Goal: Task Accomplishment & Management: Complete application form

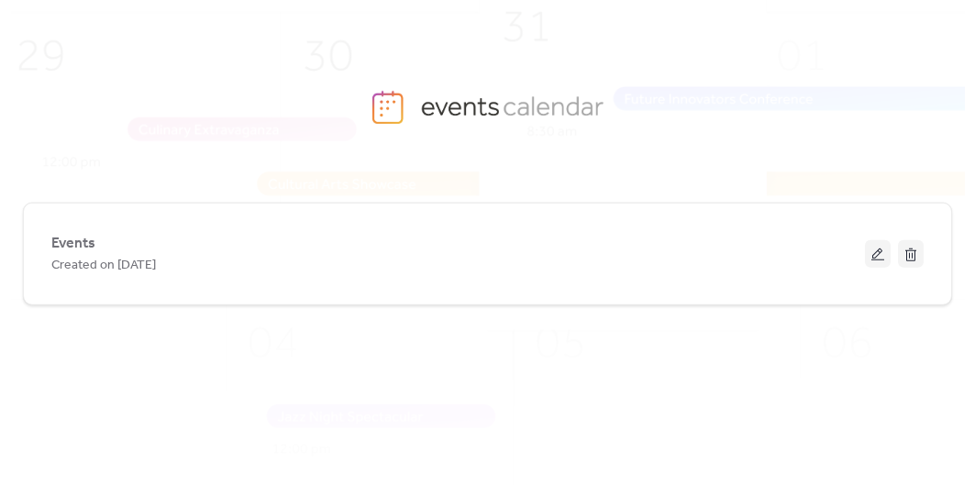
click at [223, 271] on div "Created on [DATE]" at bounding box center [457, 265] width 813 height 22
click at [875, 249] on button at bounding box center [878, 254] width 26 height 28
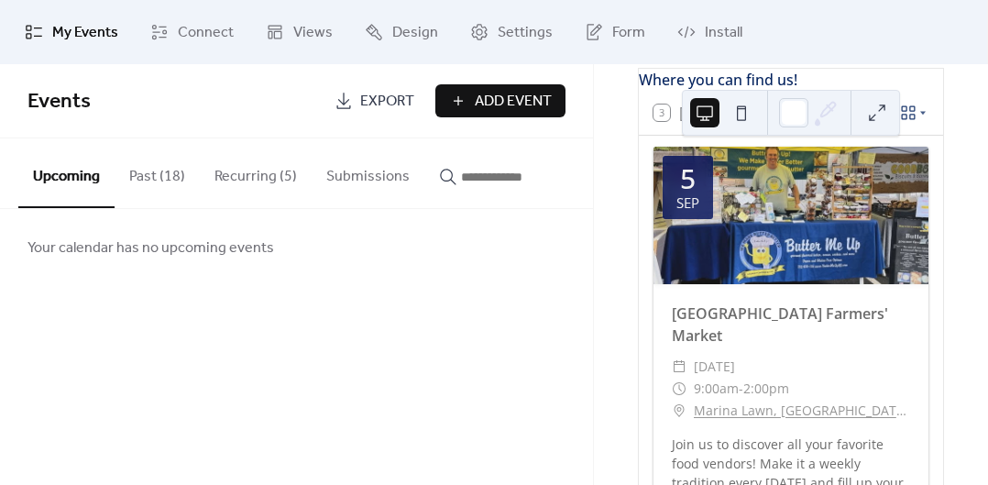
scroll to position [106, 0]
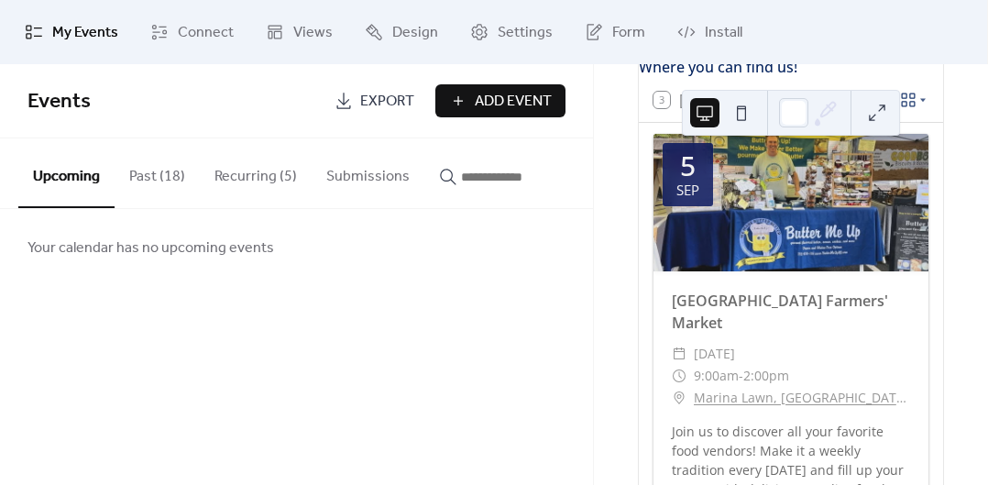
click at [263, 172] on button "Recurring (5)" at bounding box center [256, 172] width 112 height 68
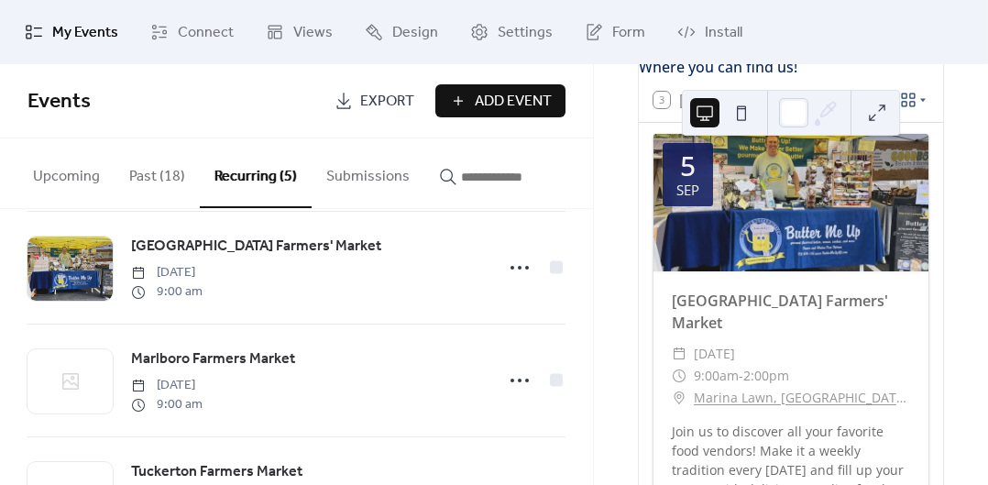
scroll to position [245, 0]
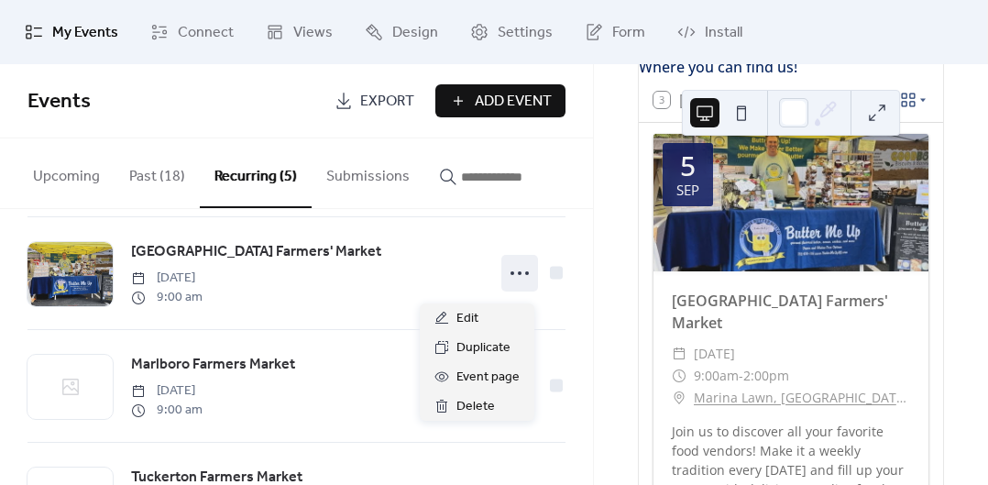
click at [511, 281] on icon at bounding box center [519, 273] width 29 height 29
click at [462, 315] on span "Edit" at bounding box center [468, 319] width 22 height 22
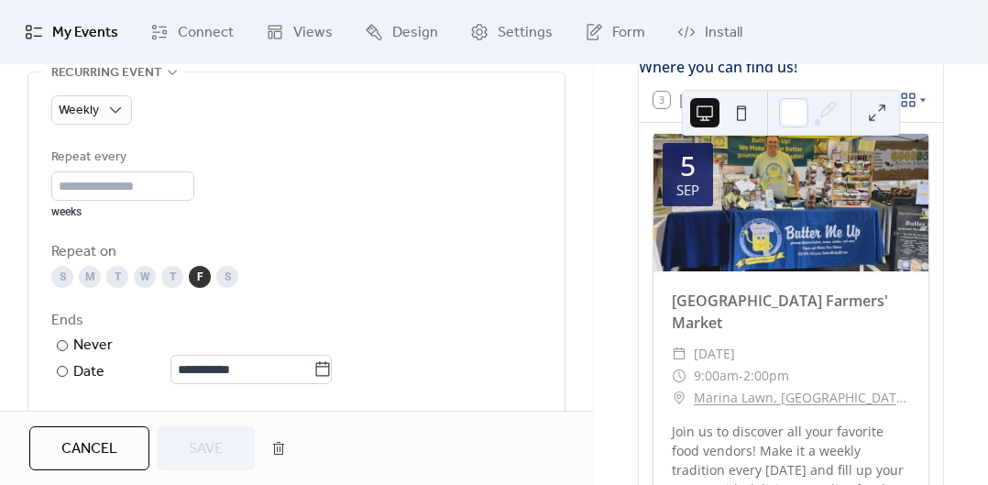
scroll to position [888, 0]
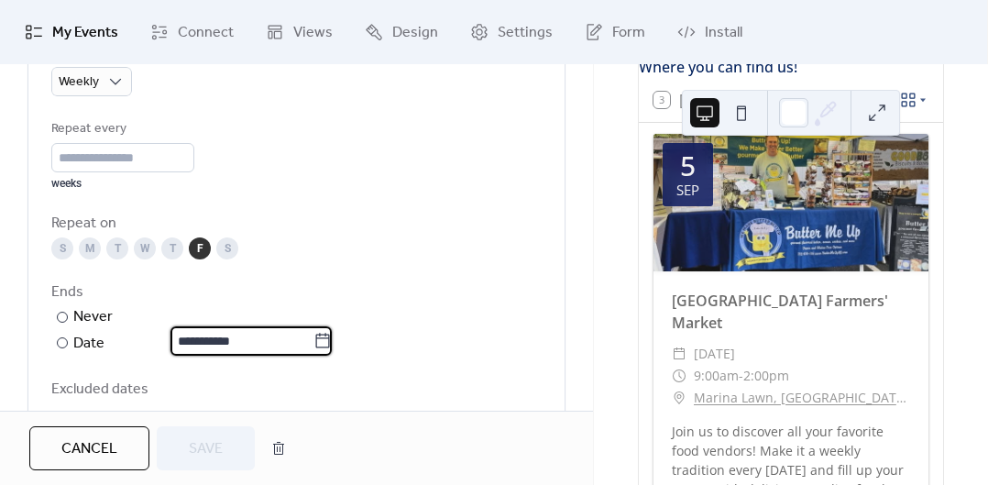
click at [191, 340] on input "**********" at bounding box center [242, 340] width 143 height 29
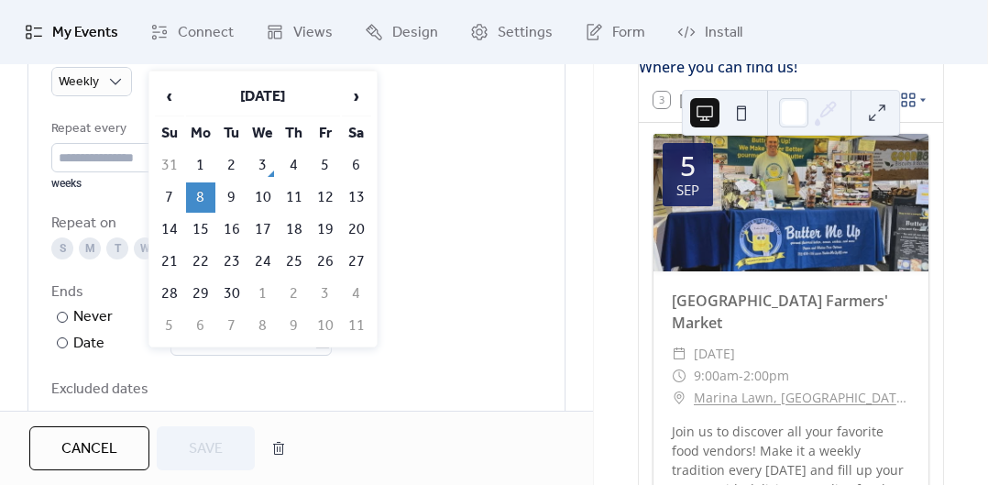
click at [171, 94] on span "‹" at bounding box center [170, 96] width 28 height 37
click at [327, 290] on td "29" at bounding box center [325, 294] width 29 height 30
type input "**********"
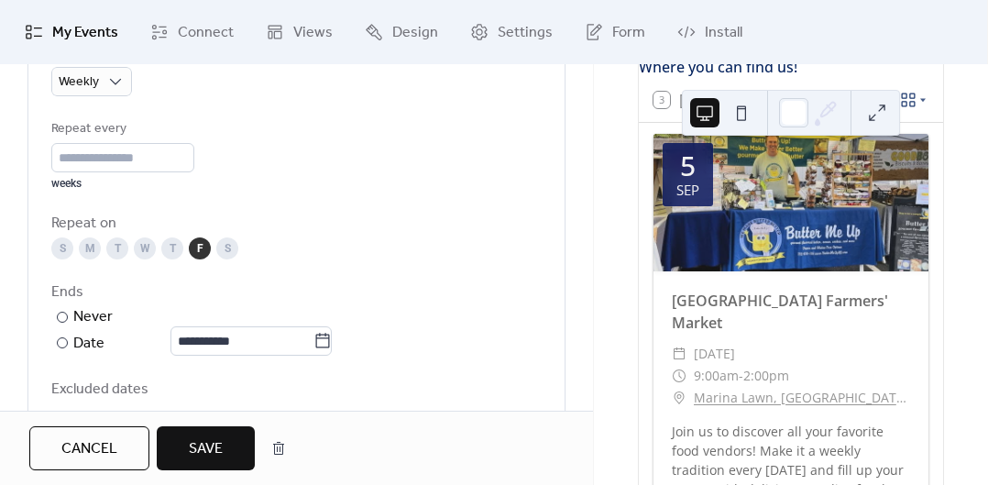
click at [207, 450] on span "Save" at bounding box center [206, 449] width 34 height 22
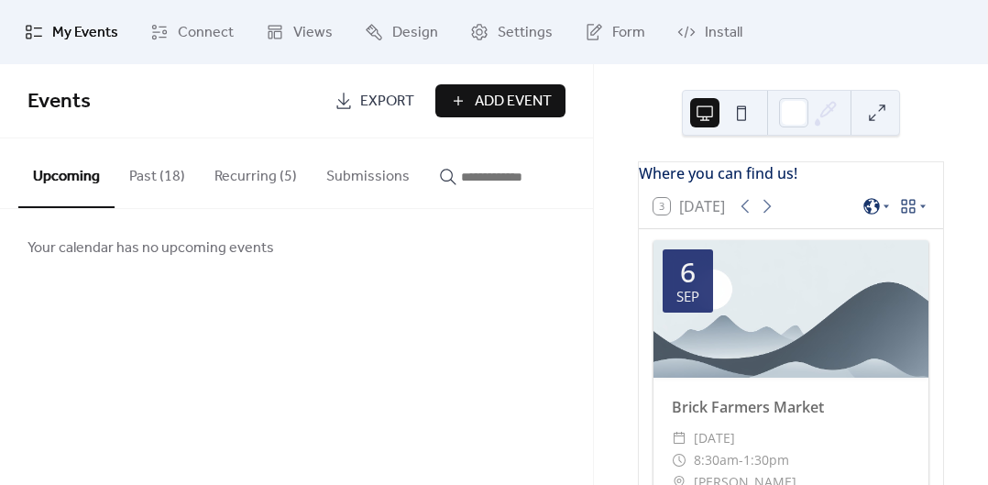
click at [479, 96] on span "Add Event" at bounding box center [513, 102] width 77 height 22
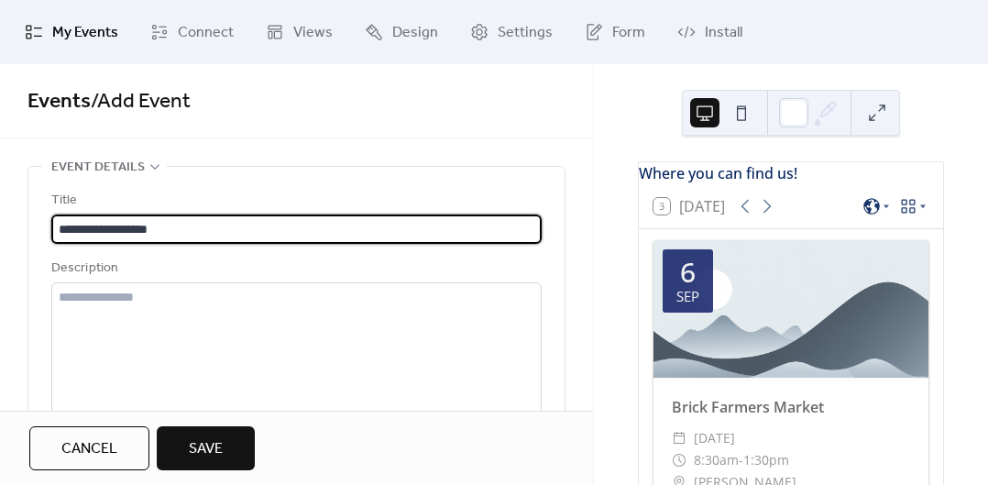
type input "**********"
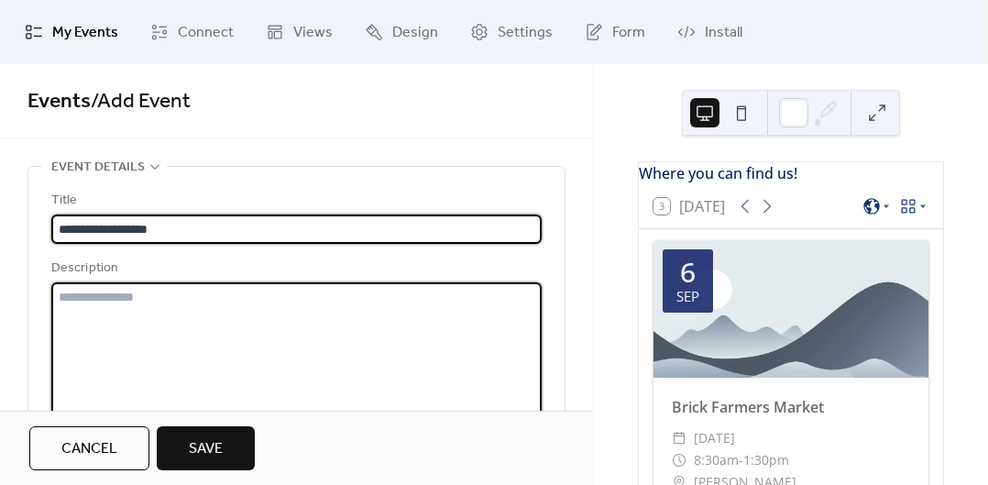
click at [353, 307] on textarea at bounding box center [296, 351] width 491 height 139
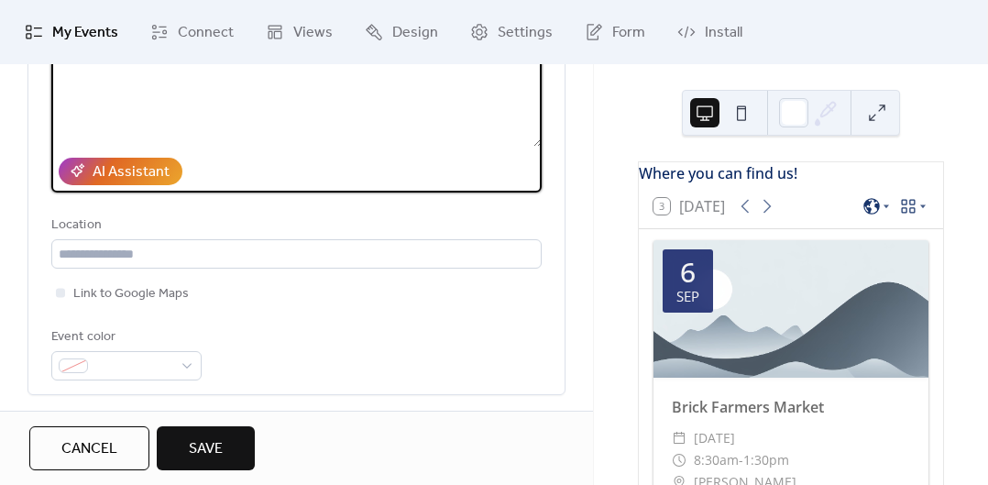
scroll to position [277, 0]
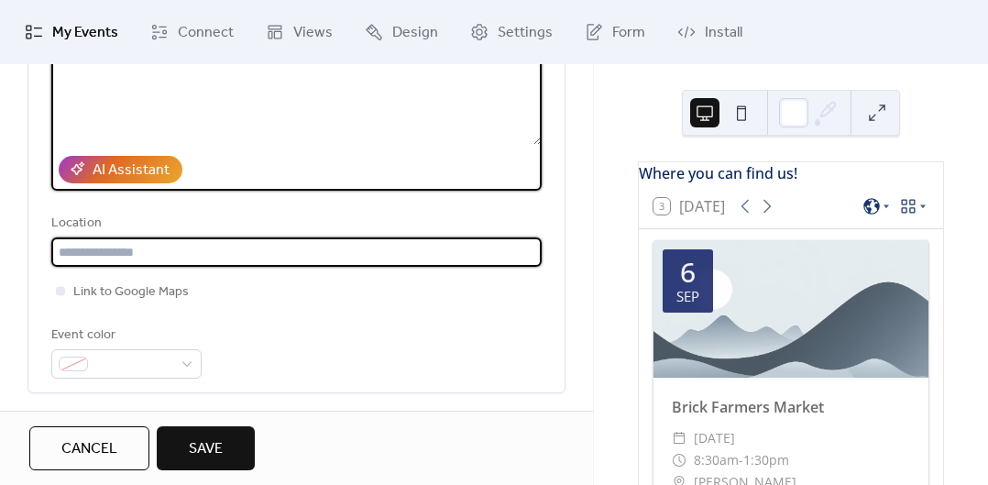
click at [262, 257] on input "text" at bounding box center [296, 251] width 491 height 29
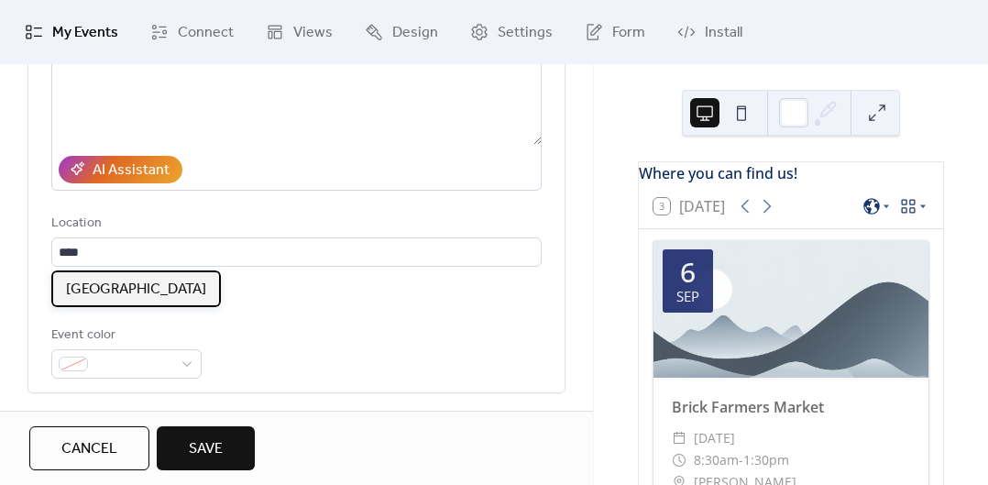
click at [177, 291] on span "[GEOGRAPHIC_DATA]" at bounding box center [136, 290] width 140 height 22
type input "**********"
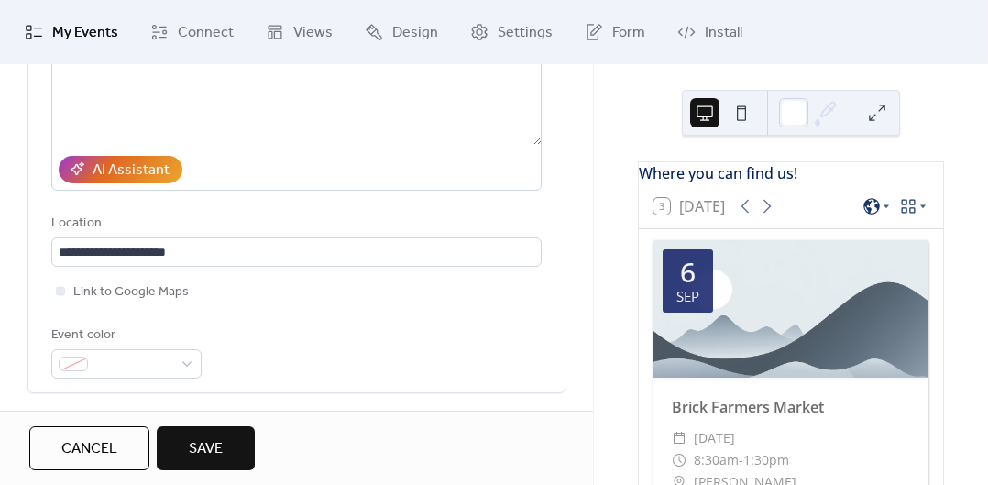
click at [408, 329] on div "Event color" at bounding box center [296, 352] width 491 height 54
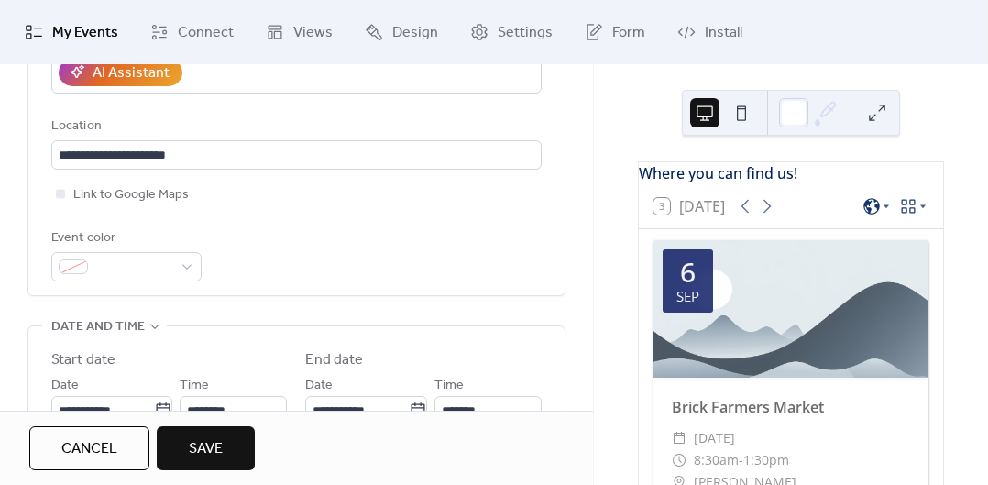
scroll to position [375, 0]
click at [60, 195] on div at bounding box center [60, 192] width 9 height 9
click at [449, 274] on div "Event color" at bounding box center [296, 253] width 491 height 54
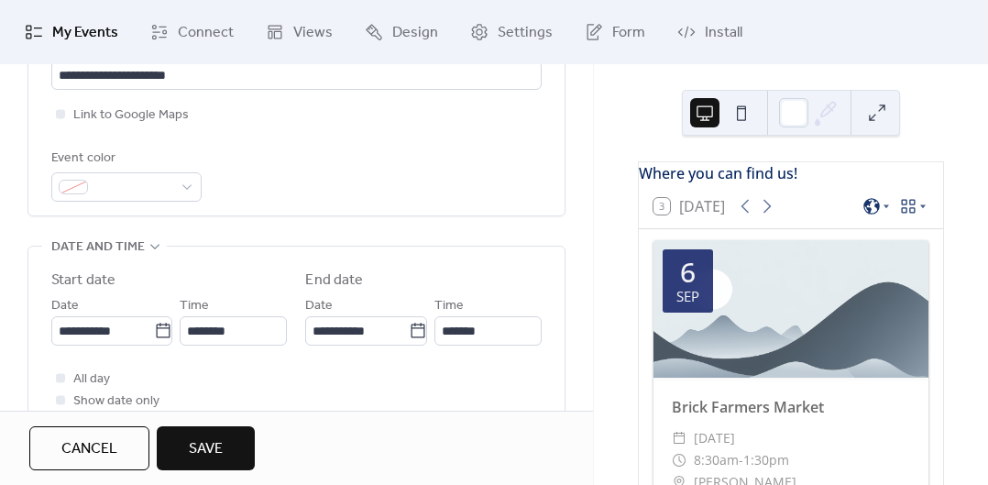
scroll to position [459, 0]
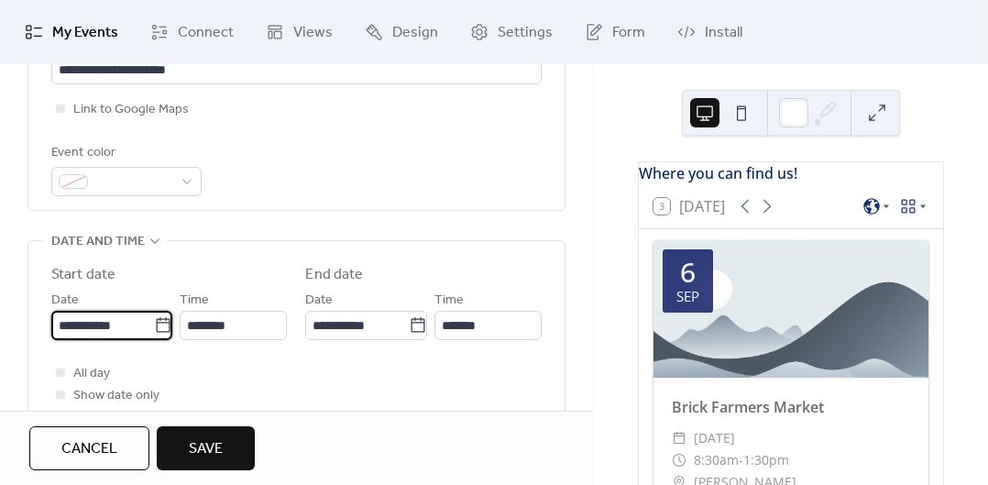
click at [115, 325] on input "**********" at bounding box center [102, 325] width 103 height 29
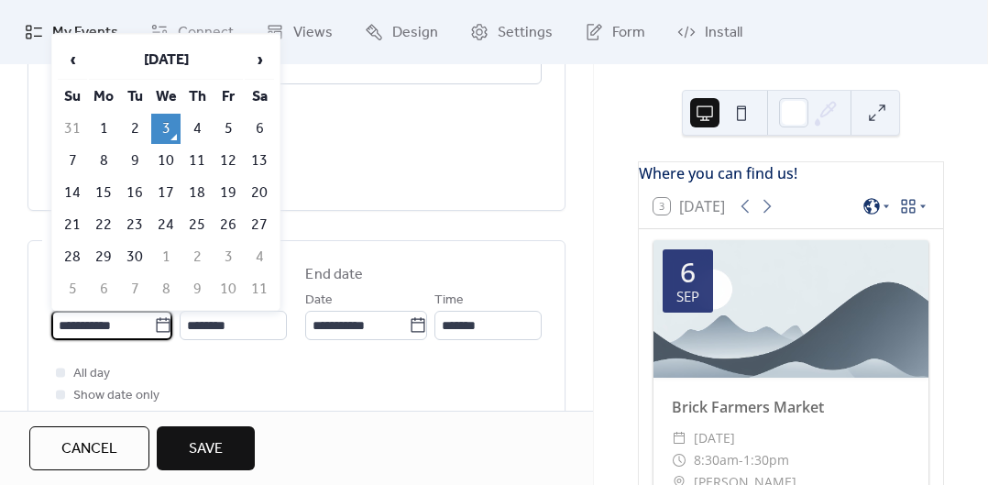
click at [66, 168] on td "7" at bounding box center [72, 161] width 29 height 30
type input "**********"
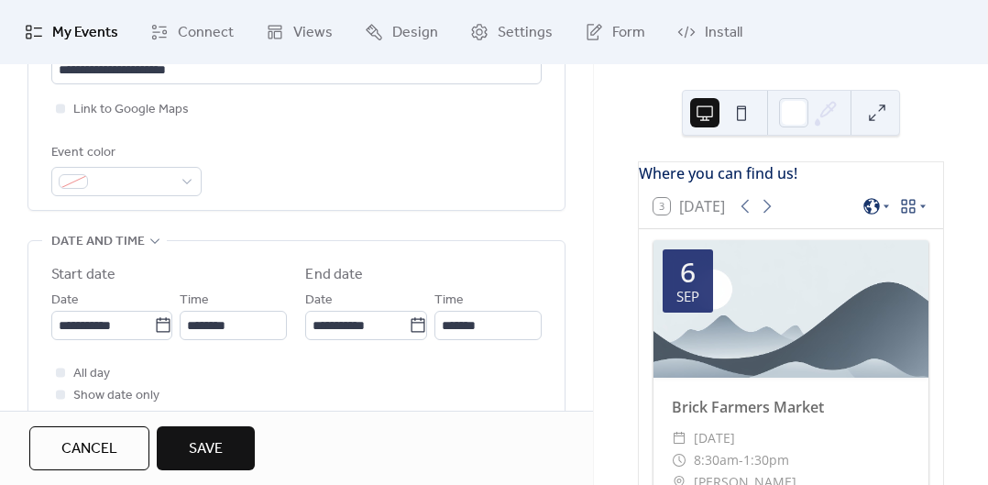
click at [367, 388] on div "All day Show date only Hide end time" at bounding box center [296, 395] width 491 height 66
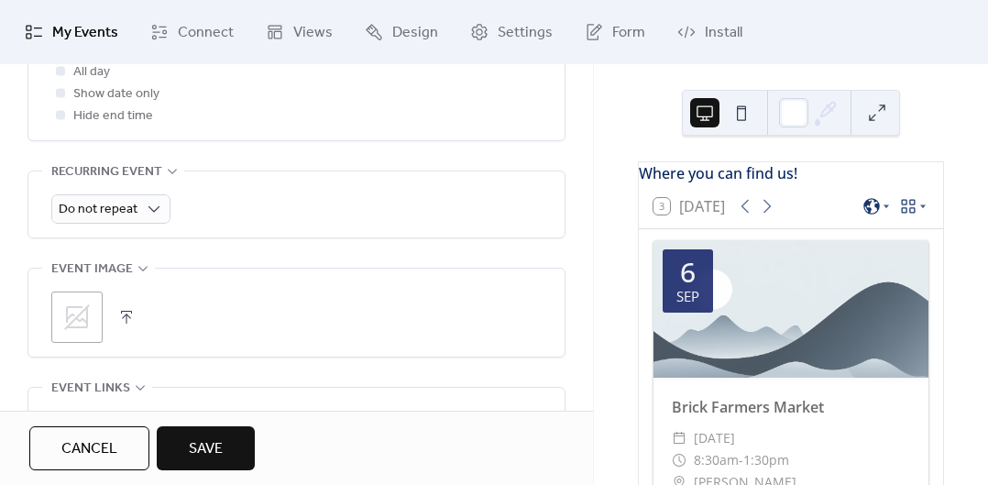
scroll to position [773, 0]
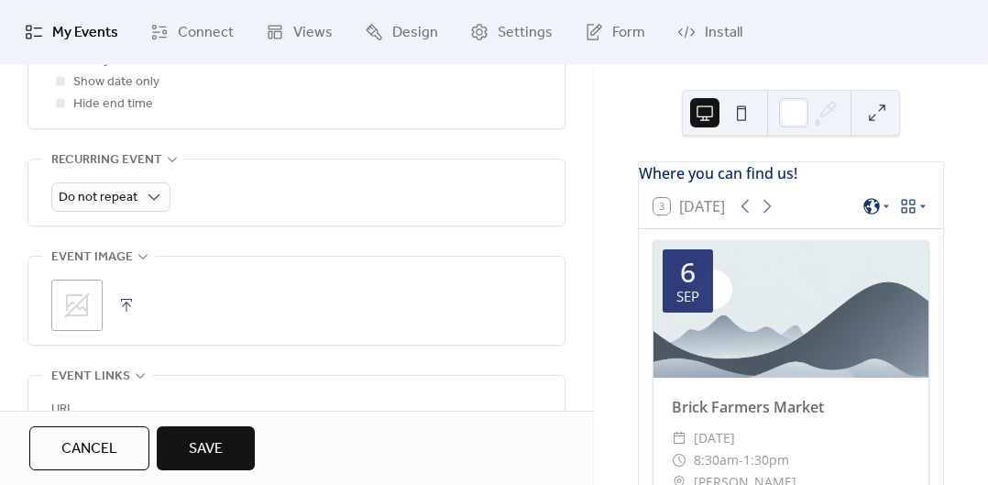
click at [77, 309] on icon at bounding box center [76, 305] width 29 height 29
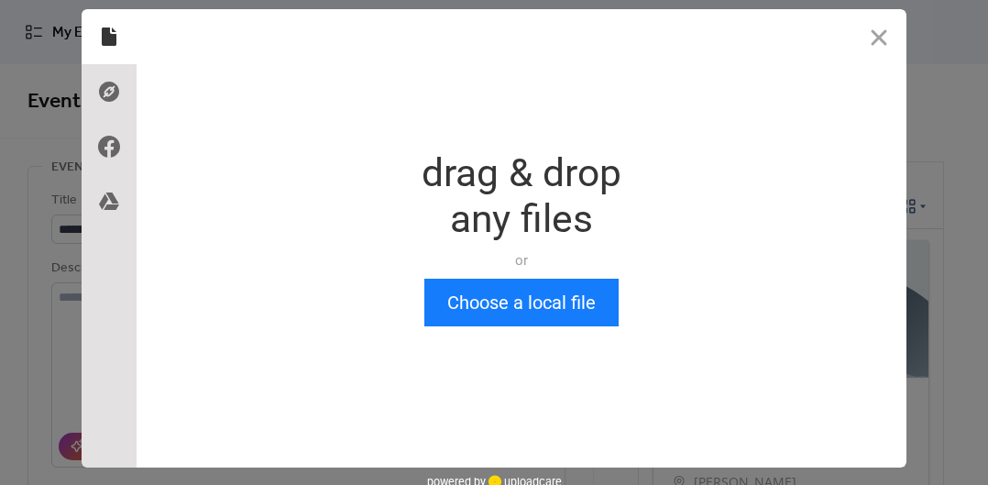
scroll to position [9, 0]
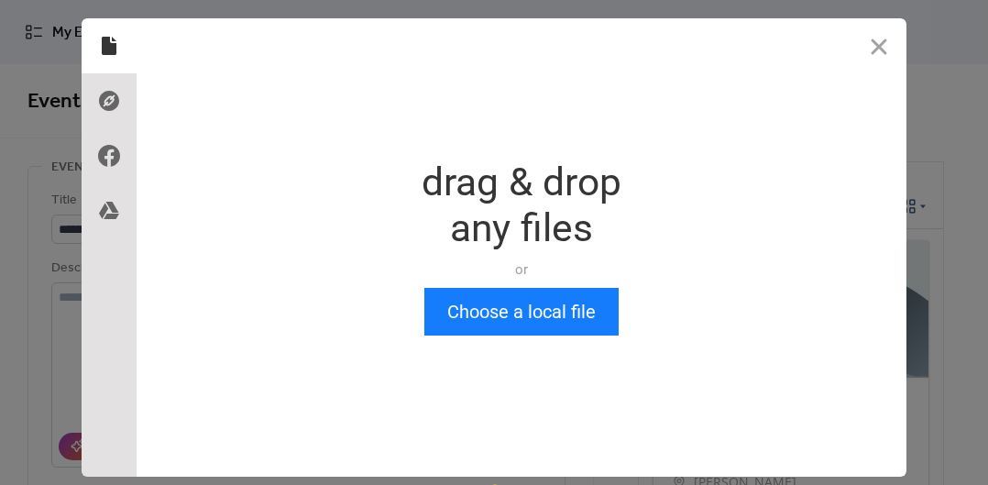
click at [558, 308] on button "Choose a local file" at bounding box center [521, 312] width 194 height 48
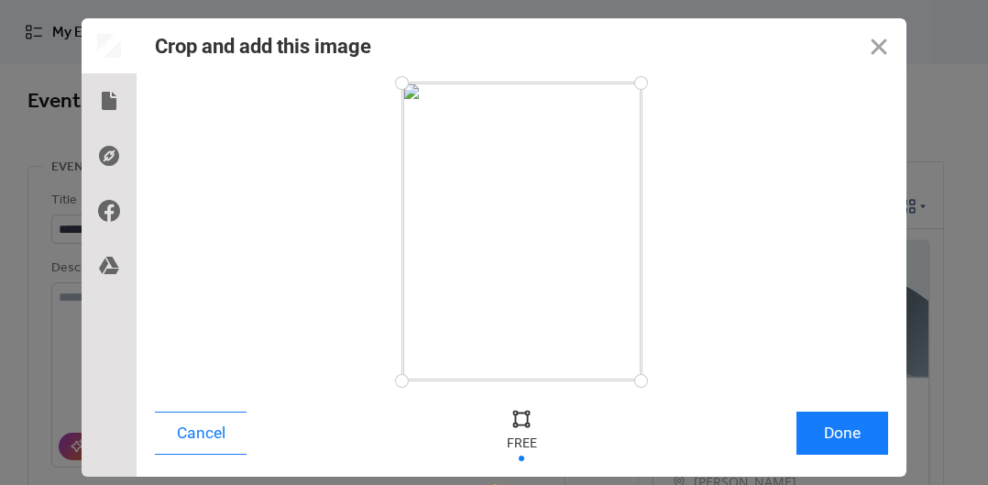
click at [837, 439] on button "Done" at bounding box center [843, 433] width 92 height 43
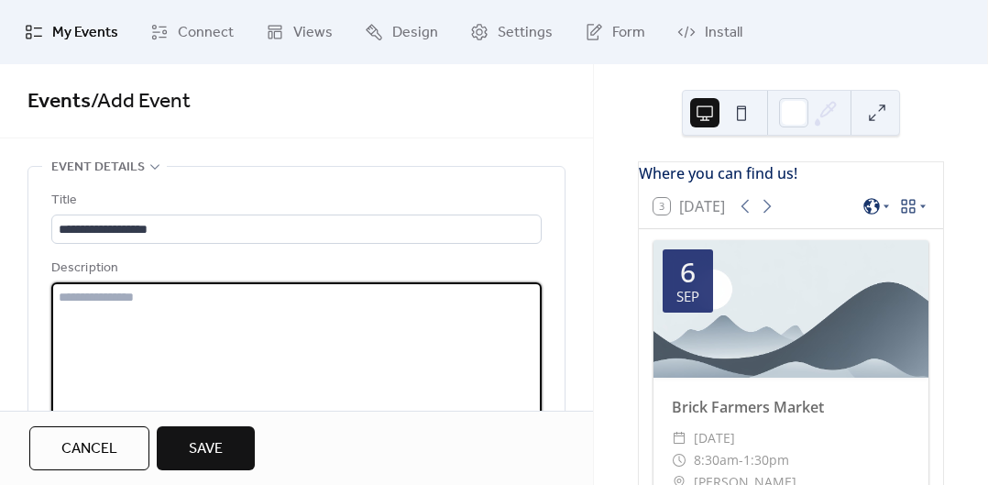
click at [370, 351] on textarea at bounding box center [296, 351] width 491 height 139
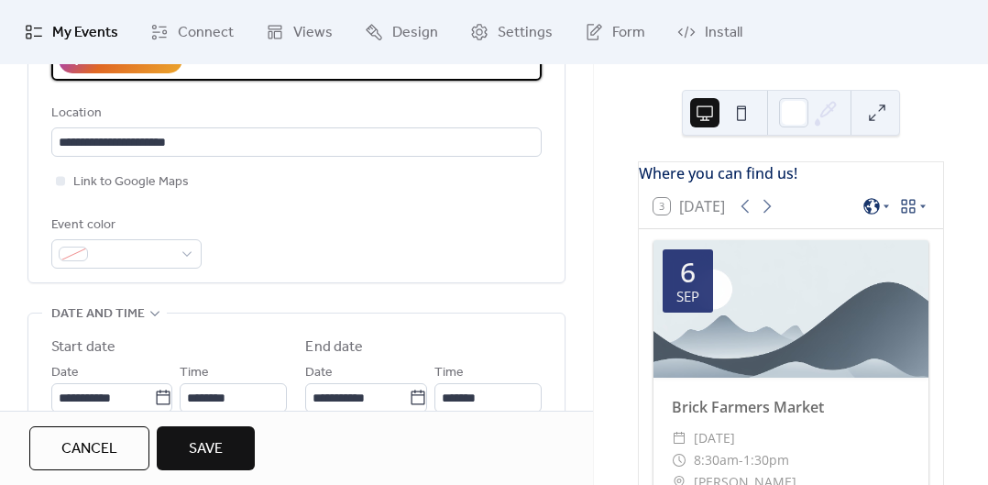
scroll to position [428, 0]
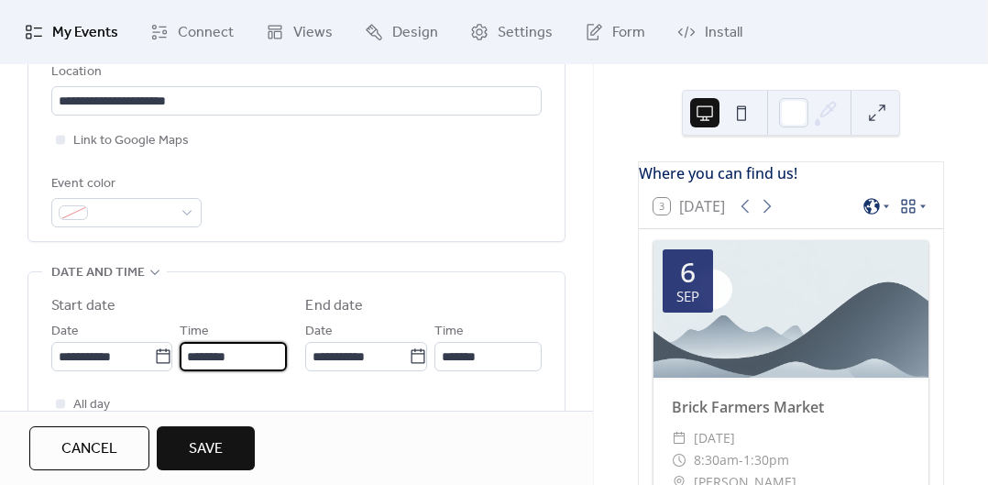
click at [229, 365] on input "********" at bounding box center [233, 356] width 107 height 29
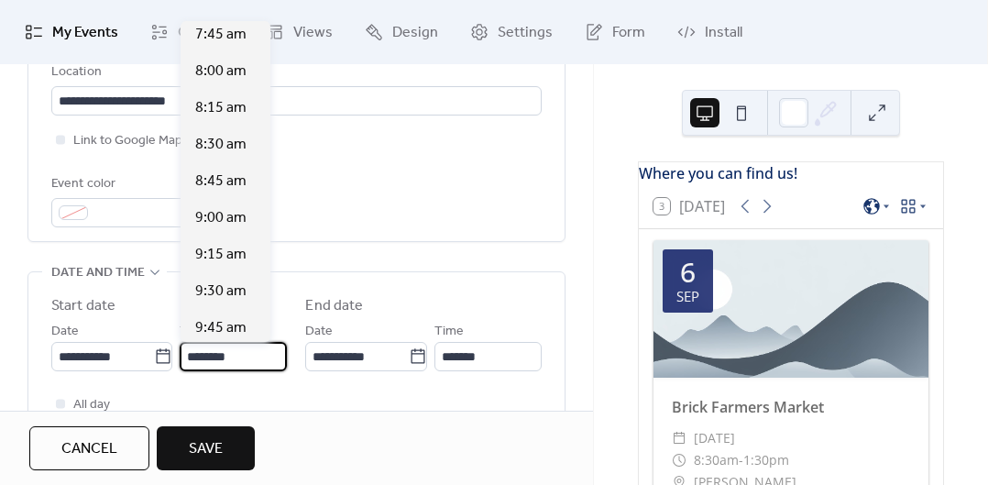
scroll to position [1148, 0]
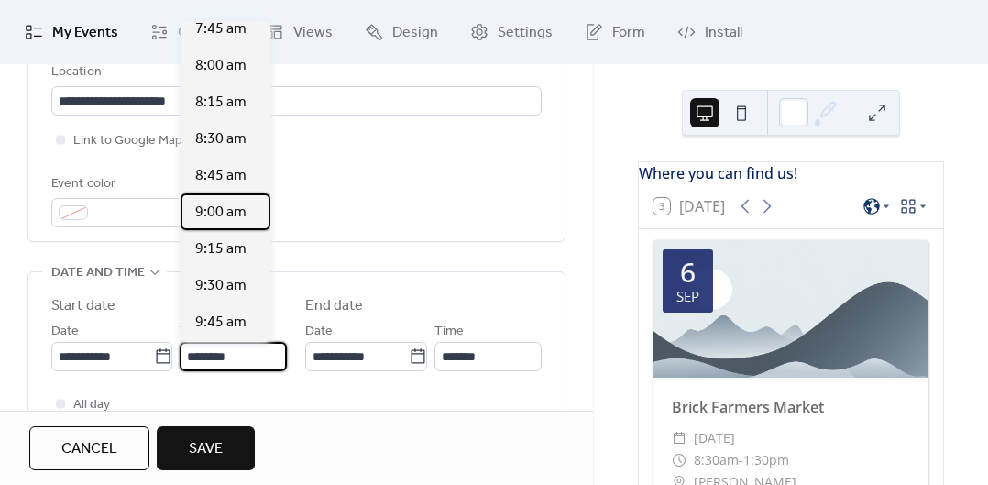
click at [240, 218] on span "9:00 am" at bounding box center [220, 213] width 51 height 22
type input "*******"
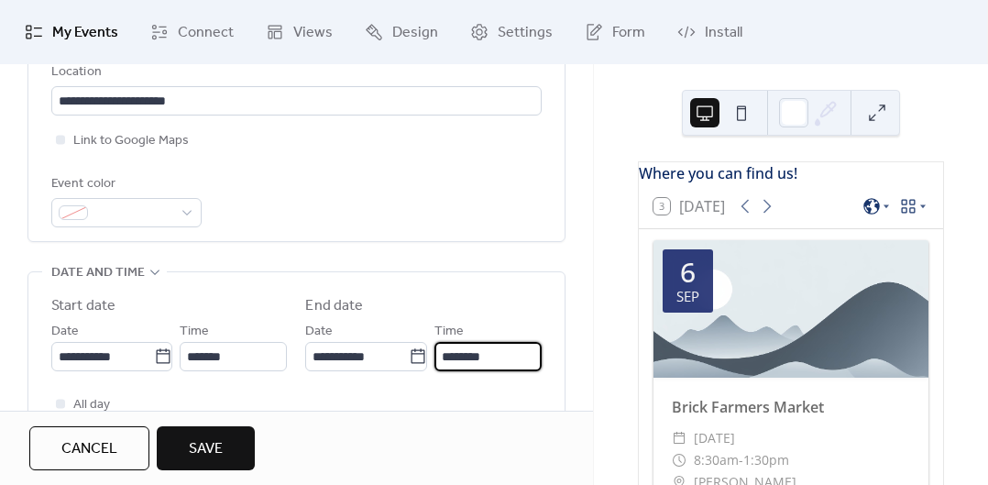
click at [466, 361] on input "********" at bounding box center [488, 356] width 107 height 29
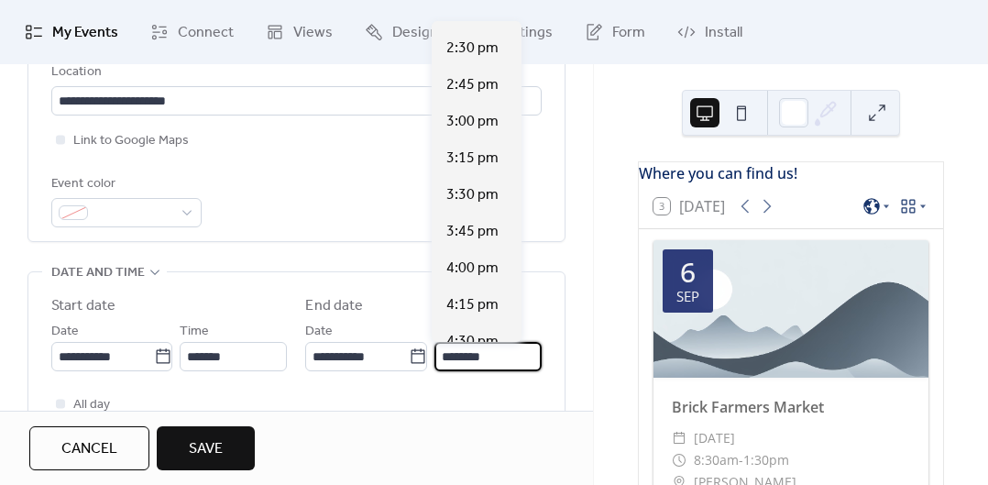
scroll to position [769, 0]
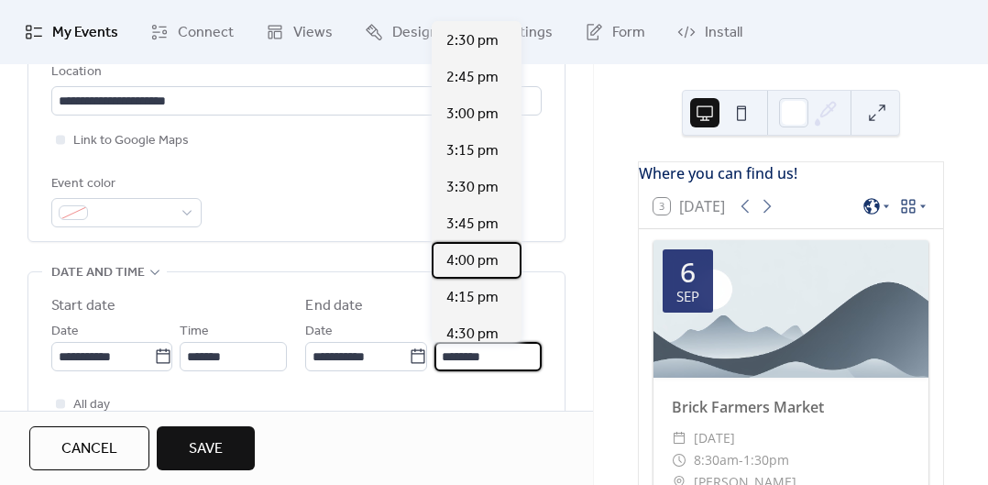
click at [497, 273] on div "4:00 pm" at bounding box center [477, 260] width 90 height 37
type input "*******"
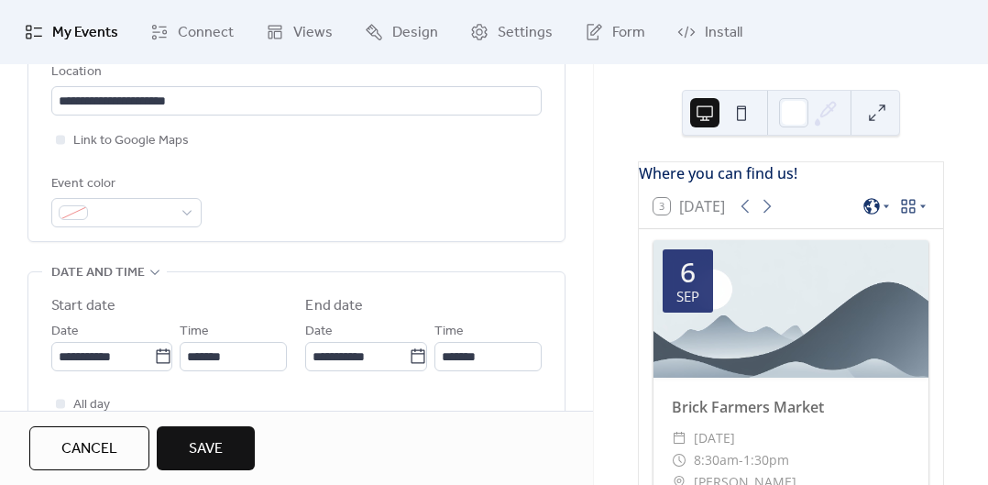
click at [866, 370] on div at bounding box center [791, 309] width 275 height 138
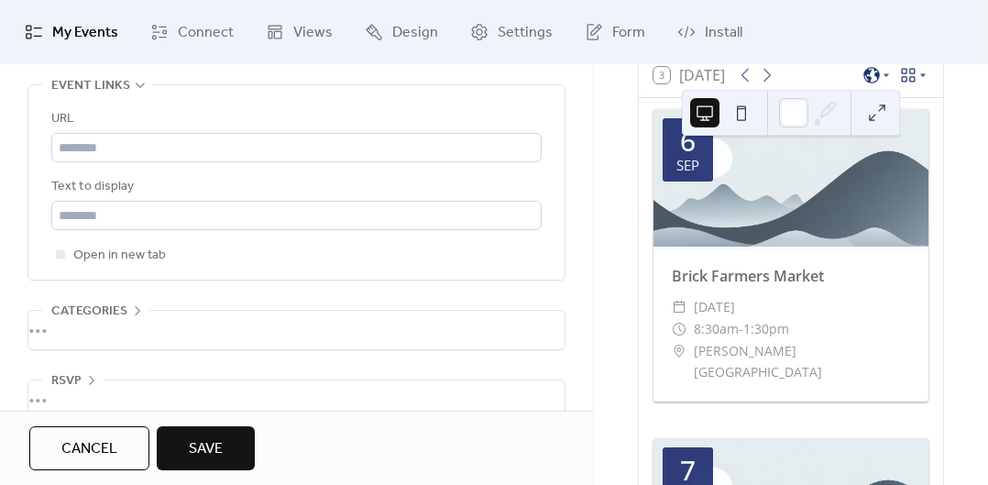
scroll to position [1097, 0]
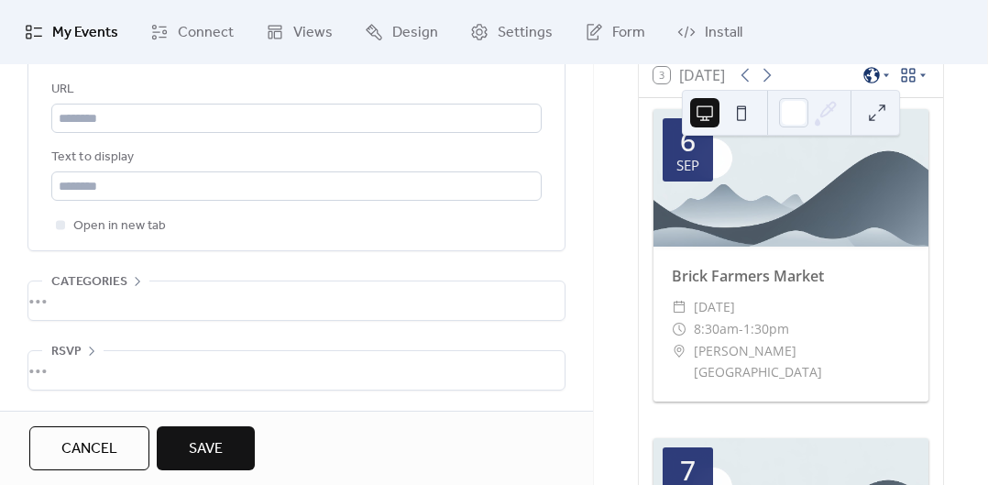
click at [216, 458] on span "Save" at bounding box center [206, 449] width 34 height 22
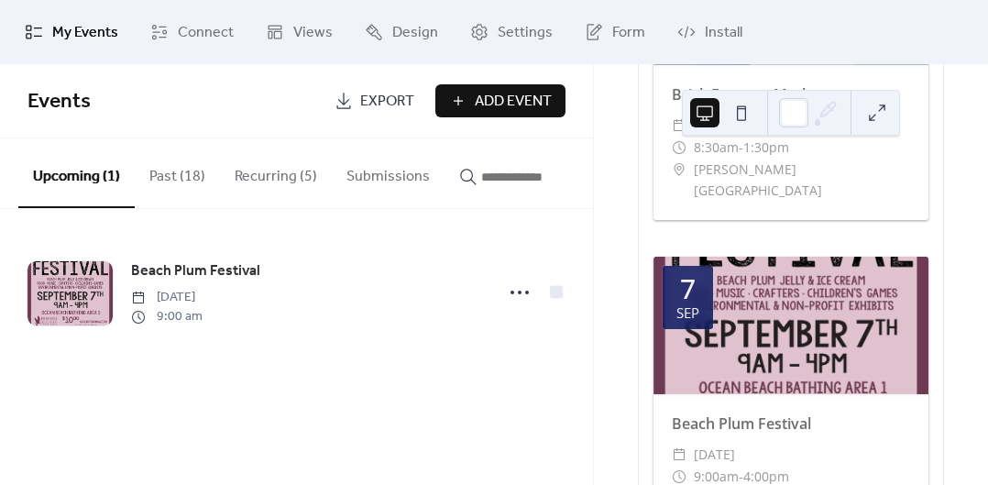
scroll to position [314, 0]
click at [842, 315] on div at bounding box center [791, 325] width 275 height 138
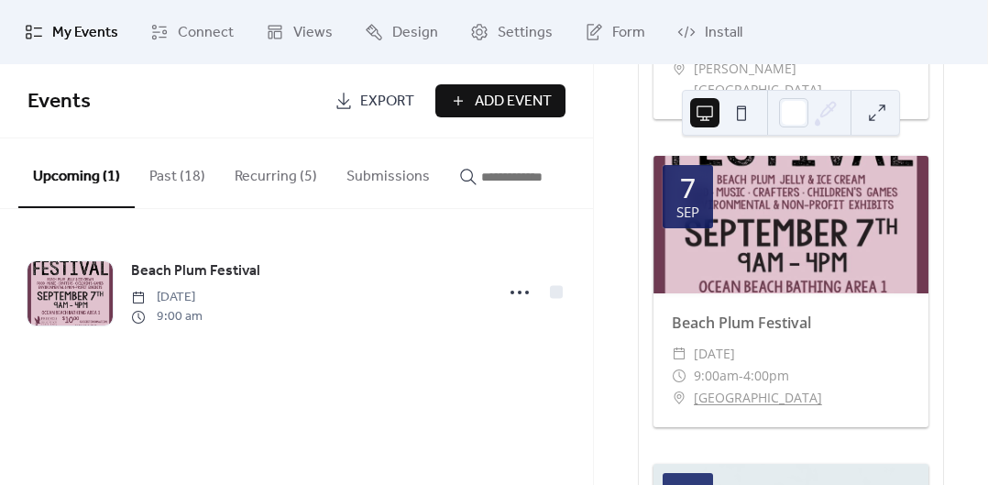
scroll to position [414, 0]
click at [875, 232] on div at bounding box center [791, 224] width 275 height 138
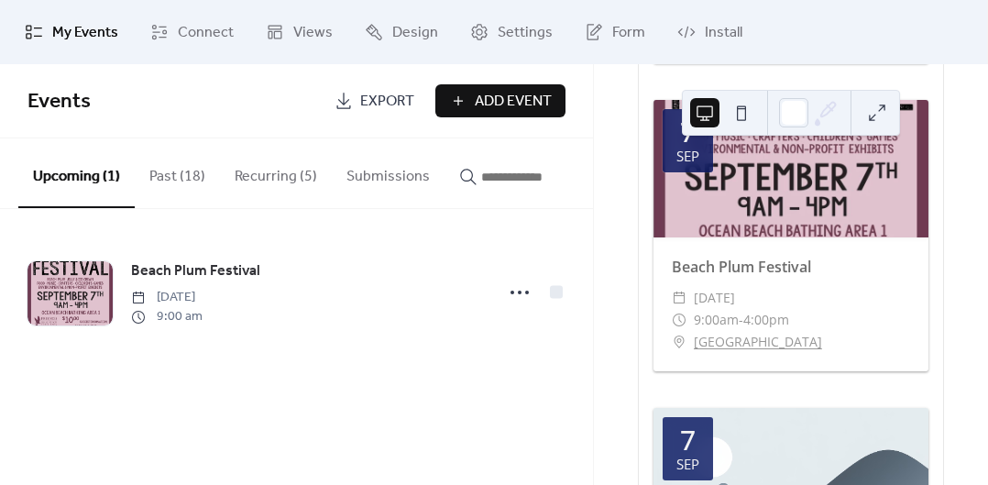
scroll to position [469, 0]
click at [901, 310] on div "​ 9:00am - 4:00pm" at bounding box center [791, 321] width 238 height 22
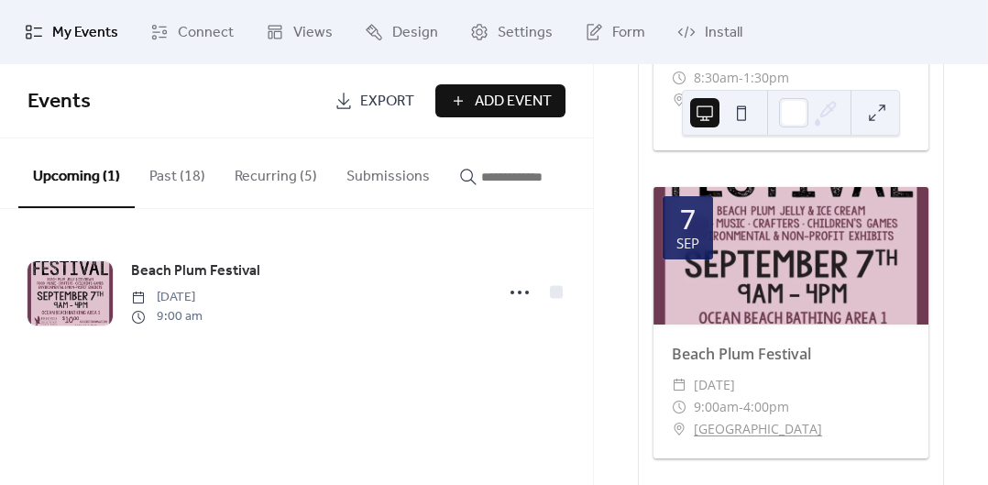
scroll to position [384, 0]
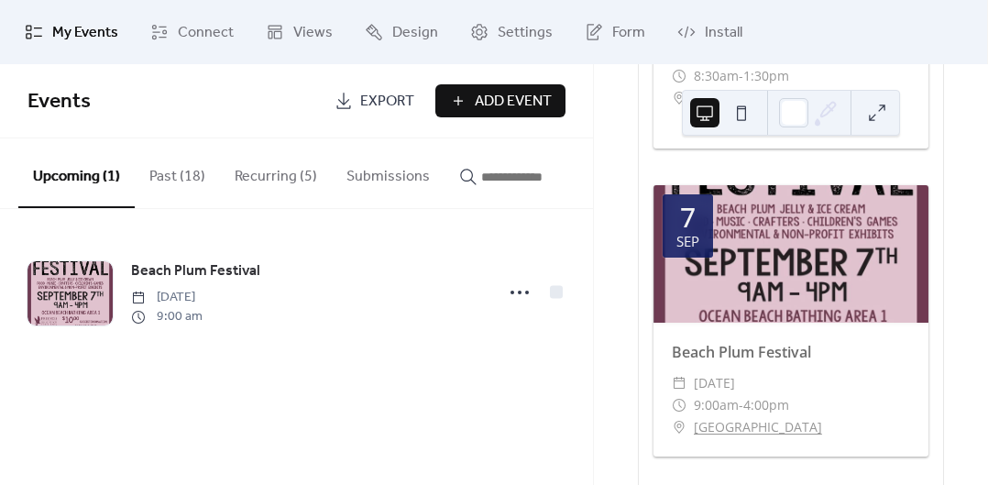
click at [506, 98] on span "Add Event" at bounding box center [513, 102] width 77 height 22
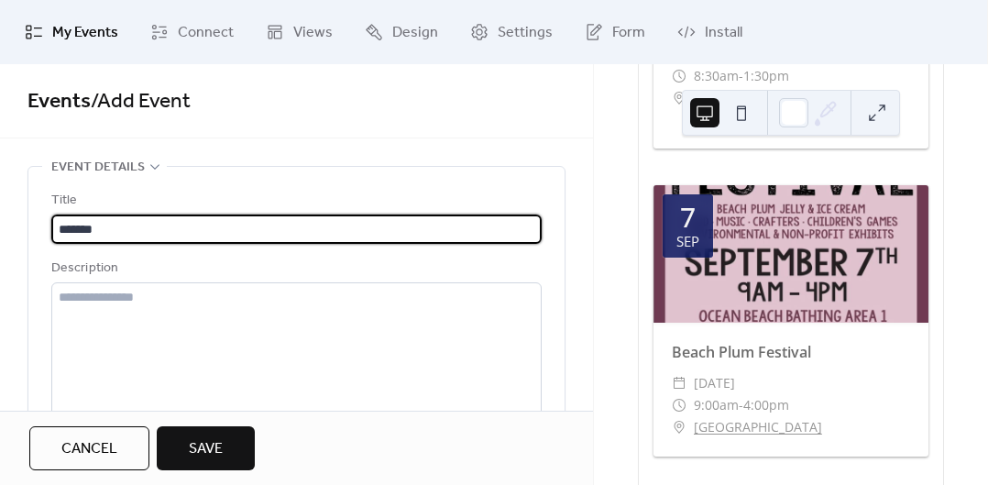
type input "*******"
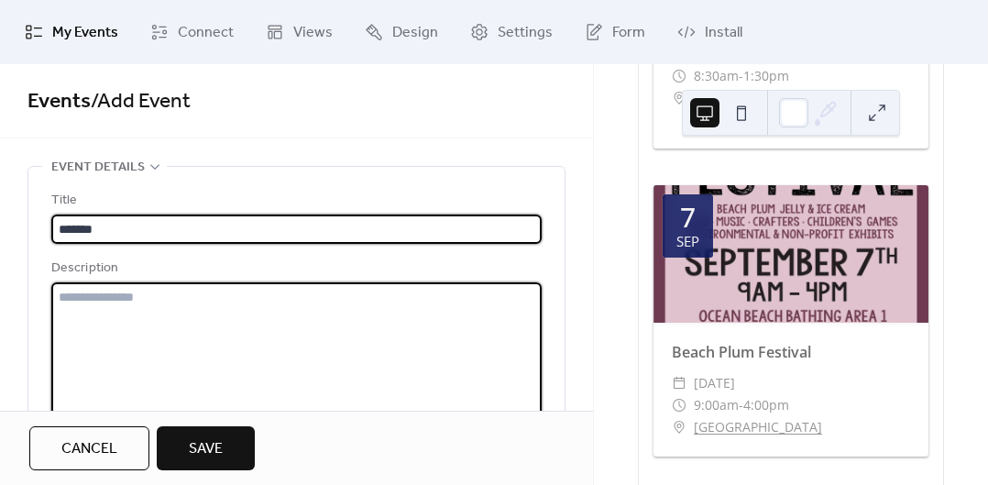
click at [457, 339] on textarea at bounding box center [296, 351] width 491 height 139
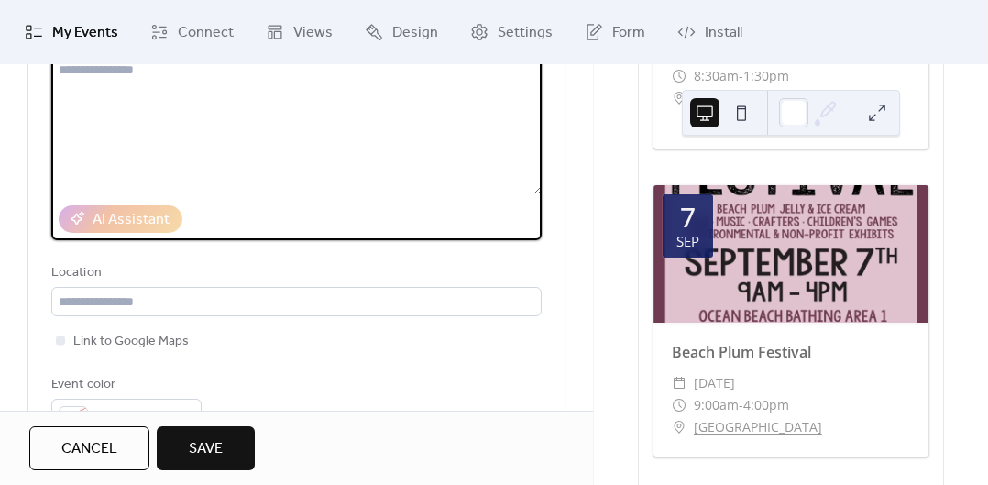
scroll to position [228, 0]
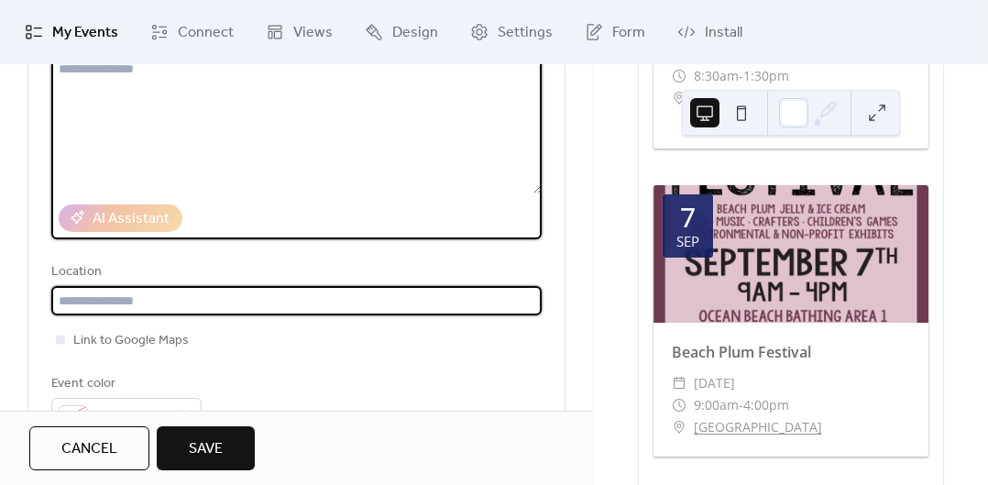
click at [236, 301] on input "text" at bounding box center [296, 300] width 491 height 29
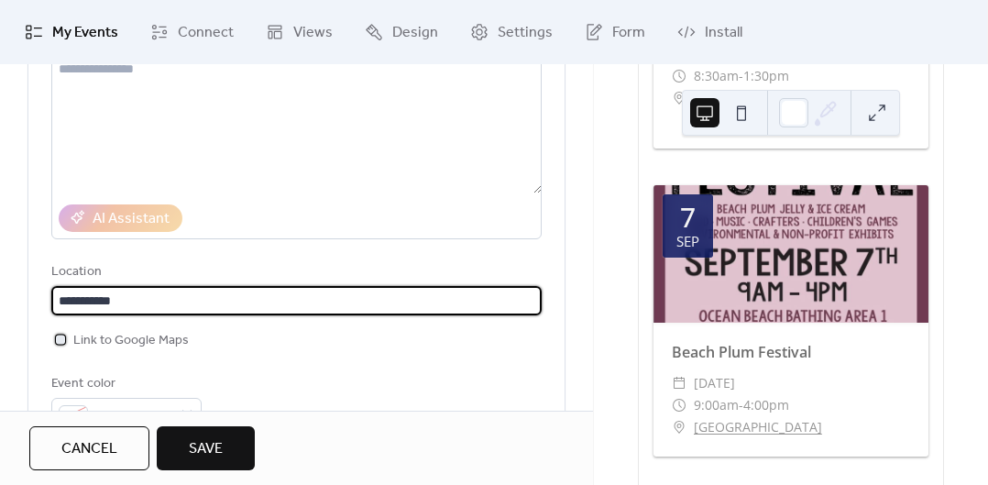
click at [60, 342] on div at bounding box center [60, 339] width 9 height 9
click at [166, 310] on input "**********" at bounding box center [296, 300] width 491 height 29
type input "**********"
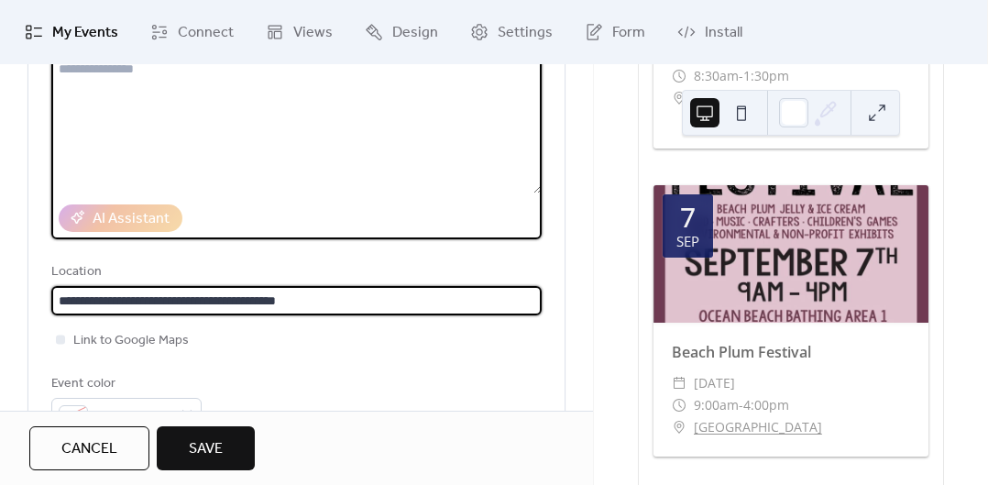
click at [428, 191] on textarea at bounding box center [296, 123] width 491 height 139
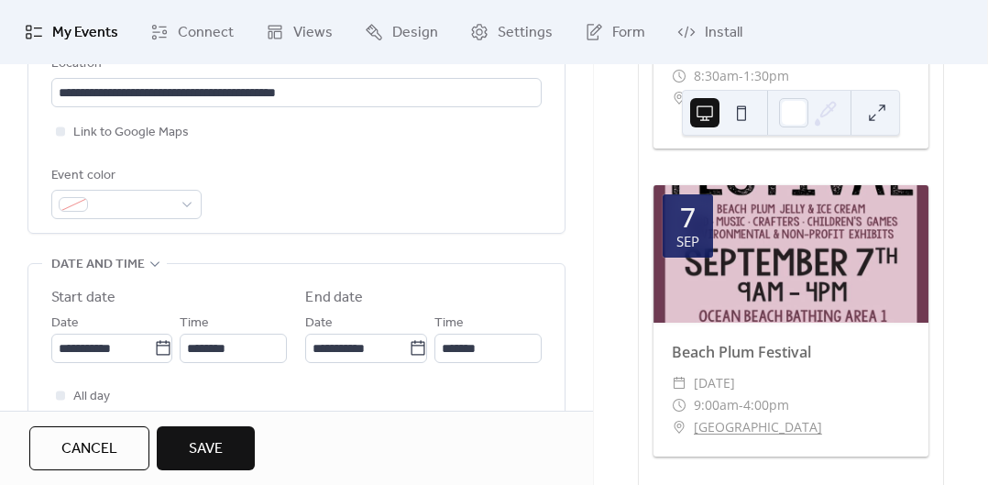
scroll to position [448, 0]
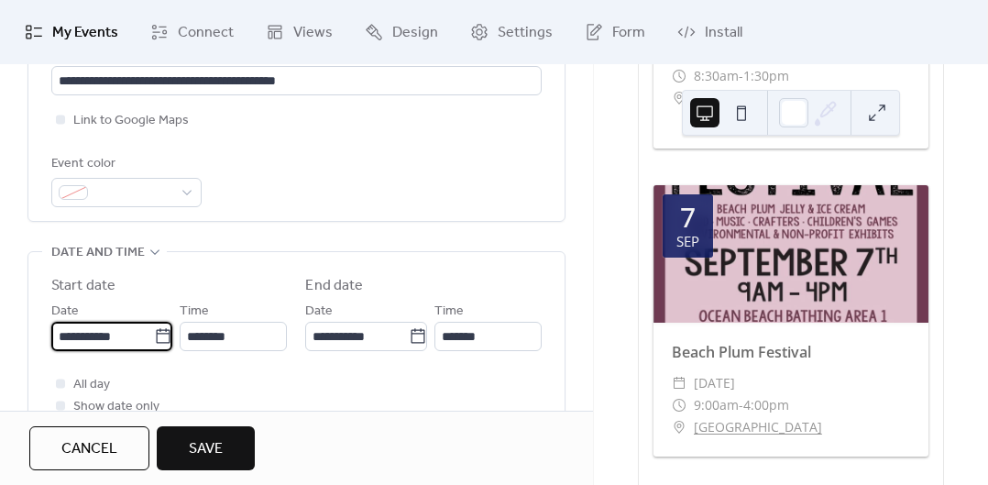
click at [101, 340] on input "**********" at bounding box center [102, 336] width 103 height 29
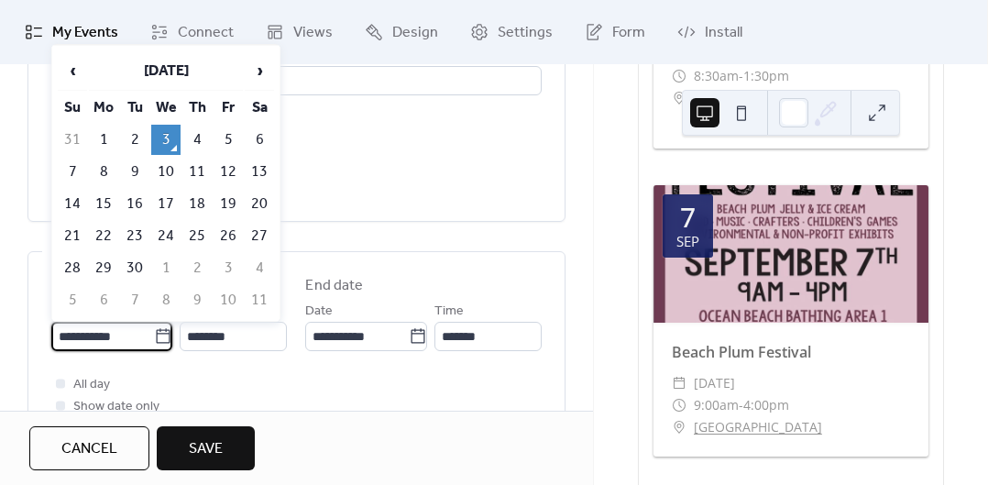
click at [259, 171] on td "13" at bounding box center [259, 172] width 29 height 30
type input "**********"
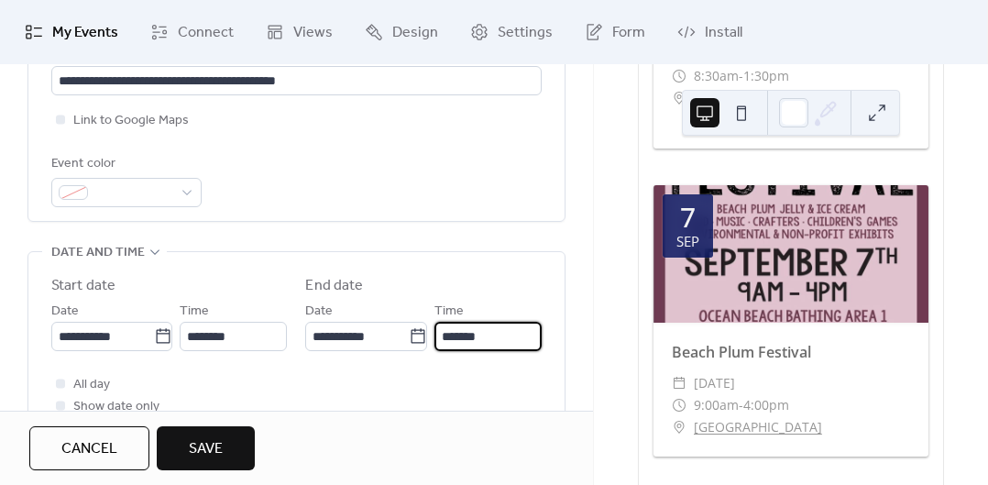
click at [480, 335] on input "*******" at bounding box center [488, 336] width 107 height 29
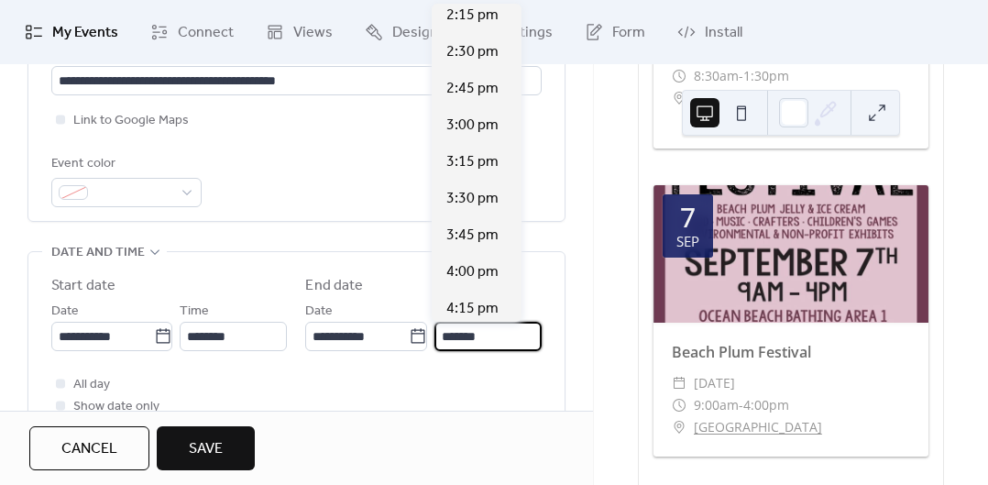
scroll to position [302, 0]
click at [469, 275] on span "4:00 pm" at bounding box center [473, 271] width 52 height 22
type input "*******"
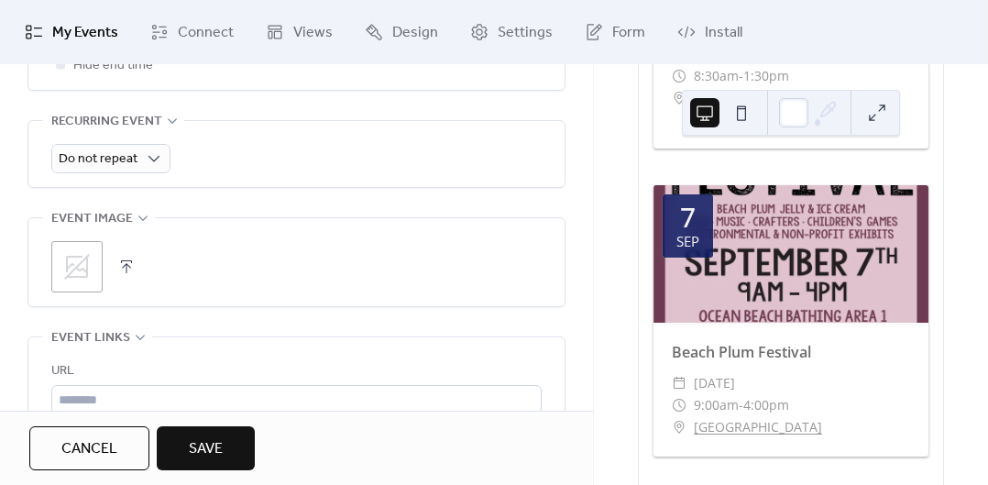
scroll to position [815, 0]
click at [83, 259] on icon at bounding box center [76, 262] width 29 height 29
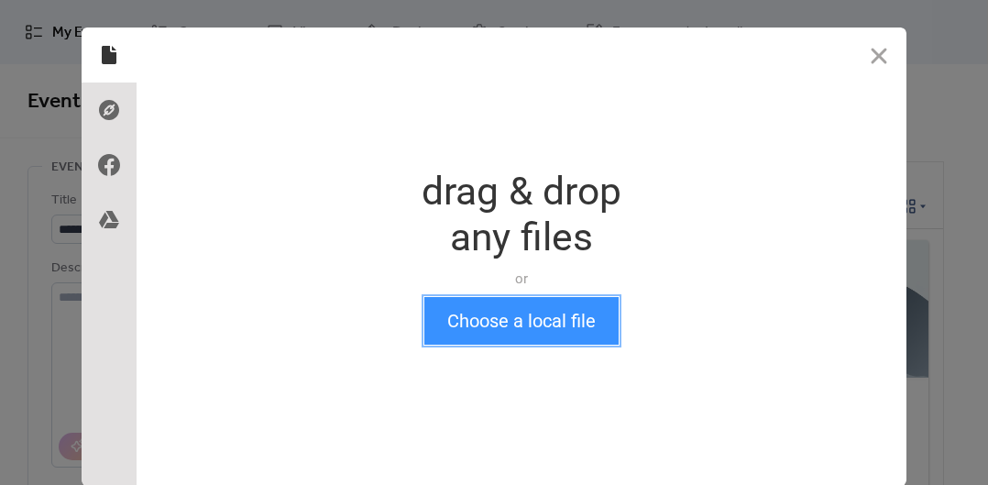
click at [569, 313] on button "Choose a local file" at bounding box center [521, 321] width 194 height 48
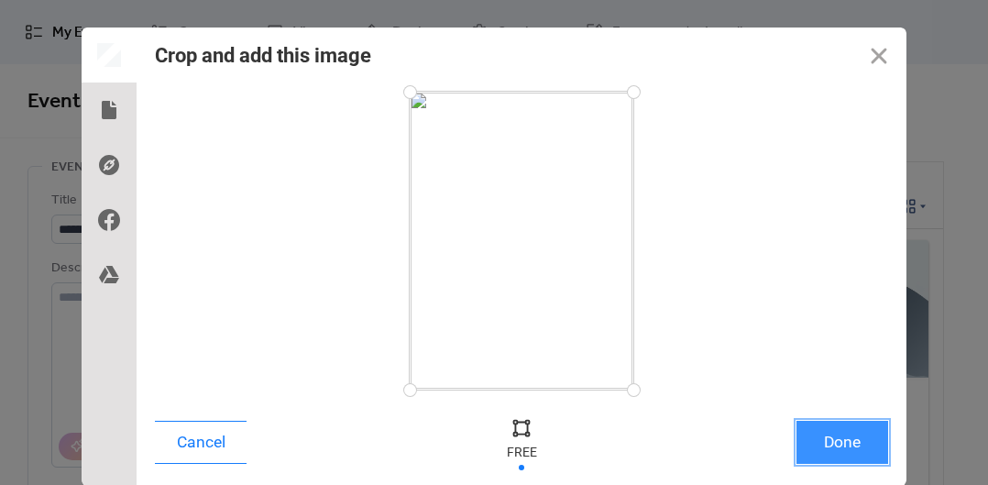
click at [840, 442] on button "Done" at bounding box center [843, 442] width 92 height 43
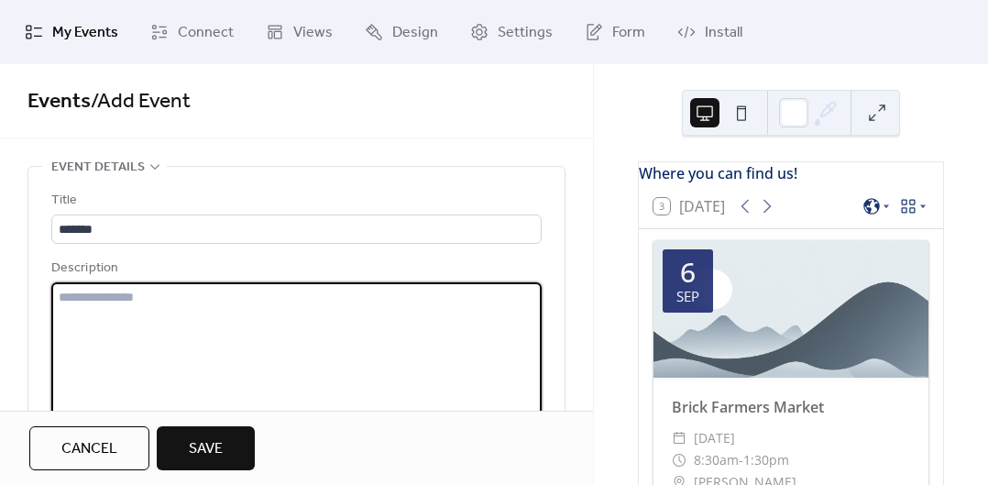
click at [391, 348] on textarea at bounding box center [296, 351] width 491 height 139
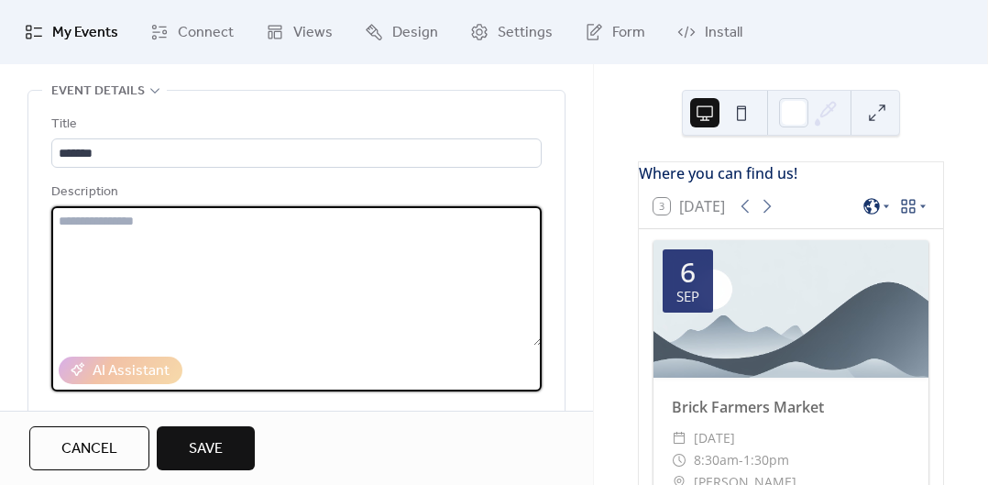
scroll to position [77, 0]
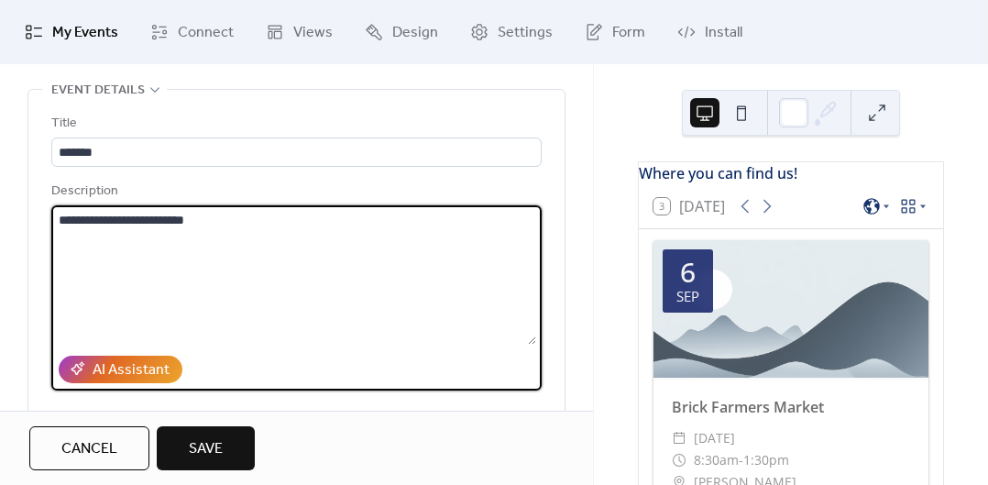
type textarea "**********"
click at [449, 403] on div "**********" at bounding box center [296, 346] width 491 height 466
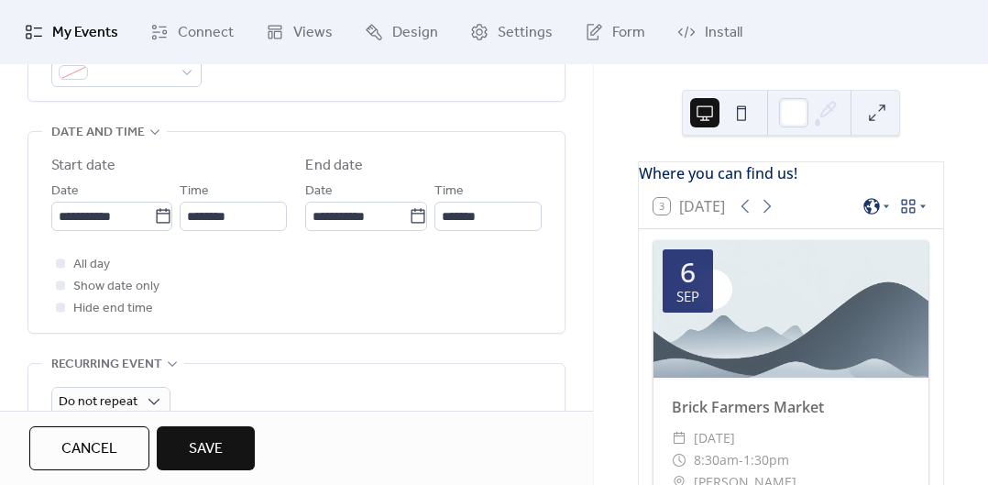
scroll to position [576, 0]
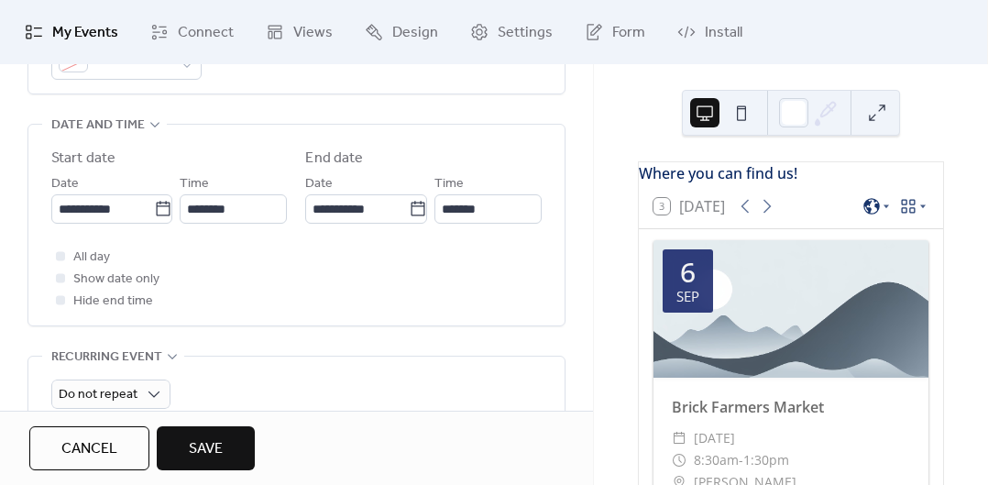
click at [230, 457] on button "Save" at bounding box center [206, 448] width 98 height 44
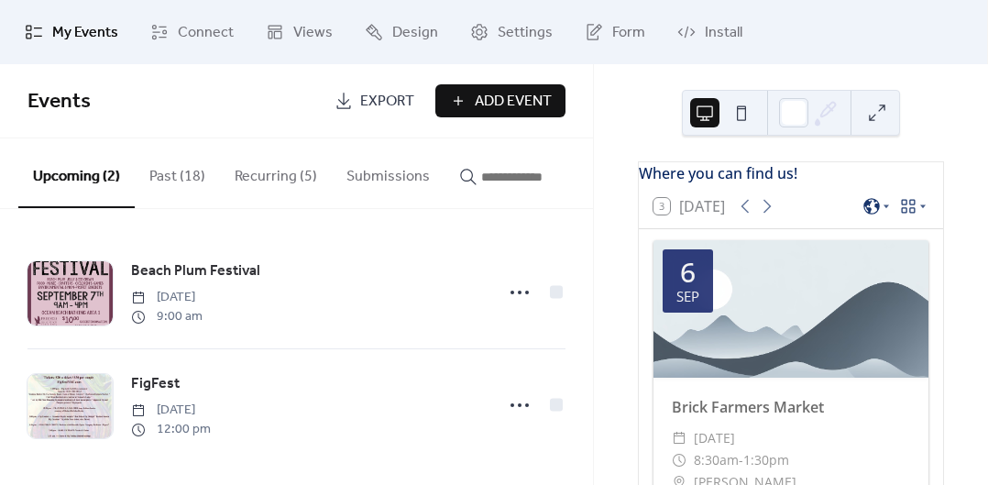
click at [888, 368] on div at bounding box center [791, 309] width 275 height 138
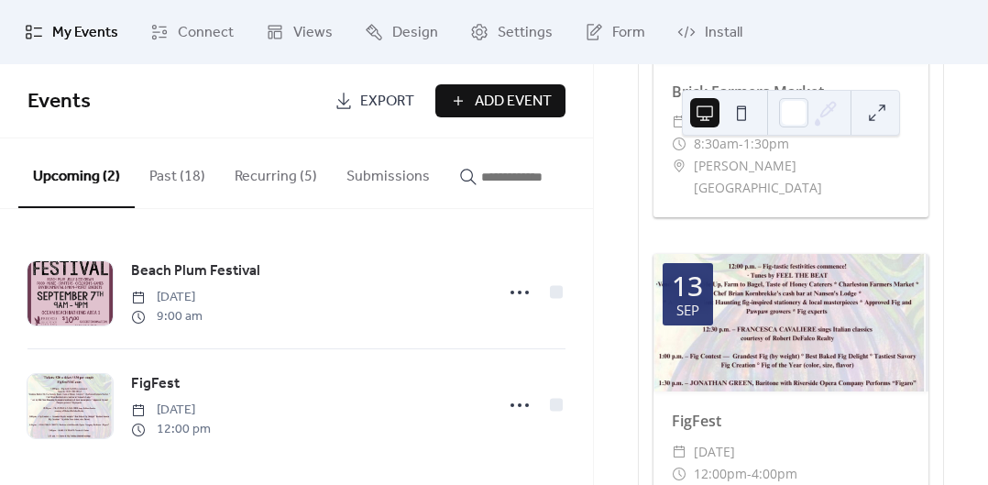
scroll to position [1240, 0]
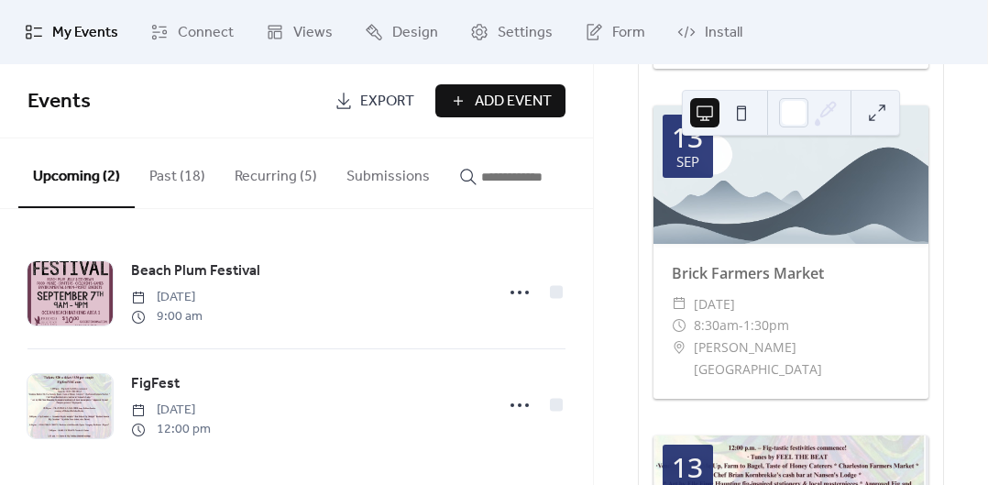
scroll to position [1053, 0]
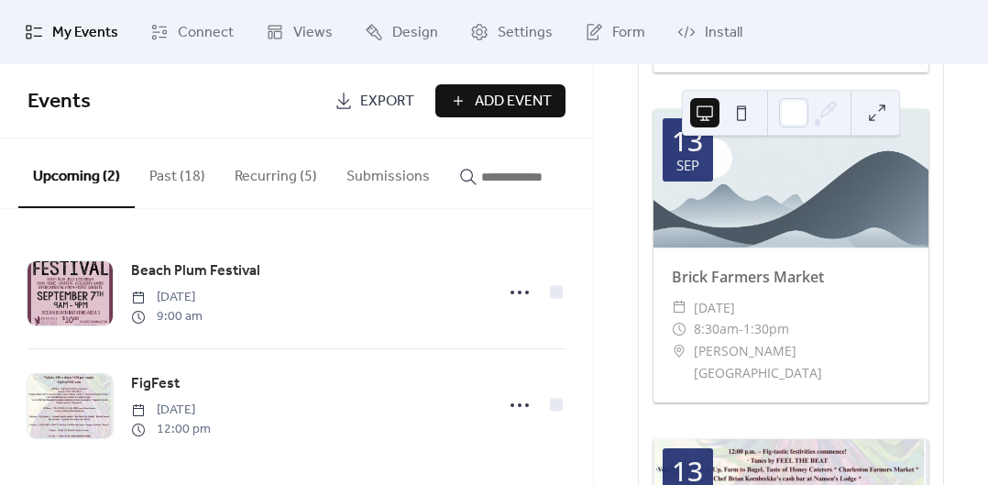
click at [508, 98] on span "Add Event" at bounding box center [513, 102] width 77 height 22
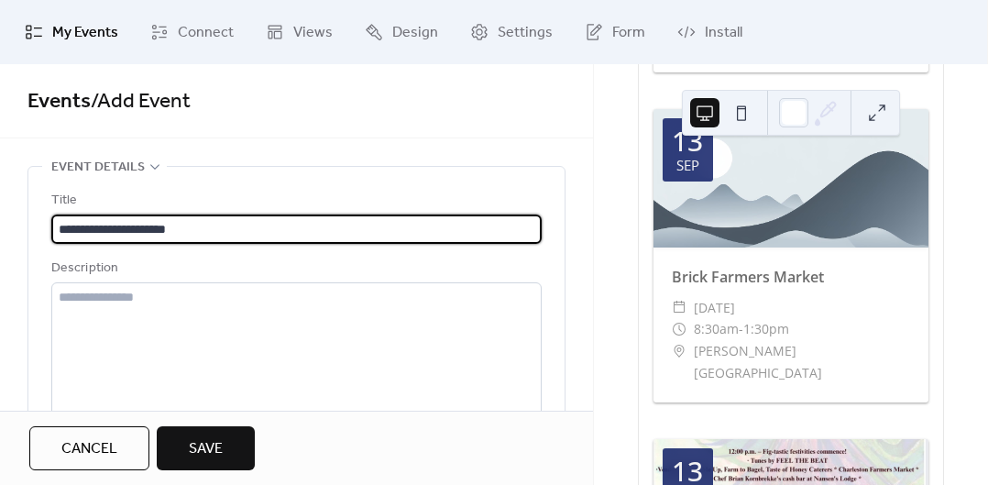
type input "**********"
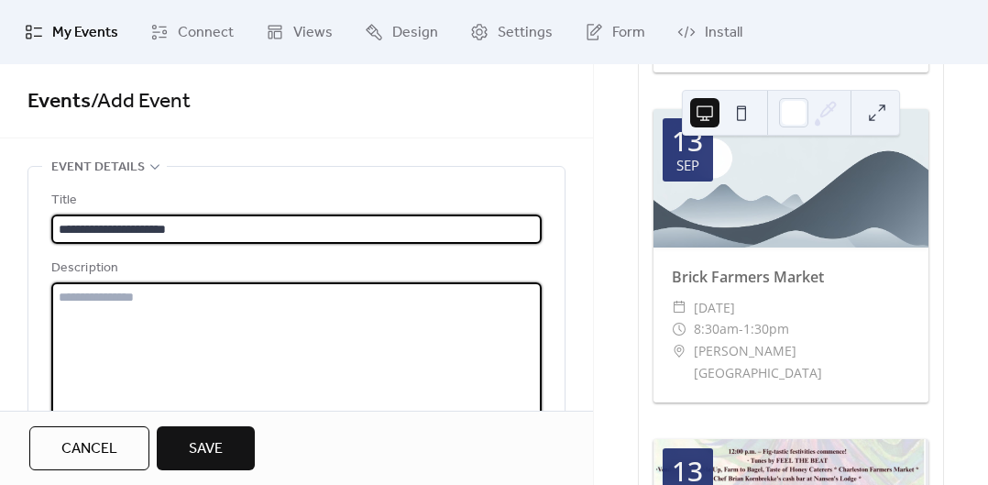
click at [359, 370] on textarea at bounding box center [296, 351] width 491 height 139
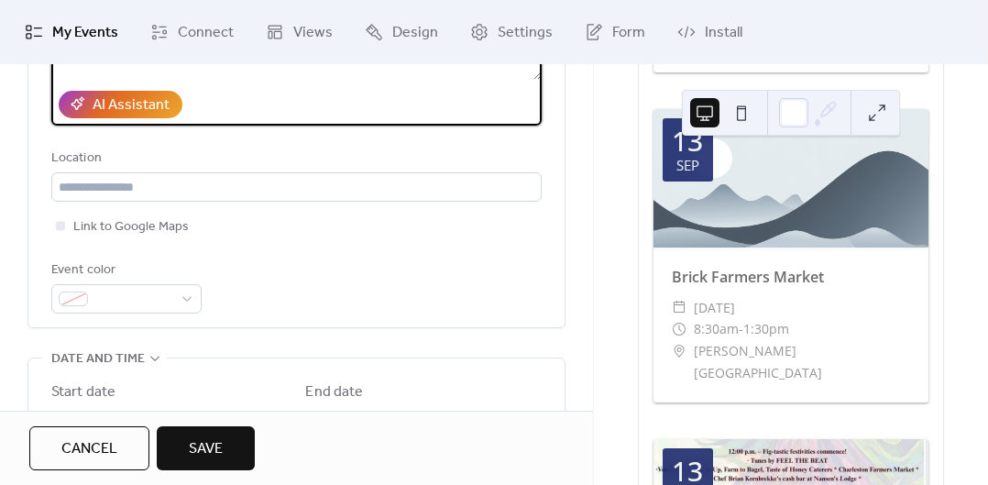
scroll to position [361, 0]
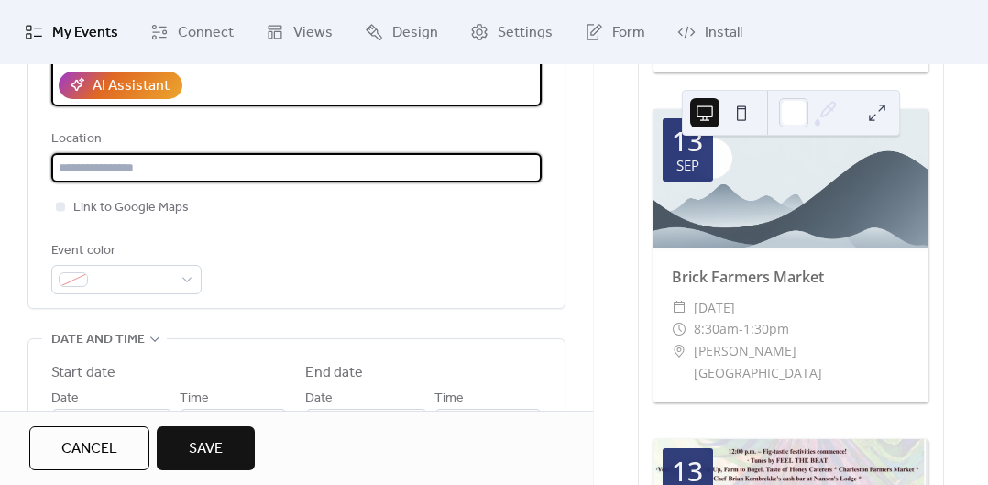
click at [225, 169] on input "text" at bounding box center [296, 167] width 491 height 29
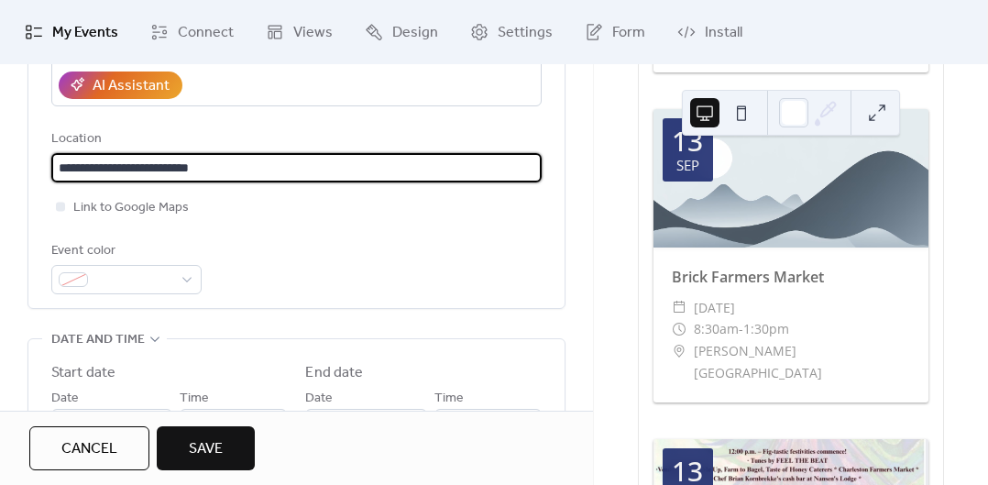
type input "**********"
click at [61, 205] on div at bounding box center [60, 206] width 9 height 9
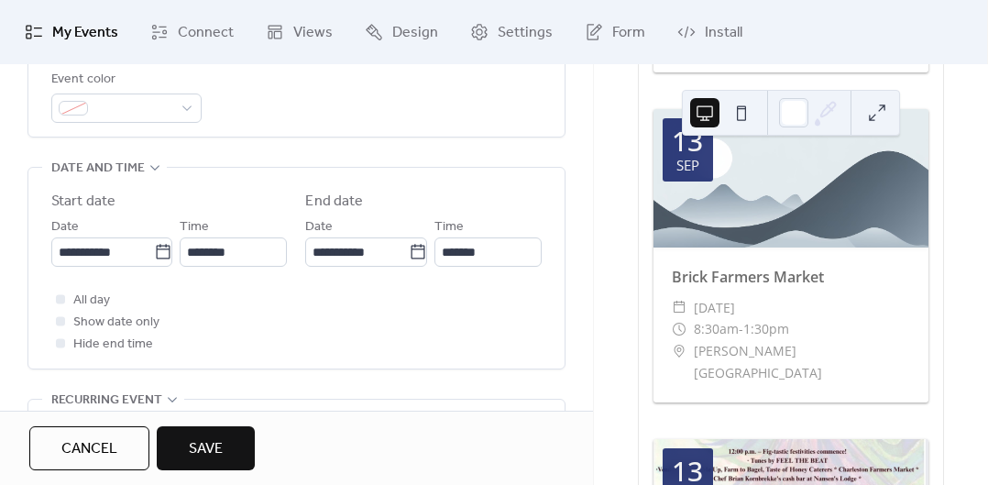
scroll to position [541, 0]
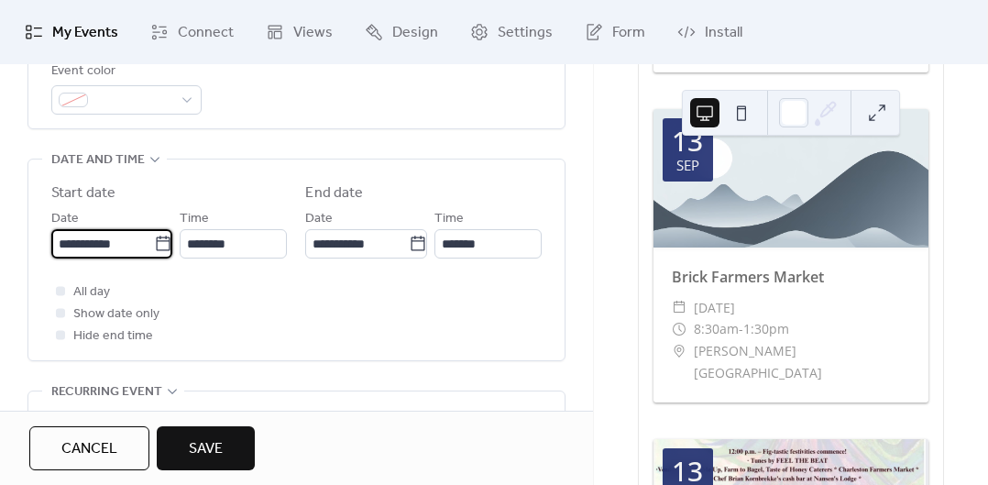
click at [108, 252] on input "**********" at bounding box center [102, 243] width 103 height 29
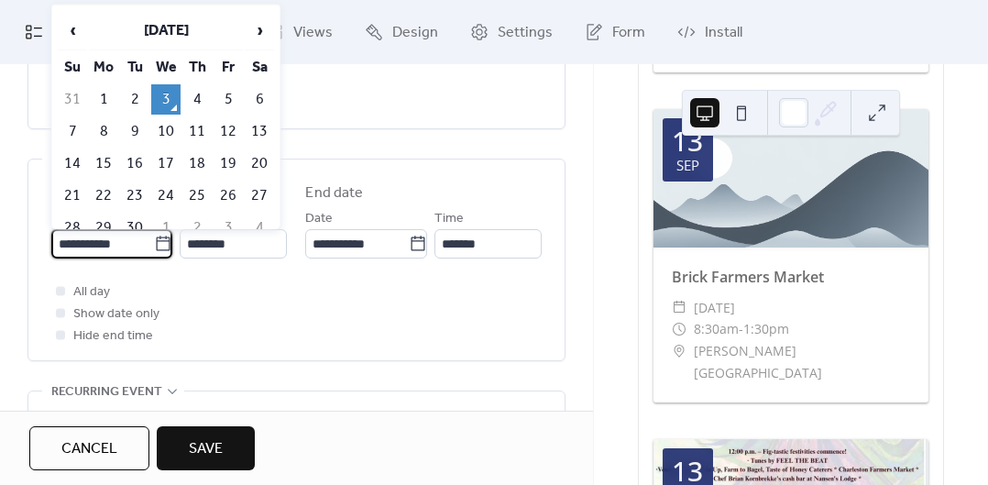
click at [259, 161] on td "20" at bounding box center [259, 164] width 29 height 30
type input "**********"
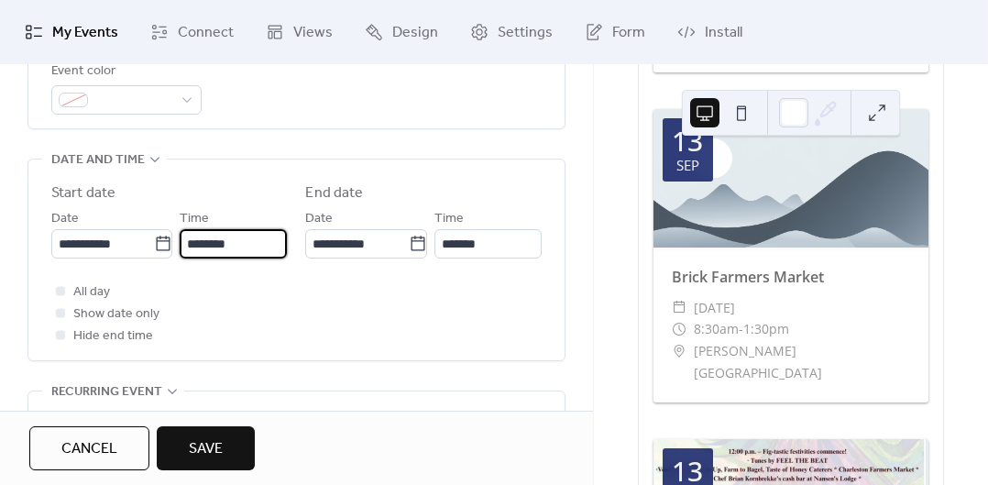
click at [237, 244] on input "********" at bounding box center [233, 243] width 107 height 29
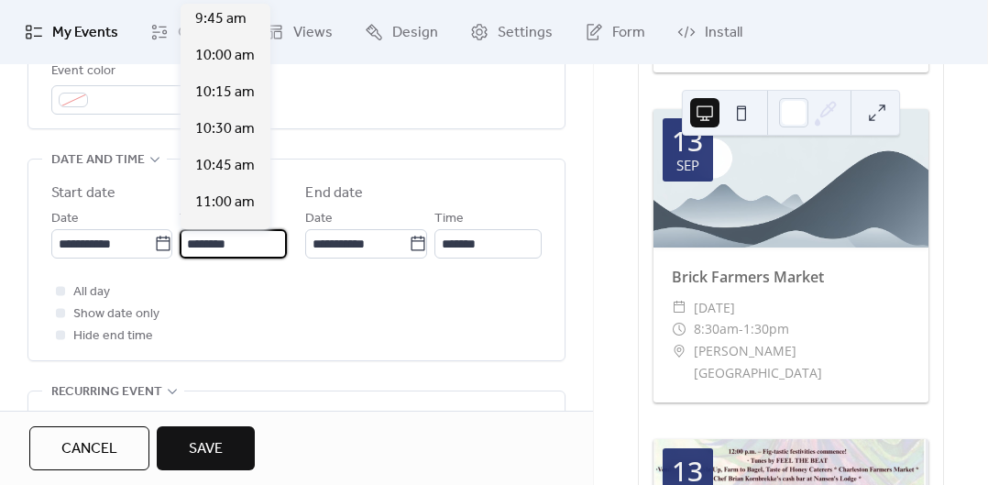
scroll to position [1427, 0]
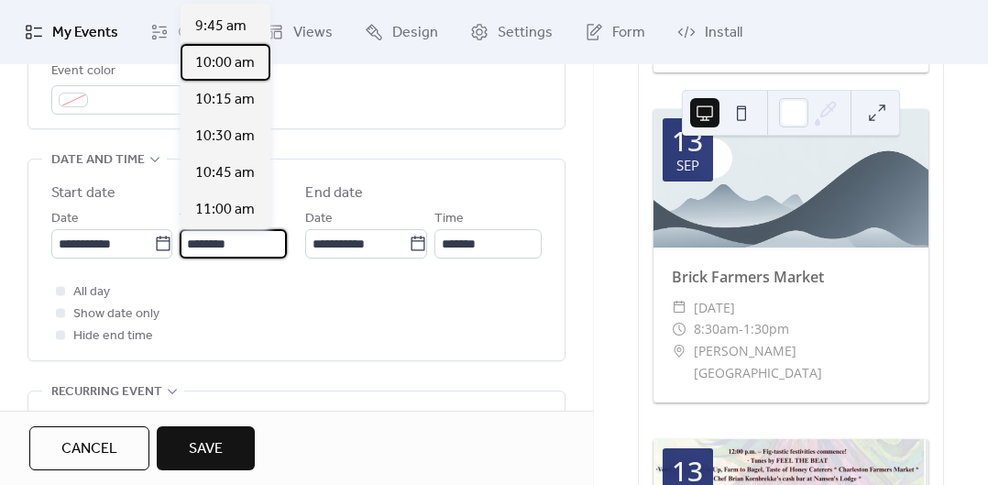
click at [237, 64] on span "10:00 am" at bounding box center [225, 63] width 60 height 22
type input "********"
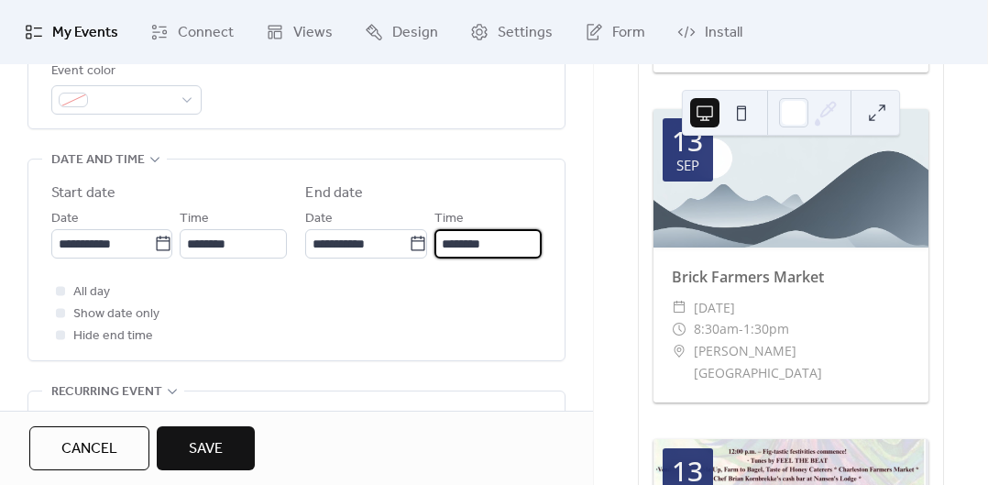
click at [469, 247] on input "********" at bounding box center [488, 243] width 107 height 29
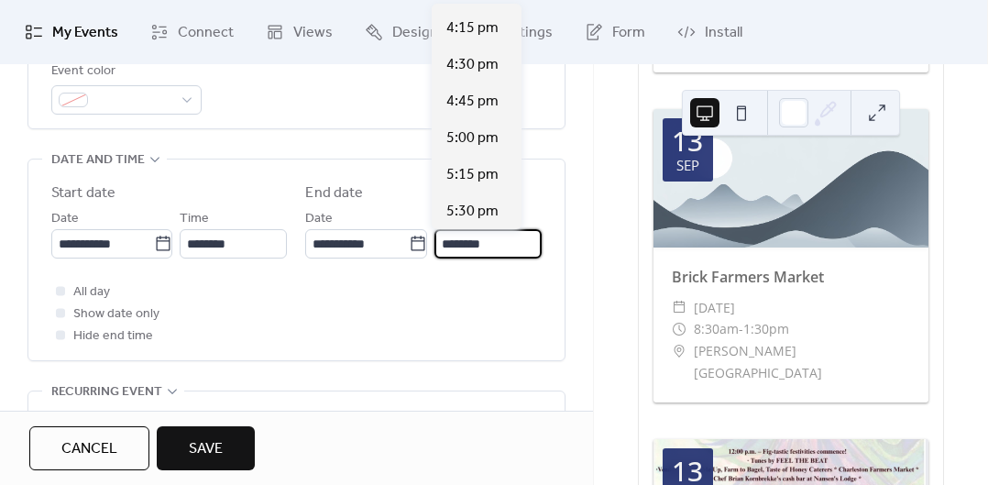
scroll to position [879, 0]
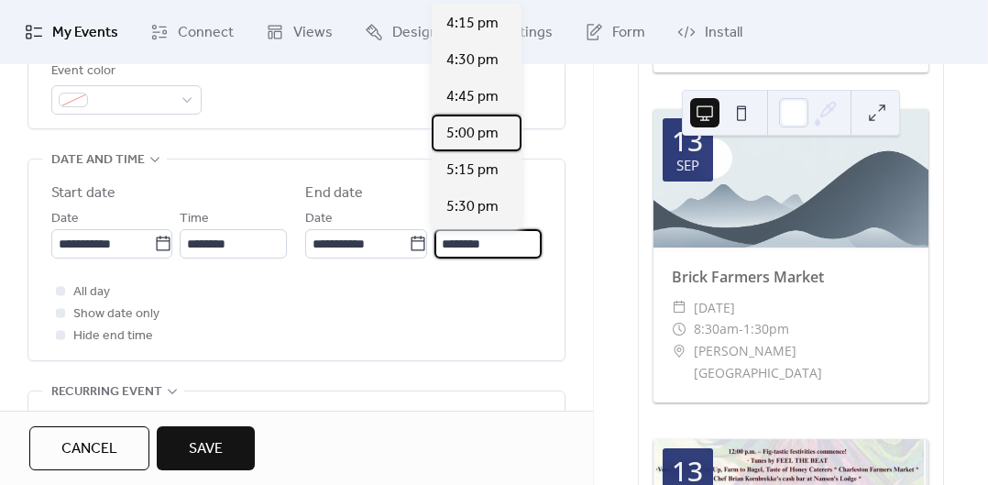
click at [499, 132] on div "5:00 pm" at bounding box center [477, 133] width 90 height 37
type input "*******"
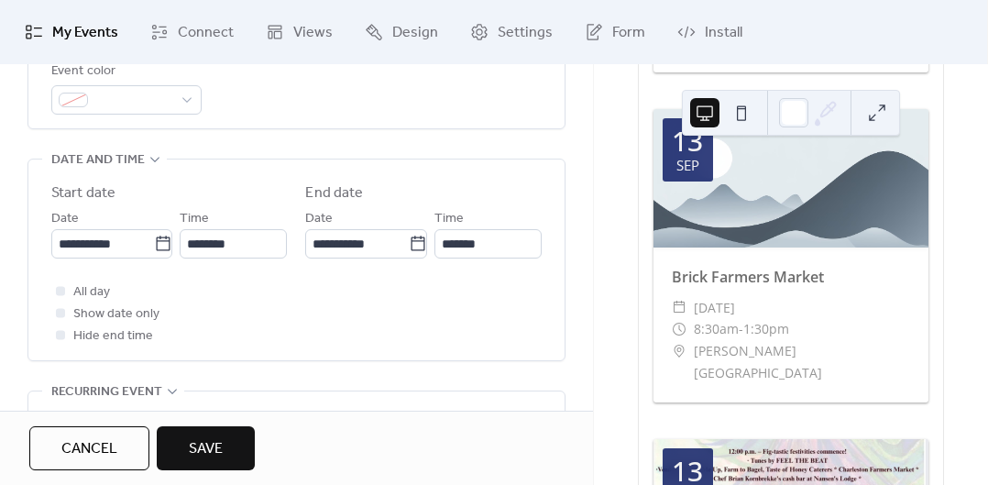
click at [404, 377] on div "**********" at bounding box center [297, 284] width 538 height 1318
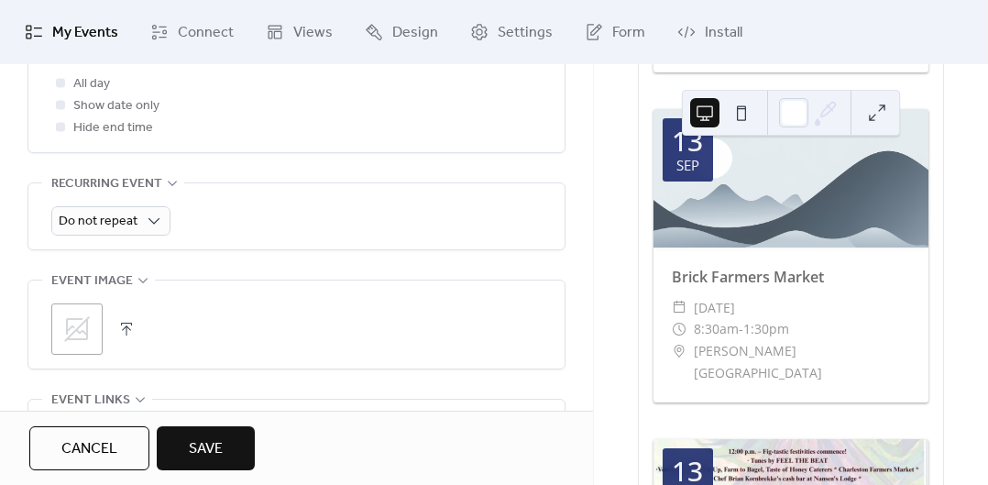
scroll to position [757, 0]
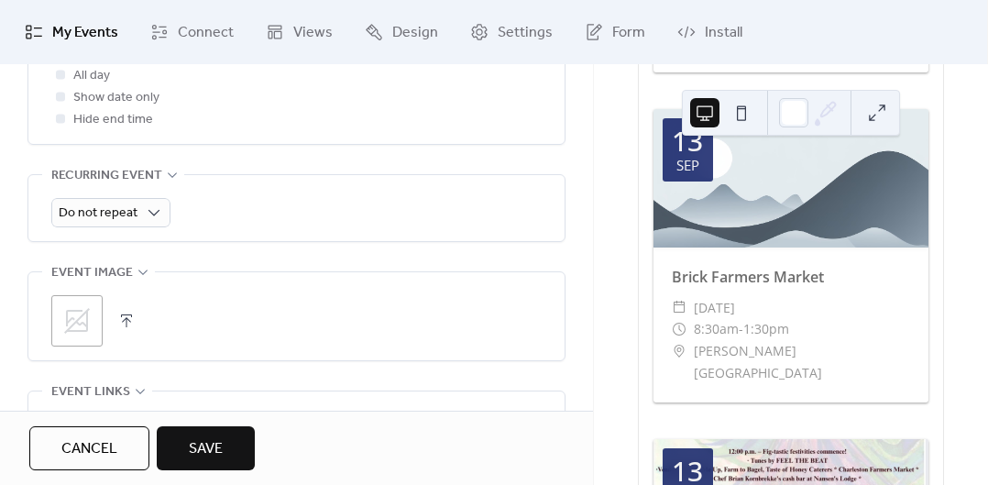
click at [77, 320] on icon at bounding box center [77, 321] width 26 height 26
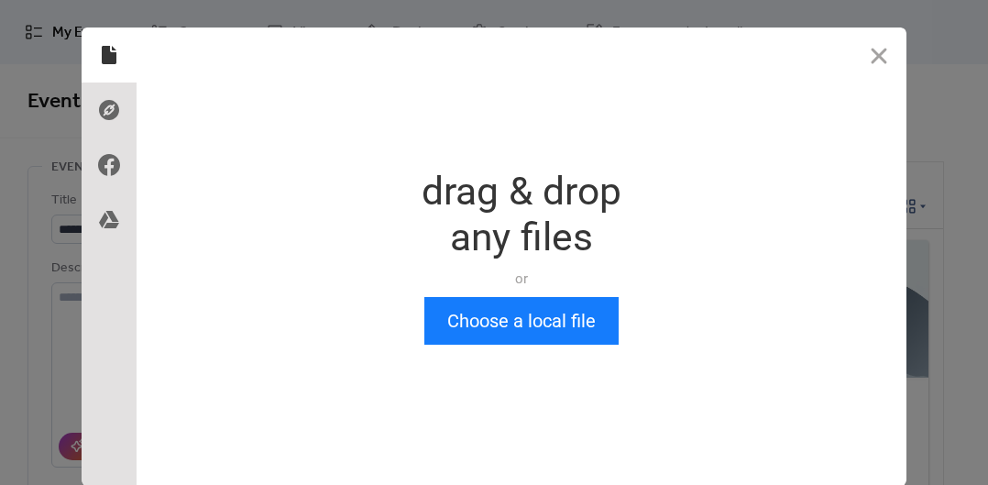
scroll to position [0, 0]
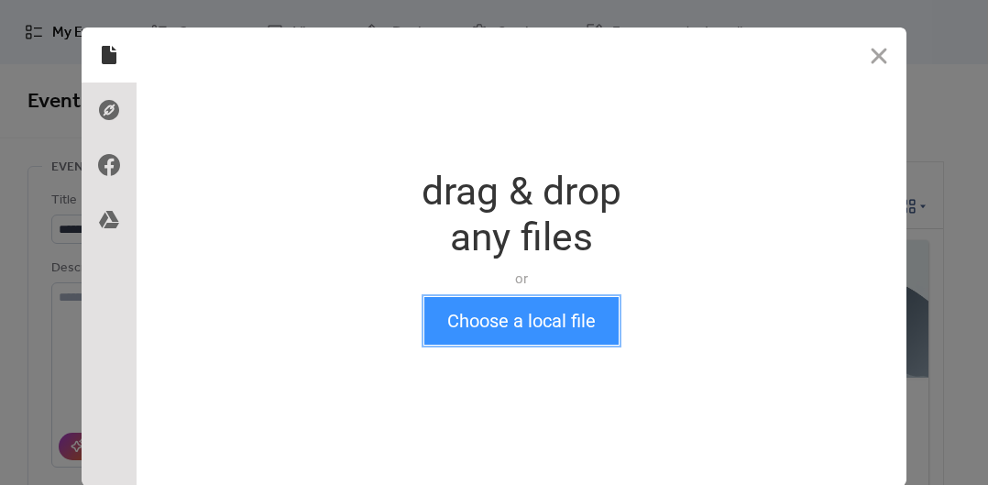
click at [523, 333] on button "Choose a local file" at bounding box center [521, 321] width 194 height 48
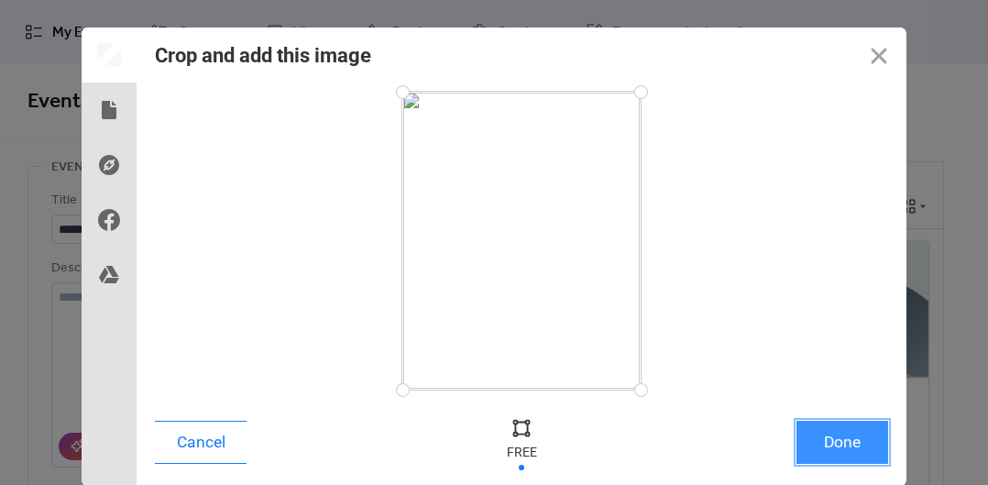
click at [839, 437] on button "Done" at bounding box center [843, 442] width 92 height 43
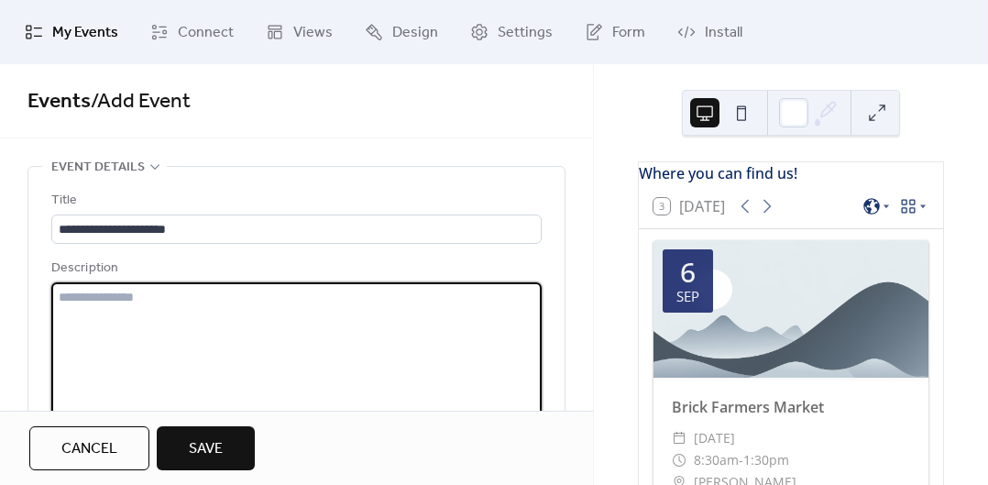
click at [270, 336] on textarea at bounding box center [296, 351] width 491 height 139
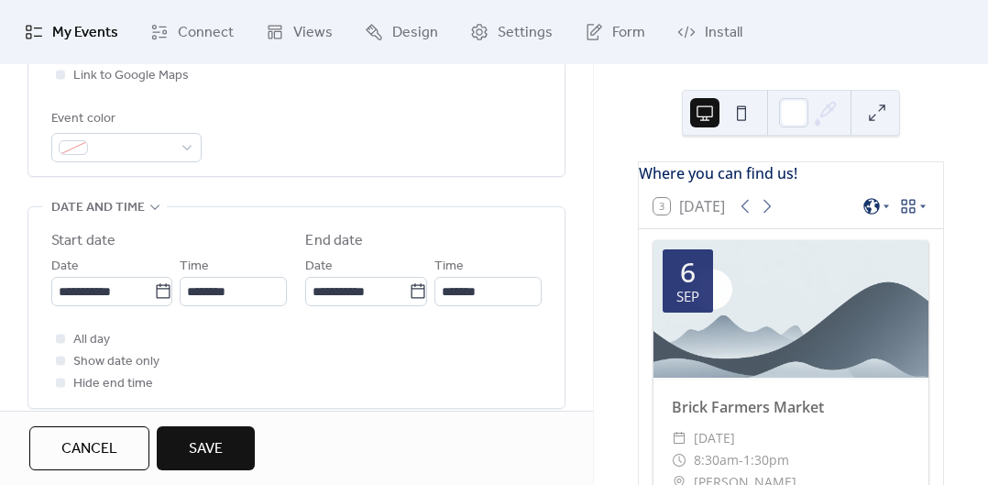
scroll to position [496, 0]
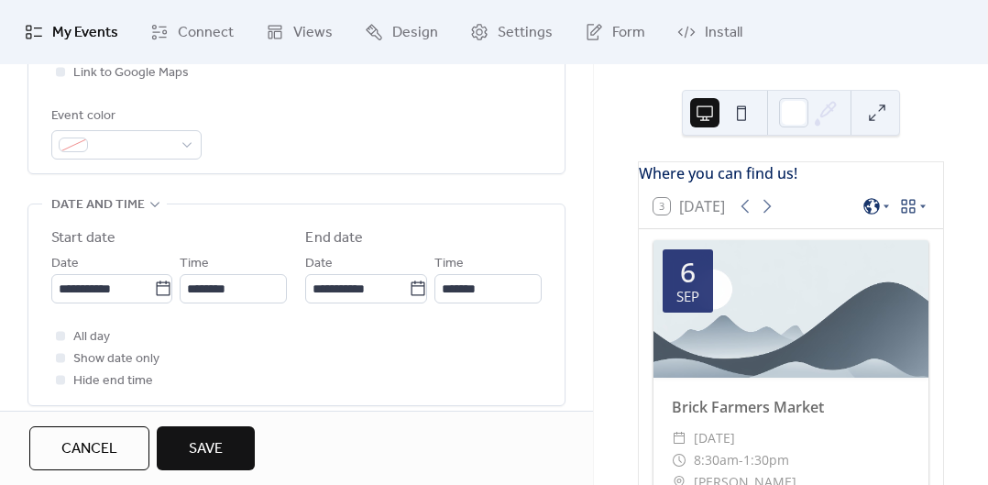
click at [219, 440] on span "Save" at bounding box center [206, 449] width 34 height 22
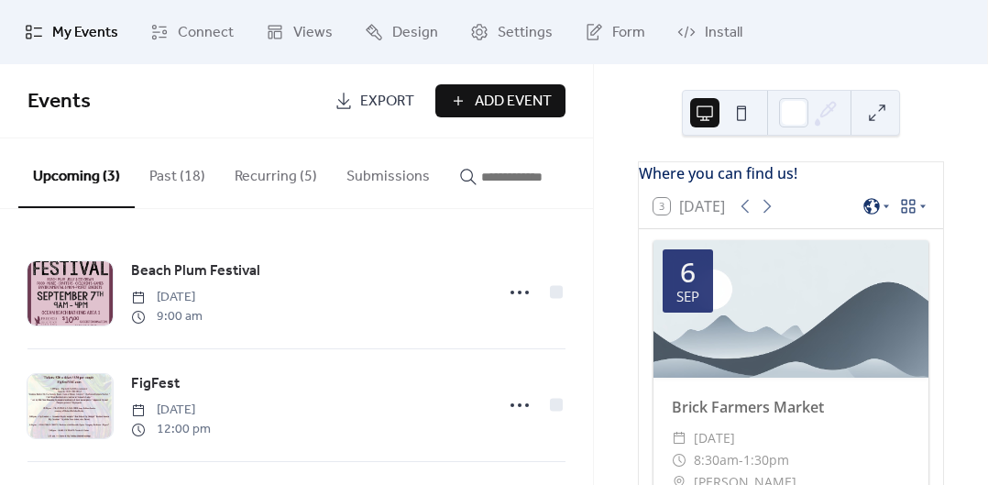
click at [513, 95] on span "Add Event" at bounding box center [513, 102] width 77 height 22
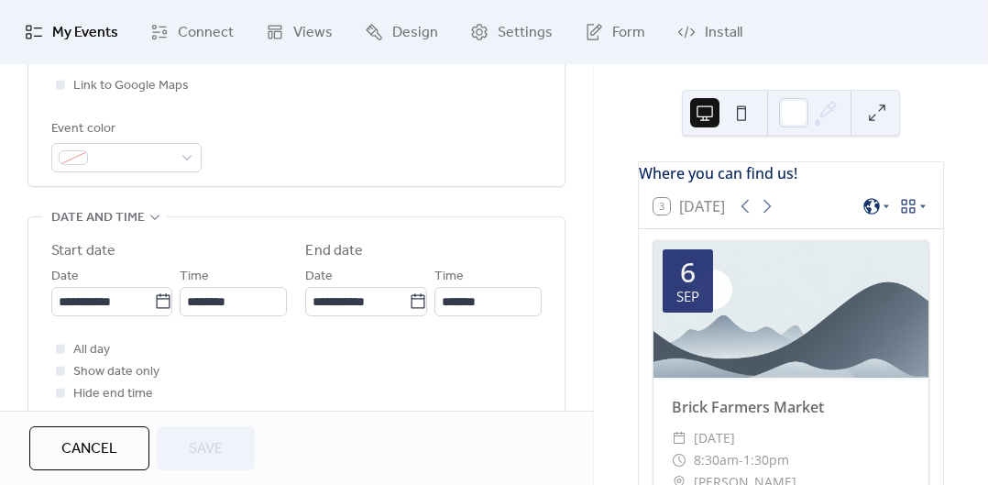
scroll to position [497, 0]
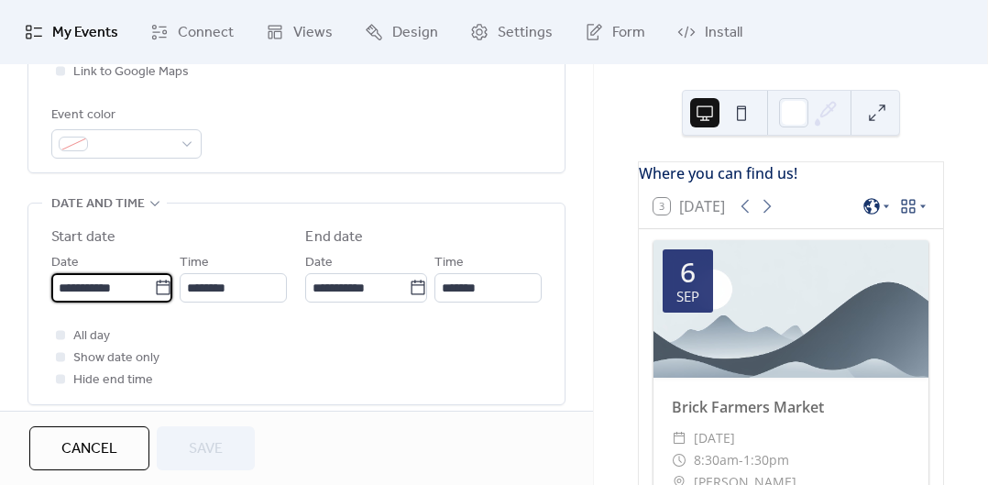
click at [119, 289] on input "**********" at bounding box center [102, 287] width 103 height 29
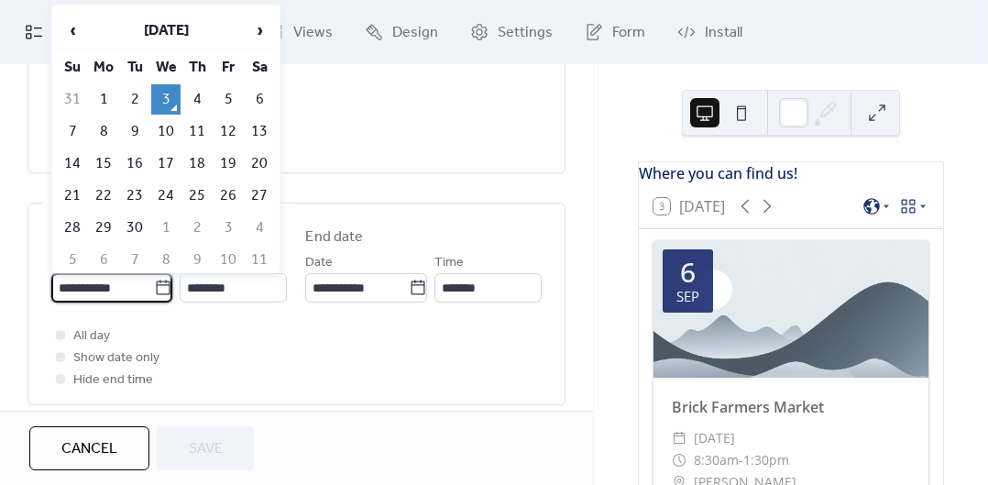
click at [158, 137] on td "10" at bounding box center [165, 131] width 29 height 30
type input "**********"
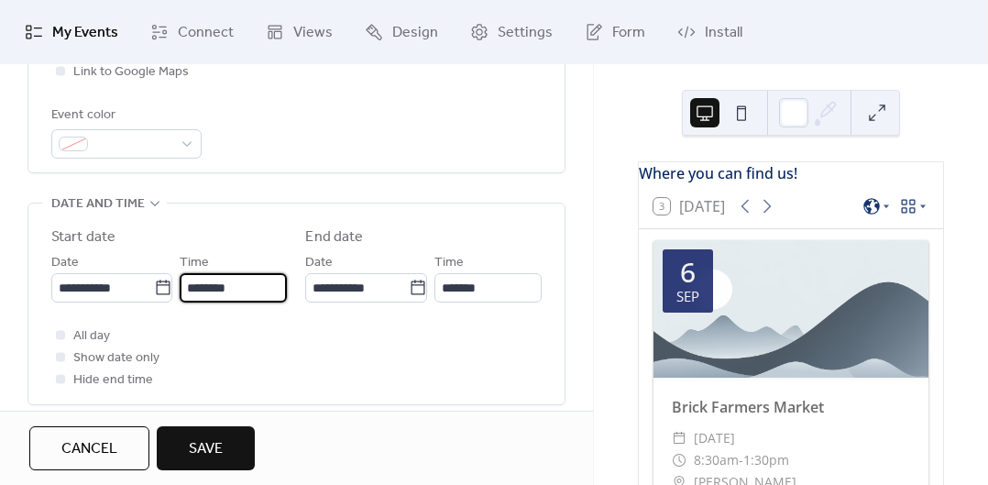
click at [235, 294] on input "********" at bounding box center [233, 287] width 107 height 29
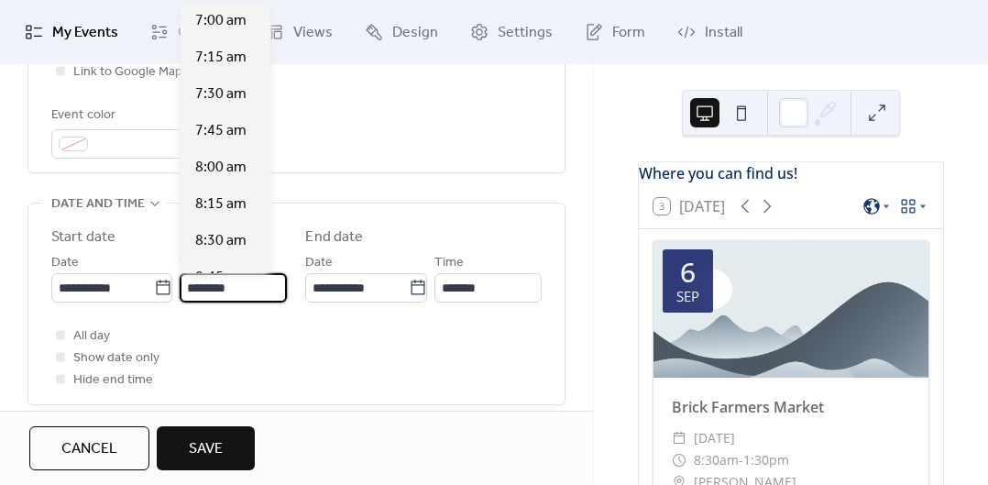
scroll to position [1017, 0]
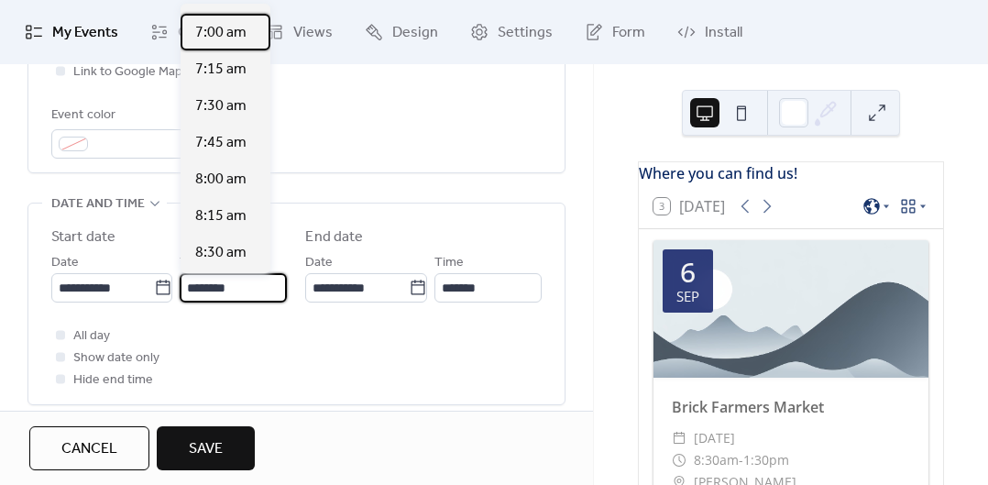
click at [236, 38] on span "7:00 am" at bounding box center [220, 33] width 51 height 22
type input "*******"
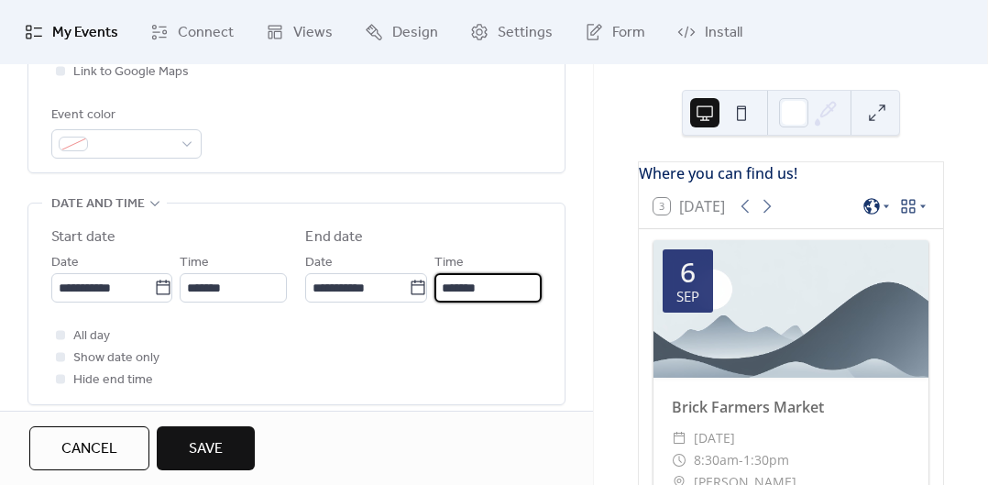
click at [477, 289] on input "*******" at bounding box center [488, 287] width 107 height 29
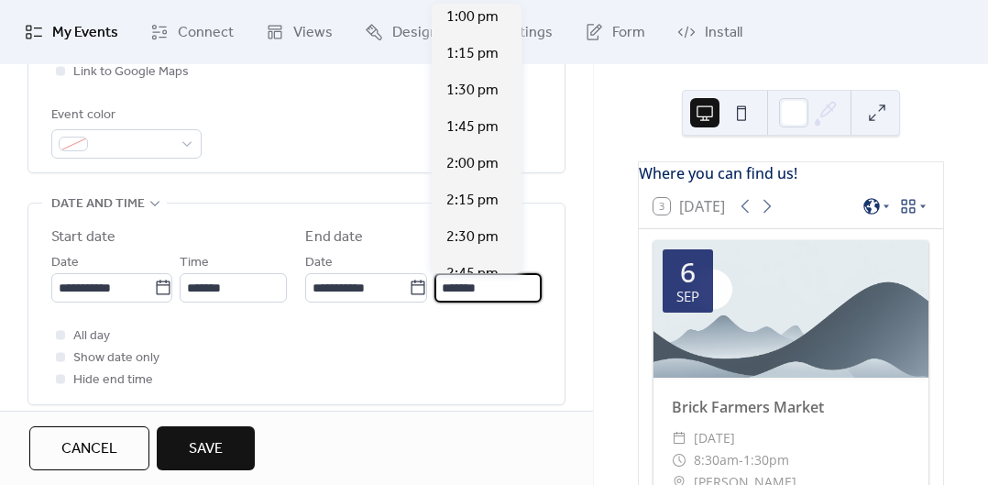
scroll to position [863, 0]
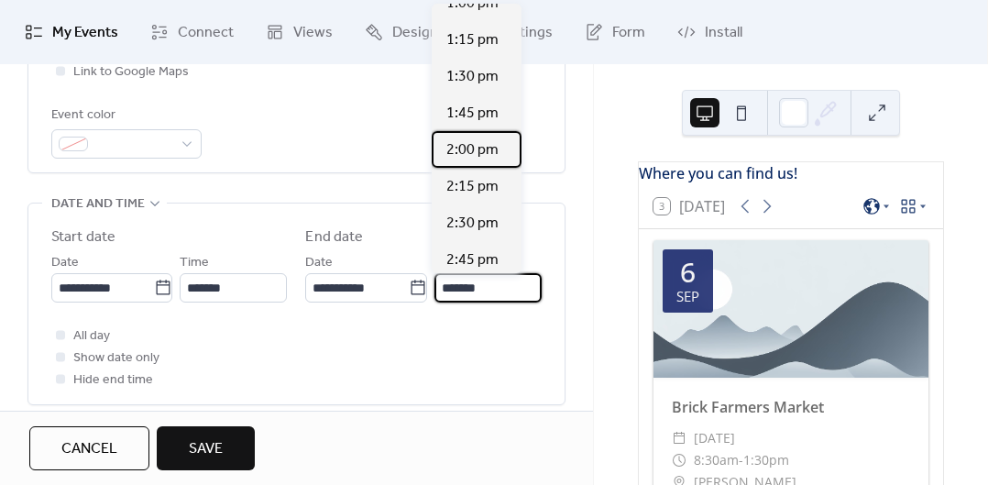
click at [492, 155] on span "2:00 pm" at bounding box center [473, 150] width 52 height 22
type input "*******"
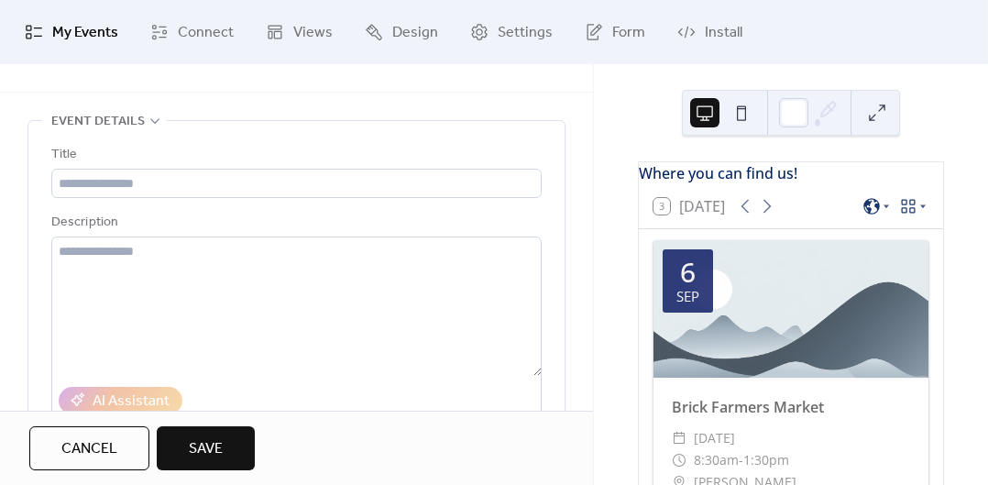
scroll to position [31, 0]
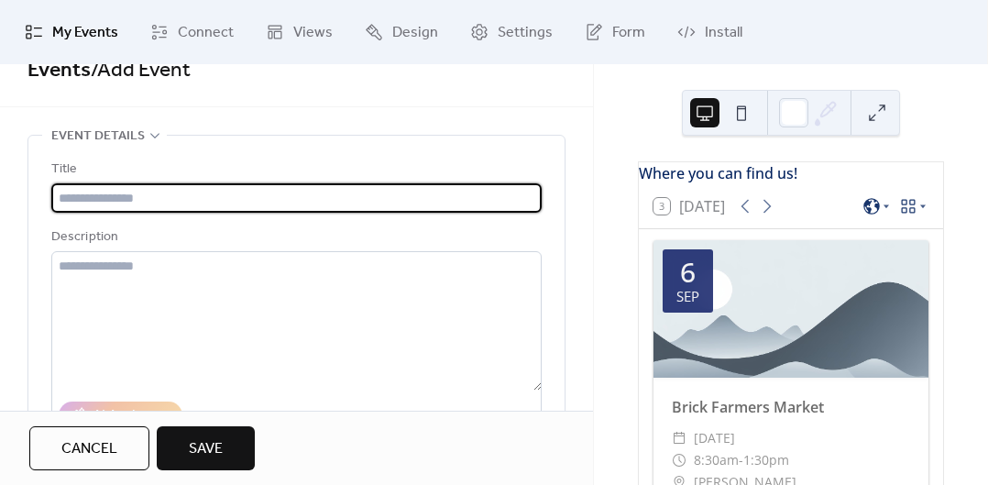
click at [266, 193] on input "text" at bounding box center [296, 197] width 491 height 29
type input "**********"
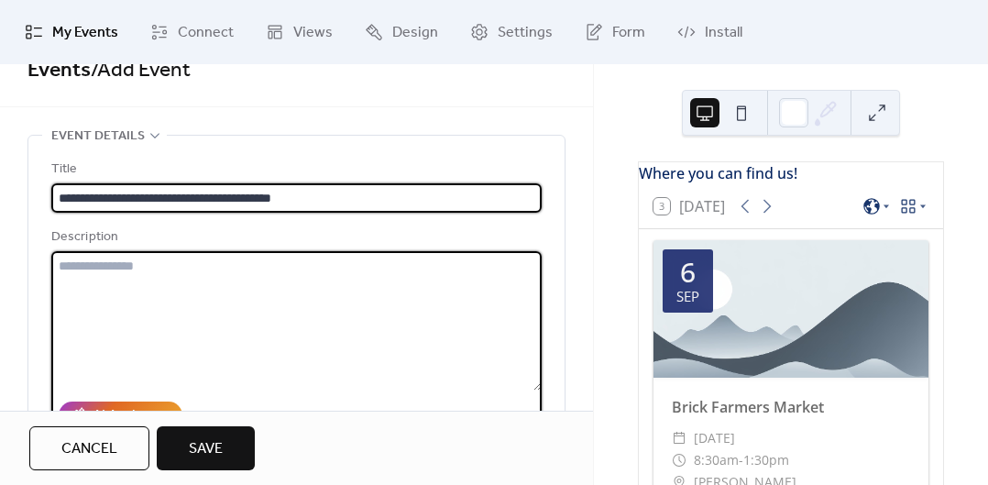
click at [450, 343] on textarea at bounding box center [296, 320] width 491 height 139
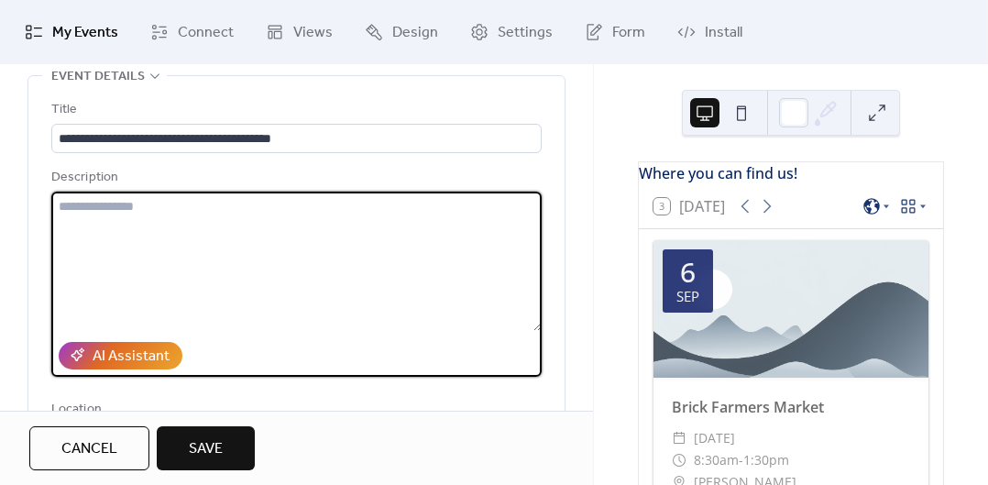
scroll to position [94, 0]
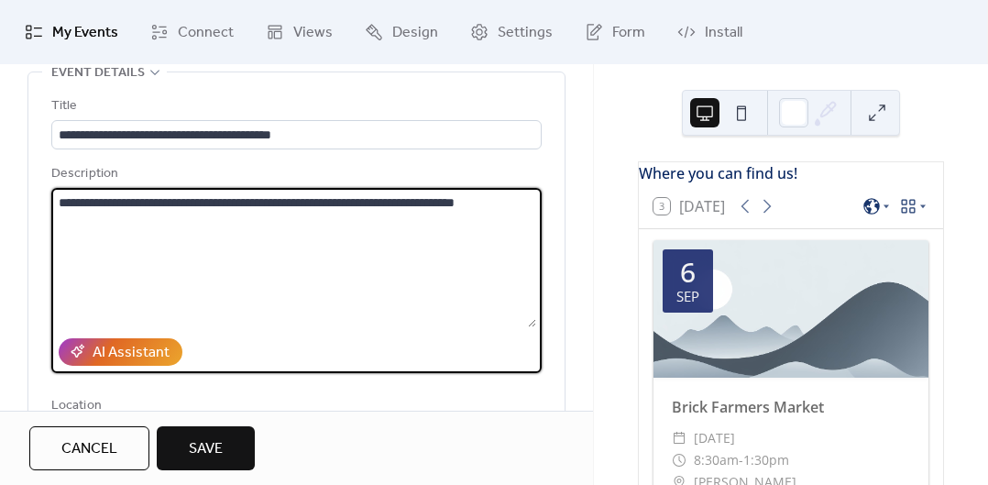
type textarea "**********"
click at [356, 407] on div "Location" at bounding box center [294, 406] width 487 height 22
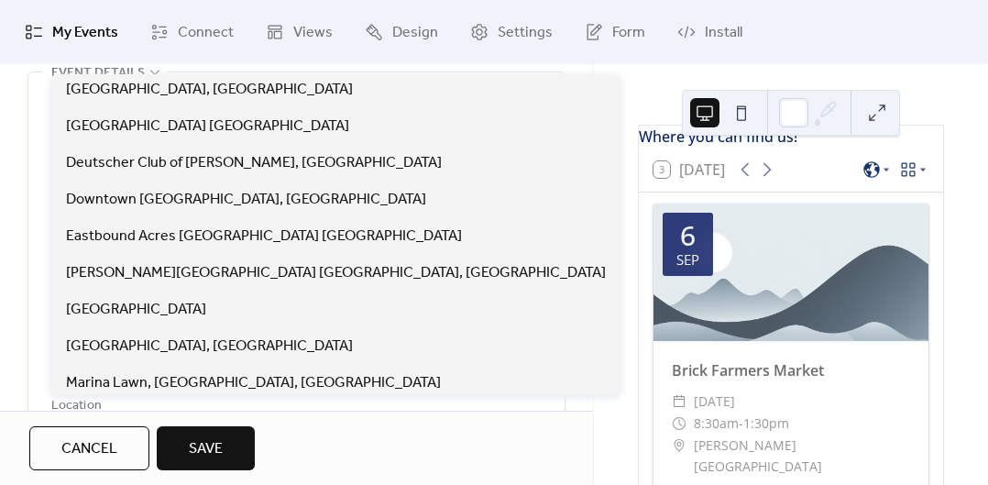
scroll to position [18, 0]
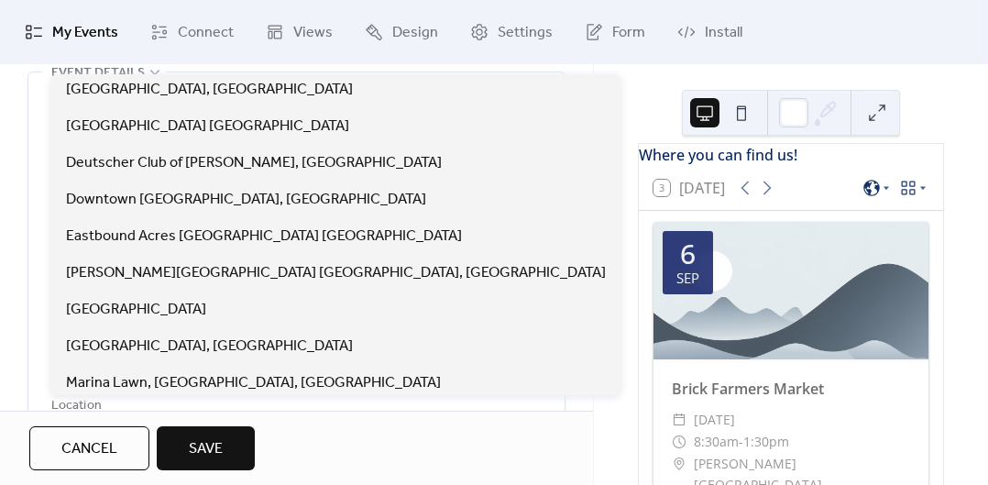
click at [607, 146] on div "Where you can find us! 3 [DATE] [DATE] Brick Farmers Market ​ [DATE] ​ 8:30am -…" at bounding box center [791, 274] width 394 height 421
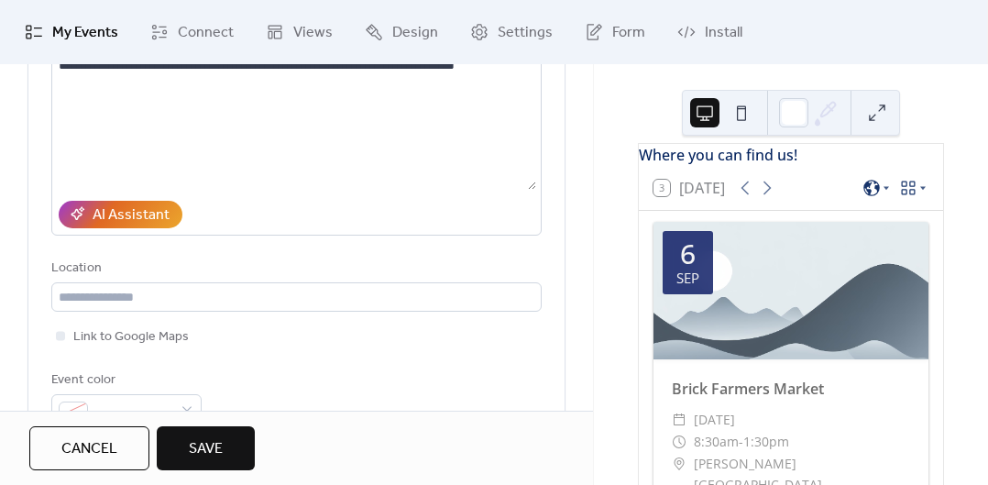
scroll to position [237, 0]
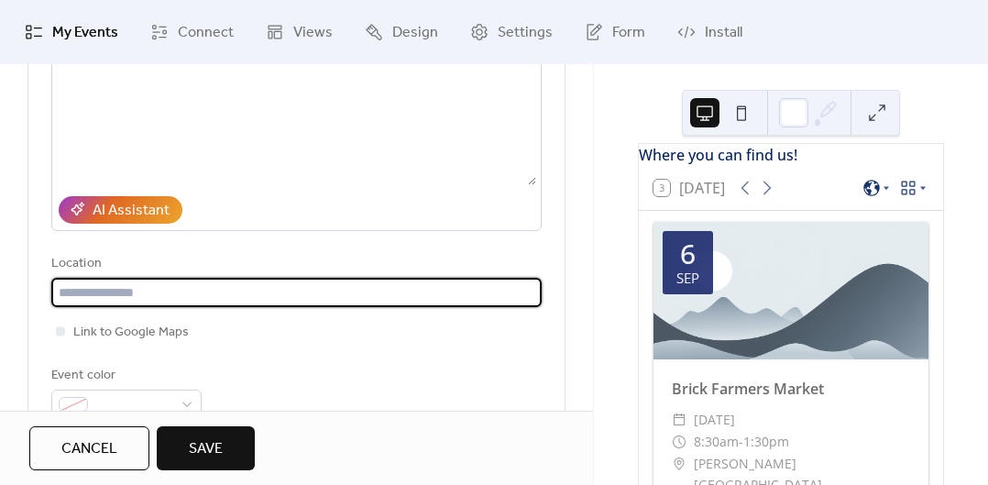
click at [230, 297] on input "text" at bounding box center [296, 292] width 491 height 29
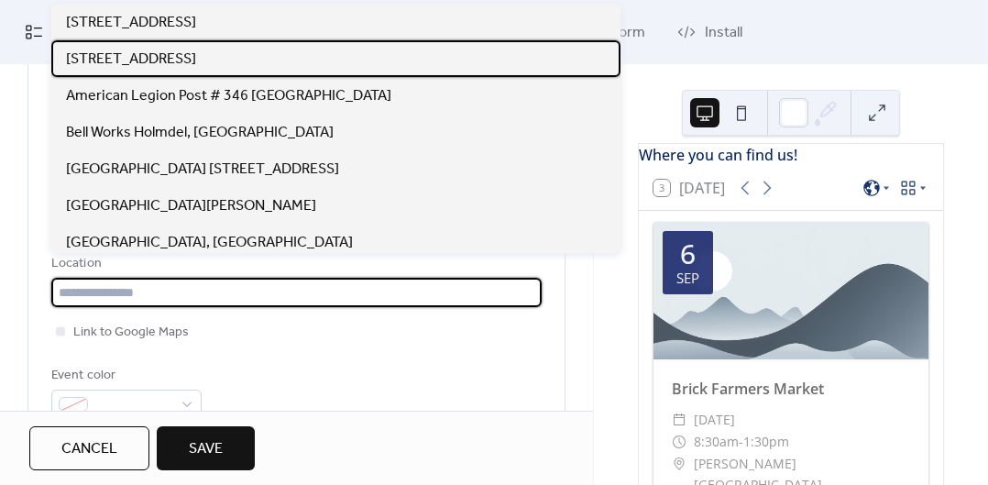
click at [196, 51] on span "[STREET_ADDRESS]" at bounding box center [131, 60] width 130 height 22
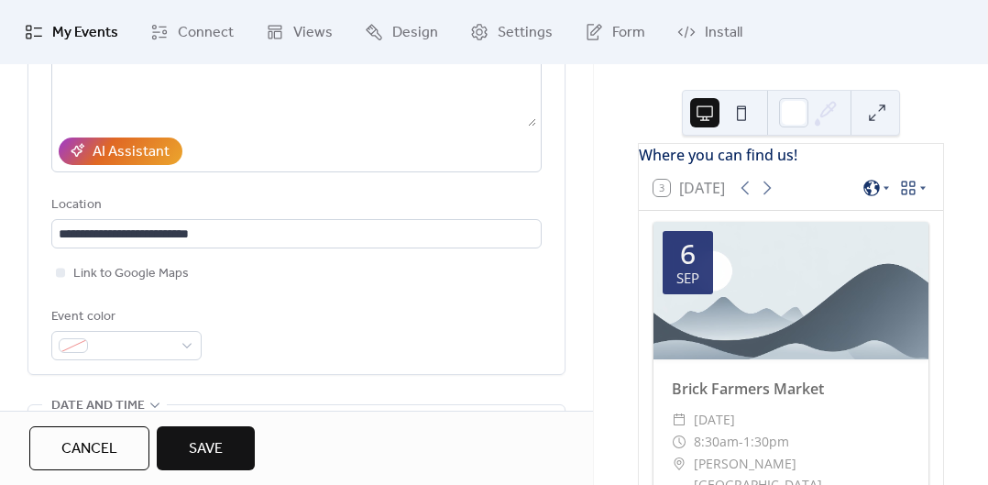
scroll to position [298, 0]
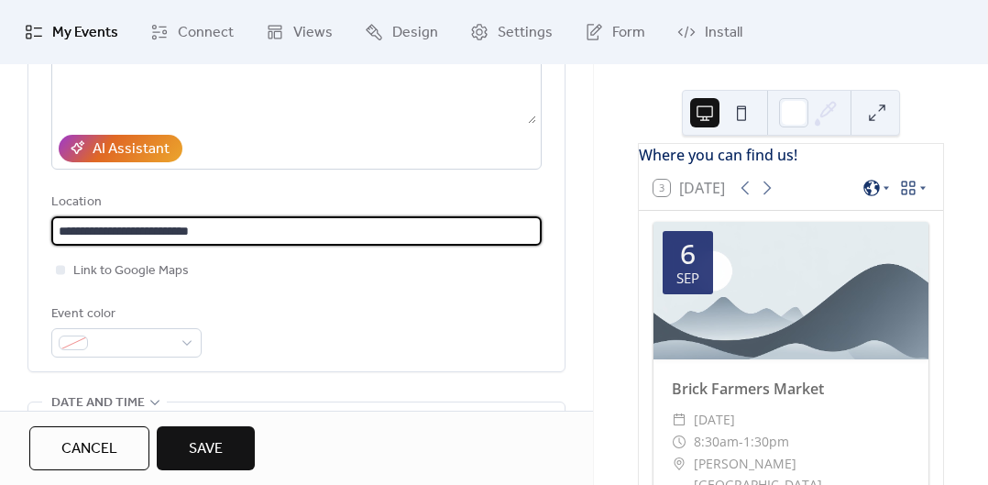
click at [225, 237] on input "**********" at bounding box center [296, 230] width 491 height 29
click at [306, 237] on input "**********" at bounding box center [296, 230] width 491 height 29
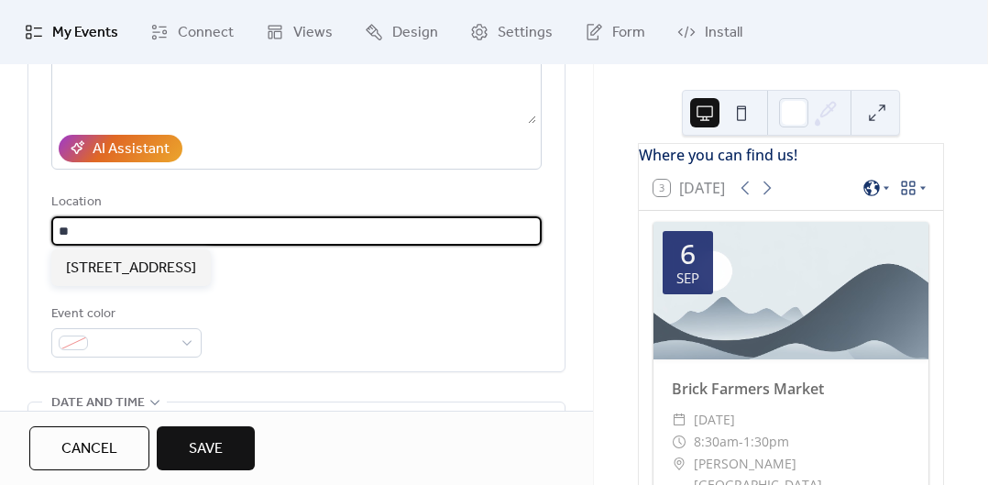
type input "*"
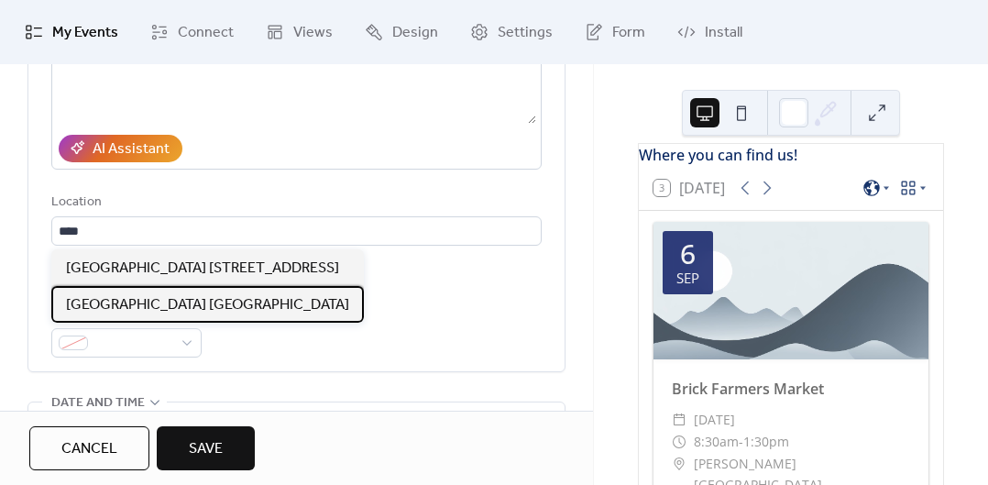
click at [252, 312] on span "[GEOGRAPHIC_DATA] [GEOGRAPHIC_DATA]" at bounding box center [207, 305] width 283 height 22
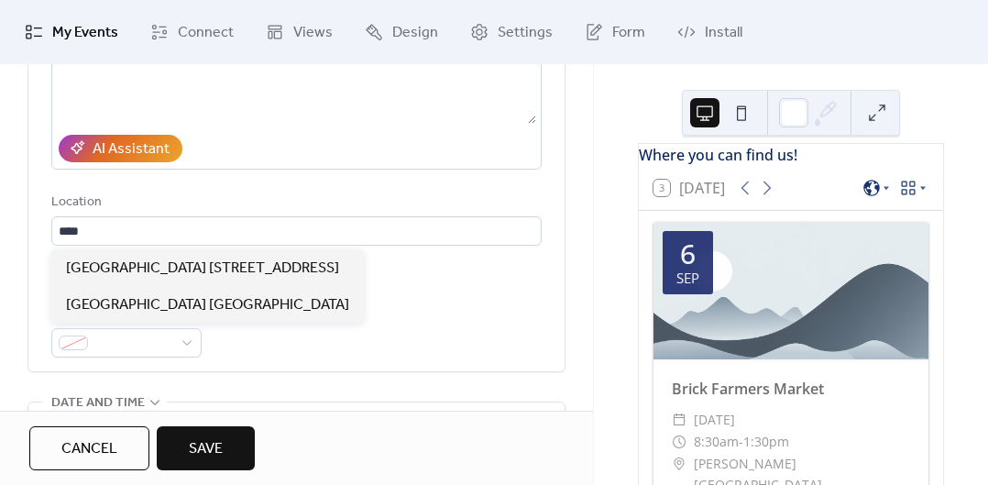
type input "**********"
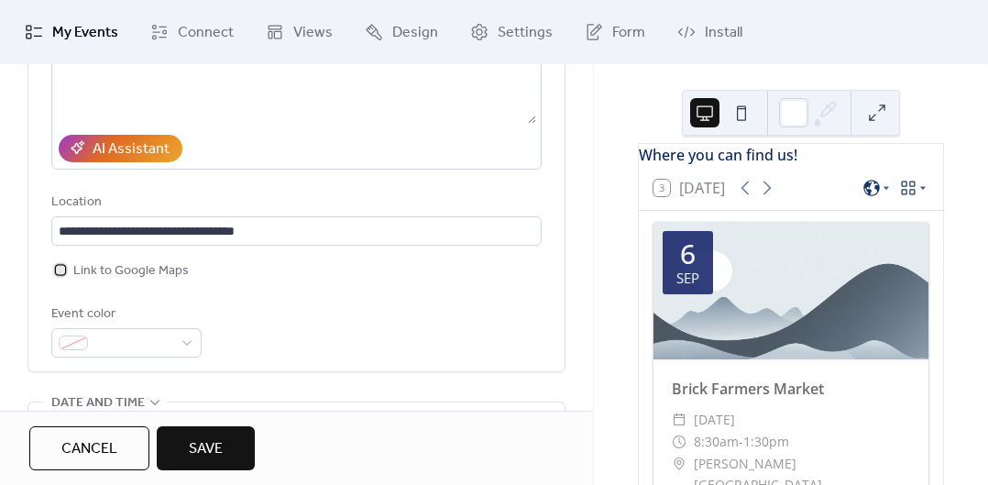
click at [61, 270] on div at bounding box center [60, 269] width 9 height 9
click at [386, 303] on div "Event color" at bounding box center [296, 330] width 491 height 54
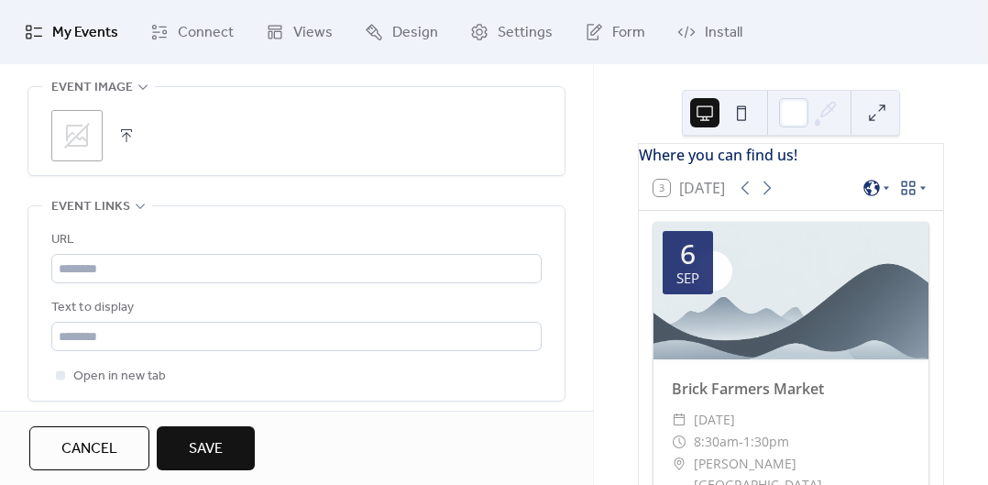
scroll to position [960, 0]
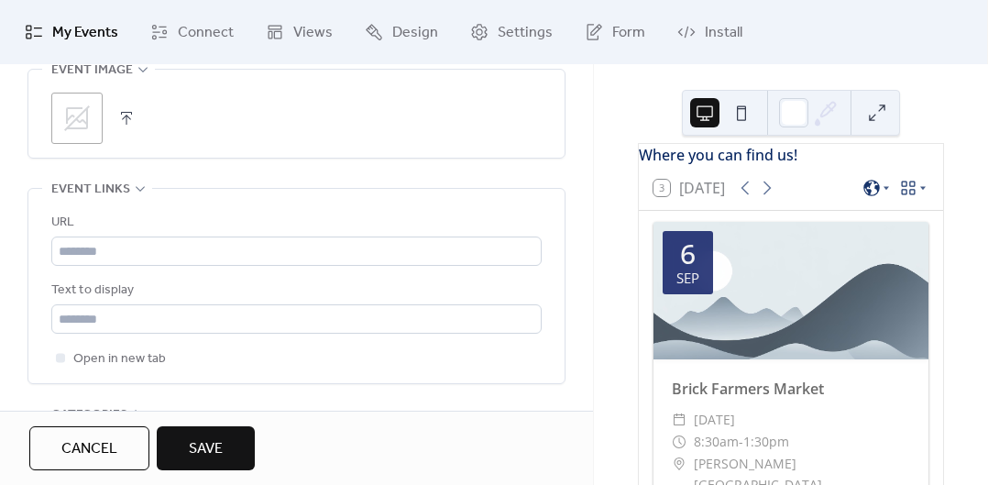
click at [68, 117] on icon at bounding box center [77, 118] width 26 height 26
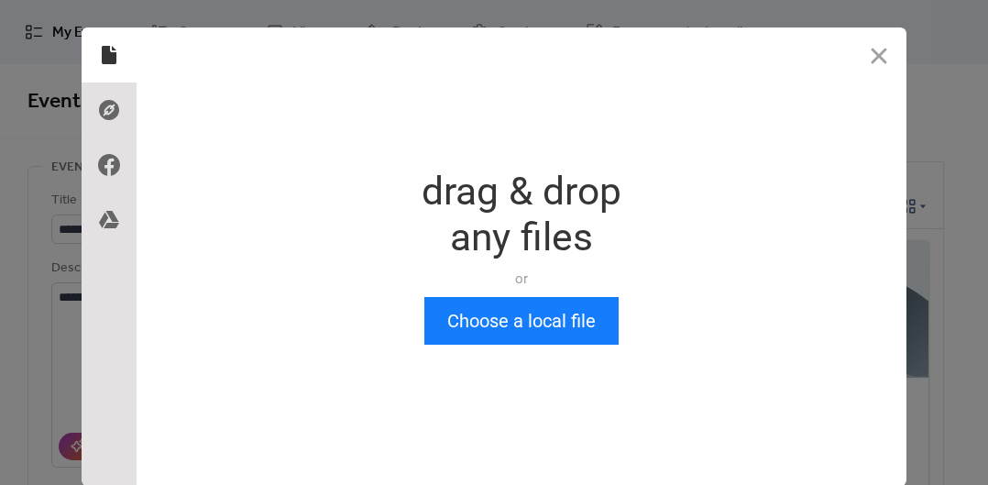
scroll to position [0, 0]
click at [493, 334] on button "Choose a local file" at bounding box center [521, 321] width 194 height 48
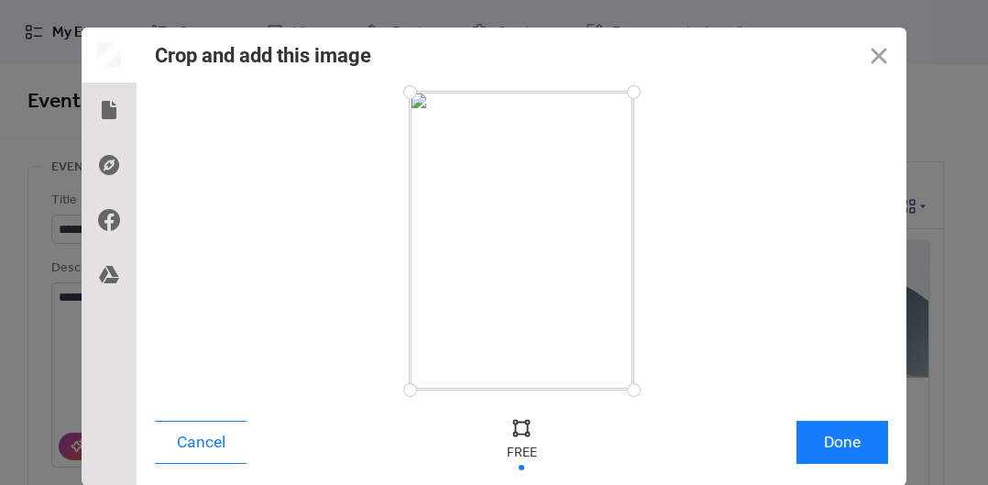
click at [851, 436] on button "Done" at bounding box center [843, 442] width 92 height 43
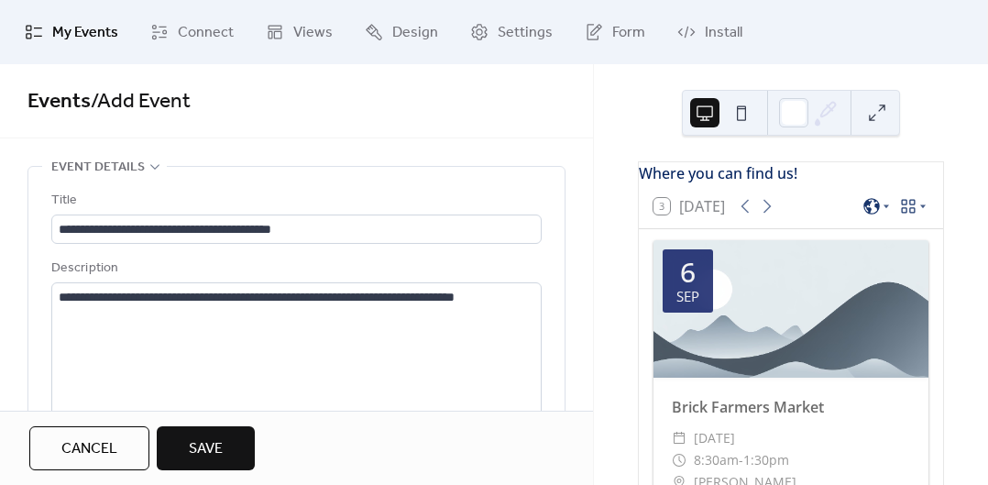
click at [218, 446] on span "Save" at bounding box center [206, 449] width 34 height 22
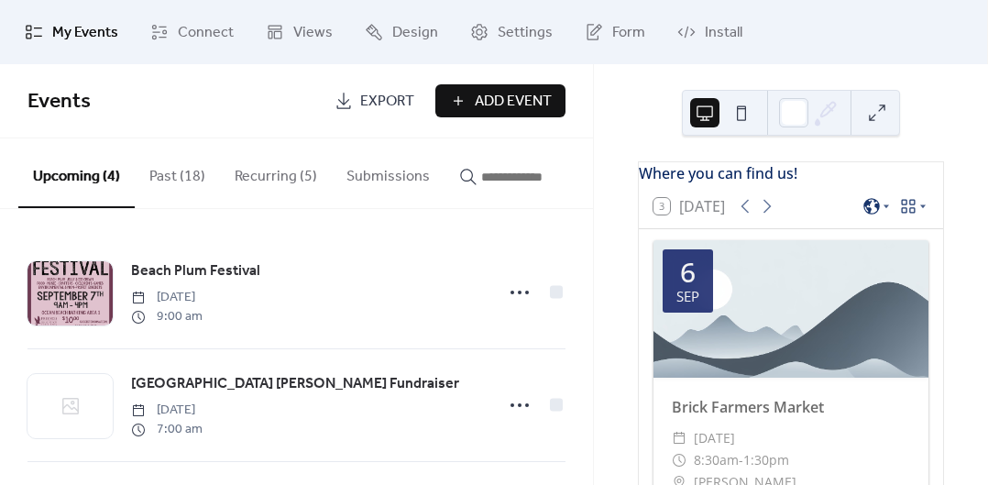
click at [394, 391] on span "[GEOGRAPHIC_DATA] [PERSON_NAME] Fundraiser" at bounding box center [295, 384] width 328 height 22
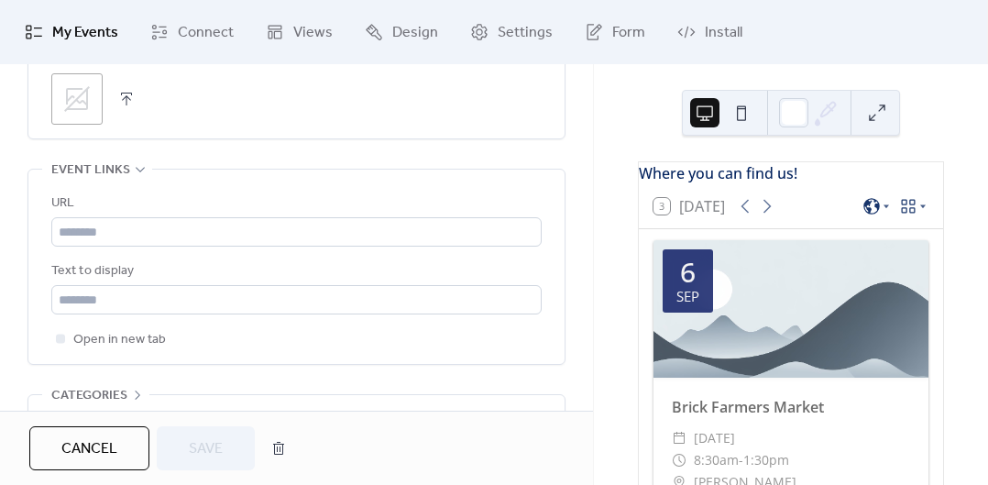
scroll to position [917, 0]
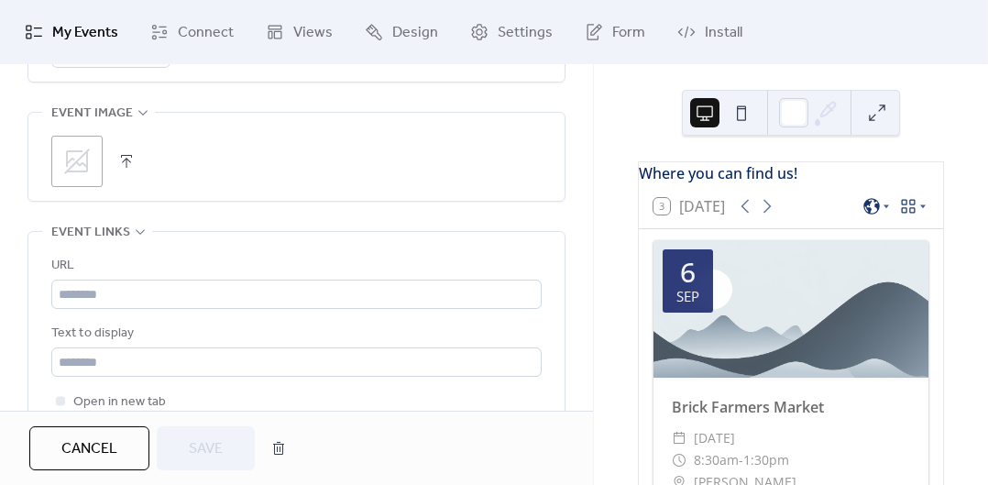
click at [85, 170] on icon at bounding box center [76, 161] width 29 height 29
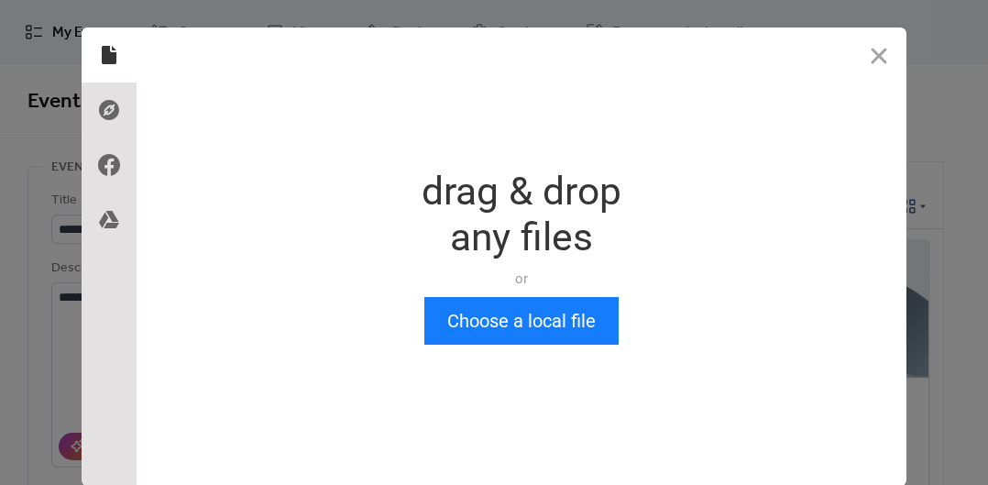
click at [558, 336] on button "Choose a local file" at bounding box center [521, 321] width 194 height 48
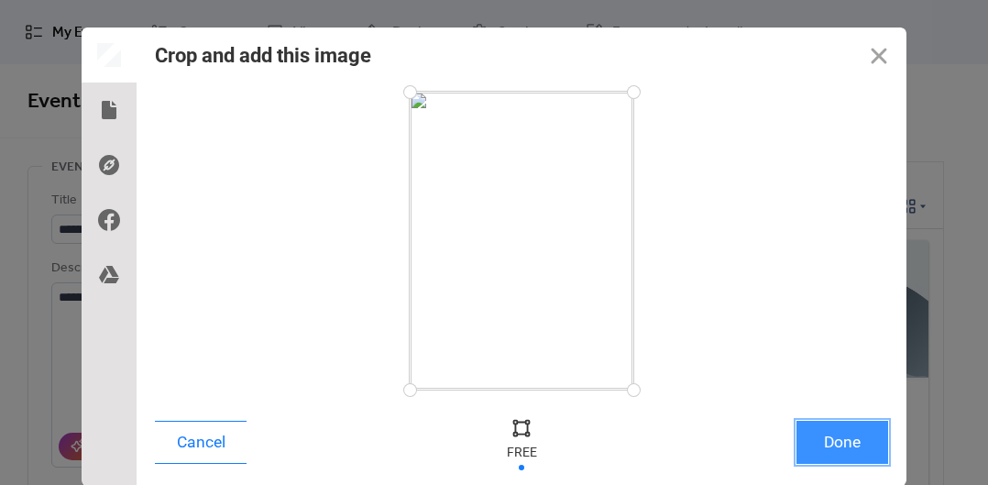
click at [839, 440] on button "Done" at bounding box center [843, 442] width 92 height 43
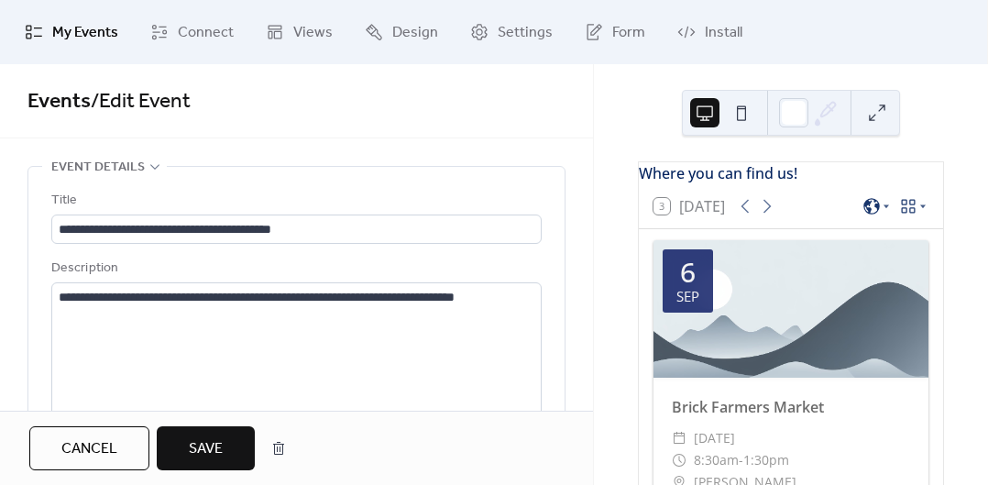
click at [224, 454] on button "Save" at bounding box center [206, 448] width 98 height 44
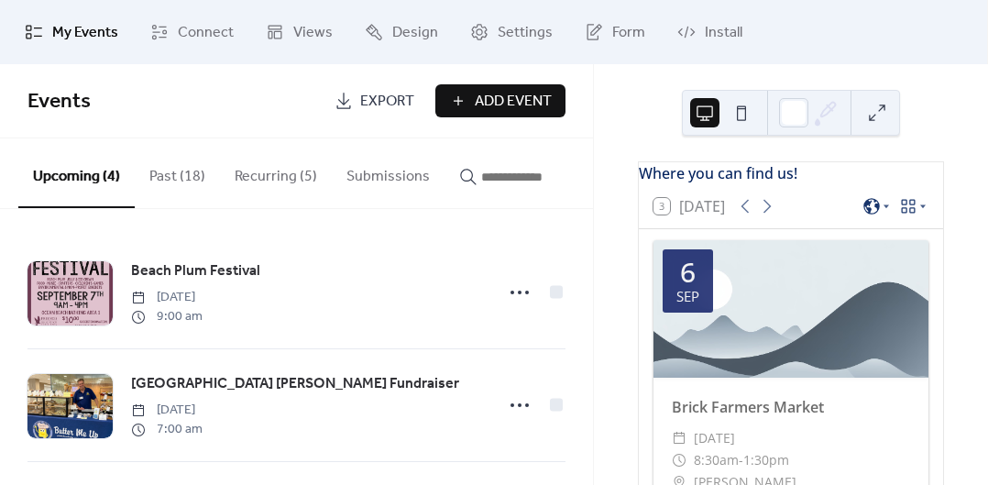
click at [436, 380] on span "[GEOGRAPHIC_DATA] [PERSON_NAME] Fundraiser" at bounding box center [295, 384] width 328 height 22
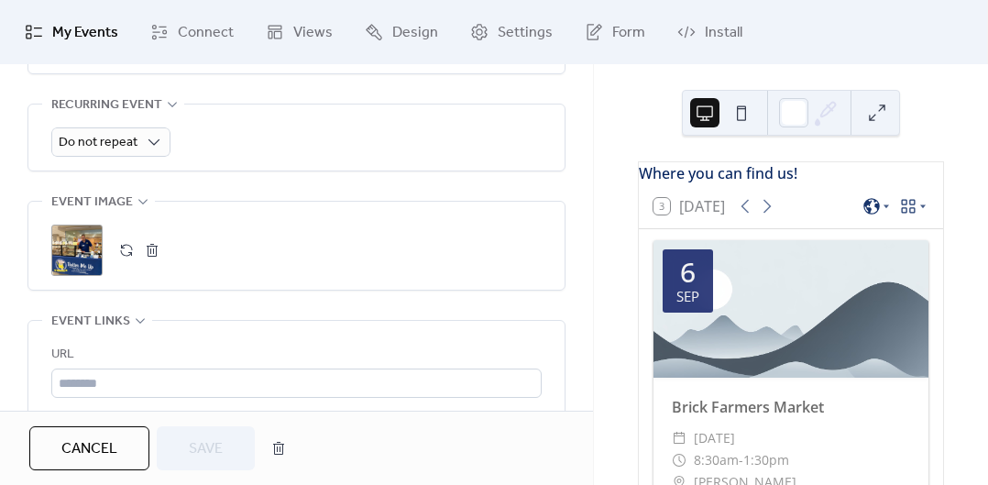
scroll to position [824, 0]
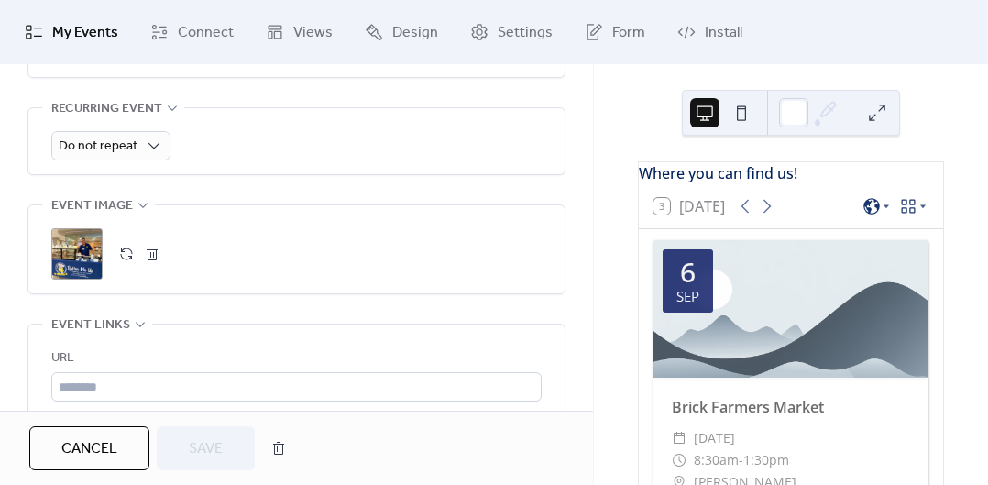
click at [63, 245] on div ";" at bounding box center [76, 253] width 51 height 51
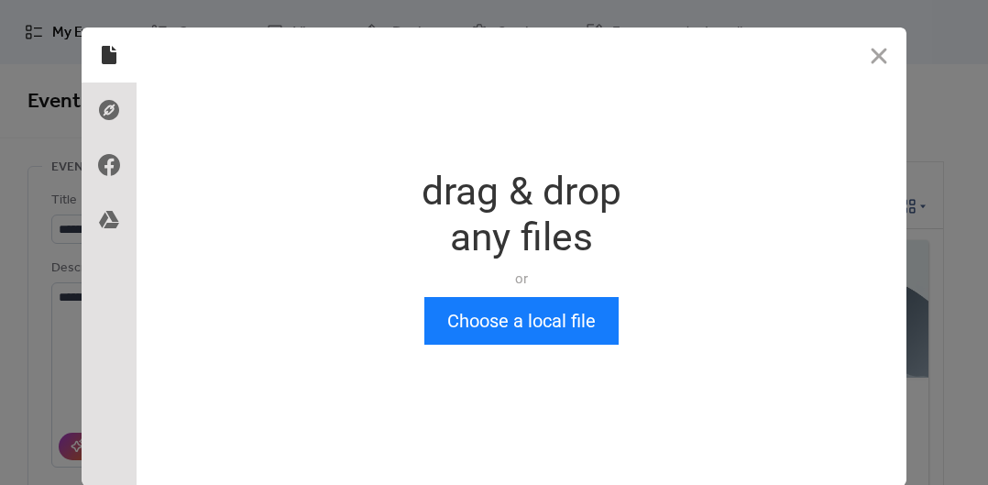
scroll to position [0, 0]
click at [869, 58] on button "Close" at bounding box center [879, 55] width 55 height 55
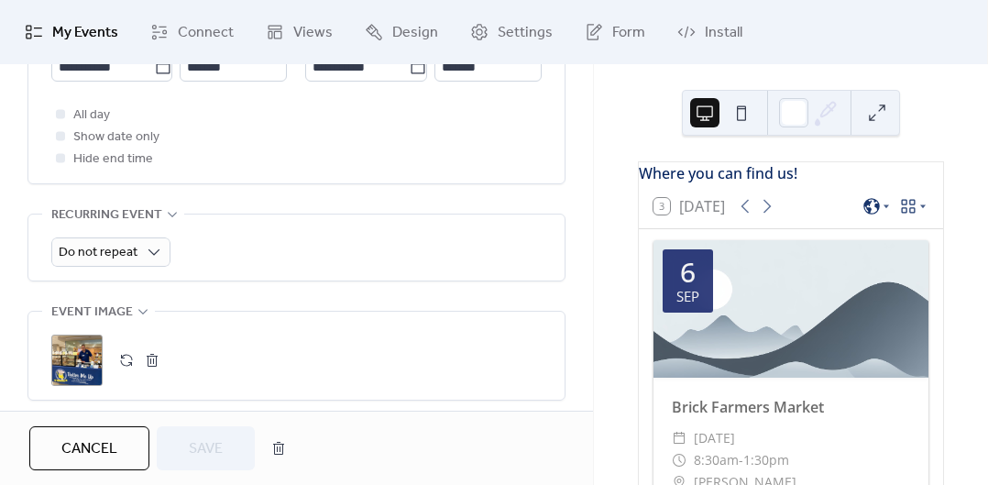
scroll to position [744, 0]
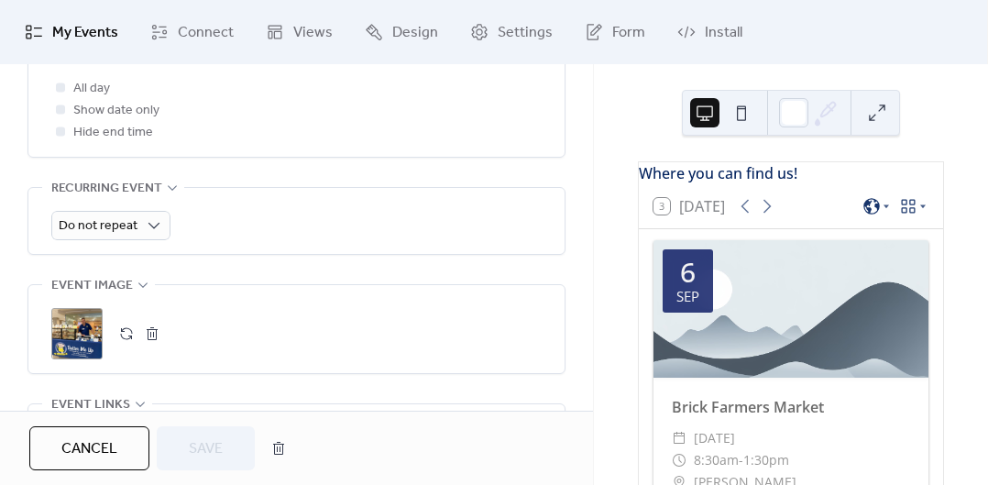
click at [464, 334] on div ";" at bounding box center [296, 333] width 491 height 51
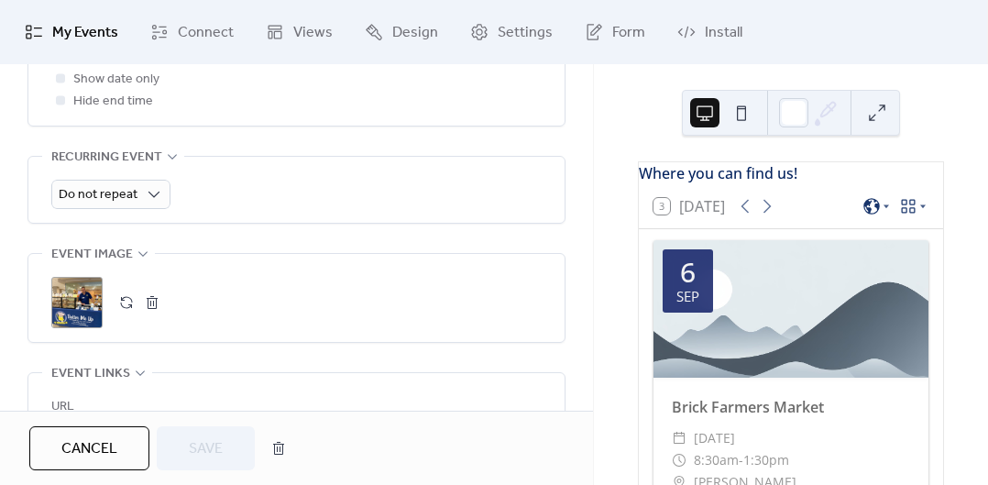
scroll to position [772, 0]
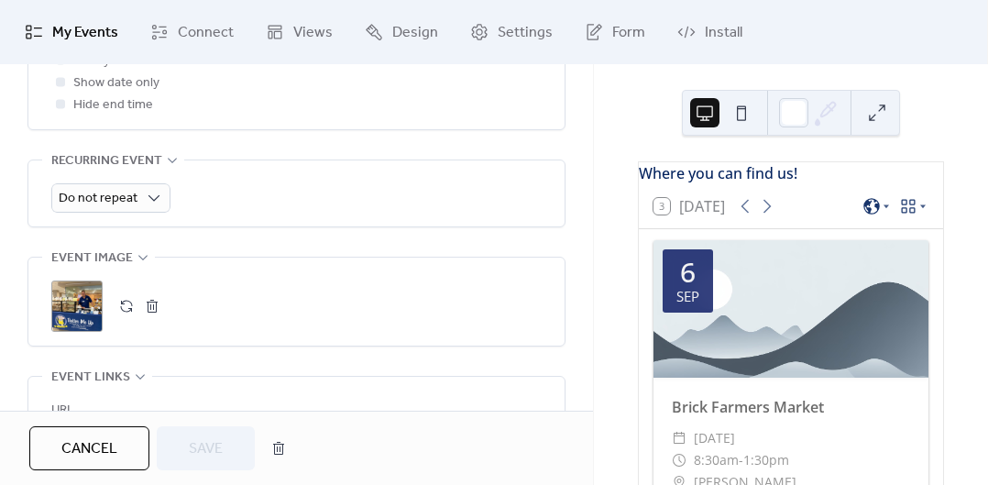
click at [121, 259] on div "•••" at bounding box center [296, 259] width 536 height 2
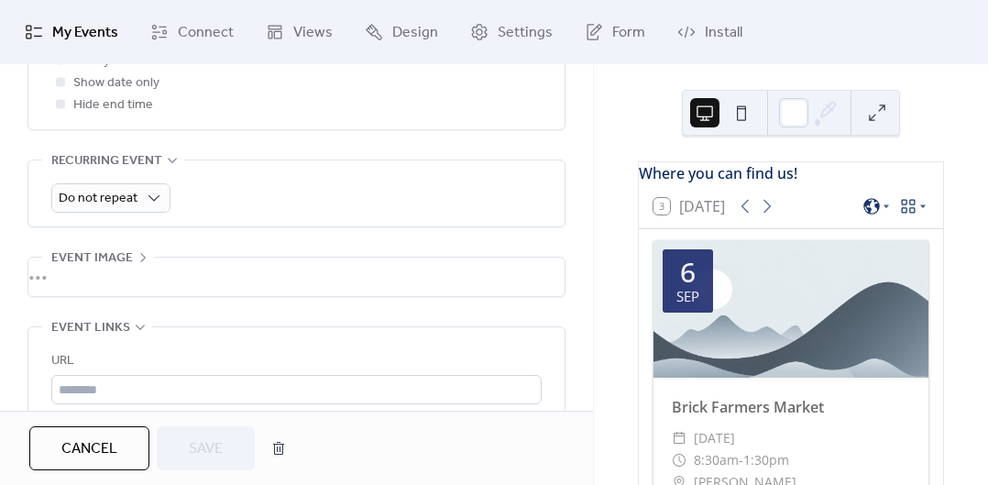
click at [134, 263] on div "•••" at bounding box center [296, 277] width 536 height 39
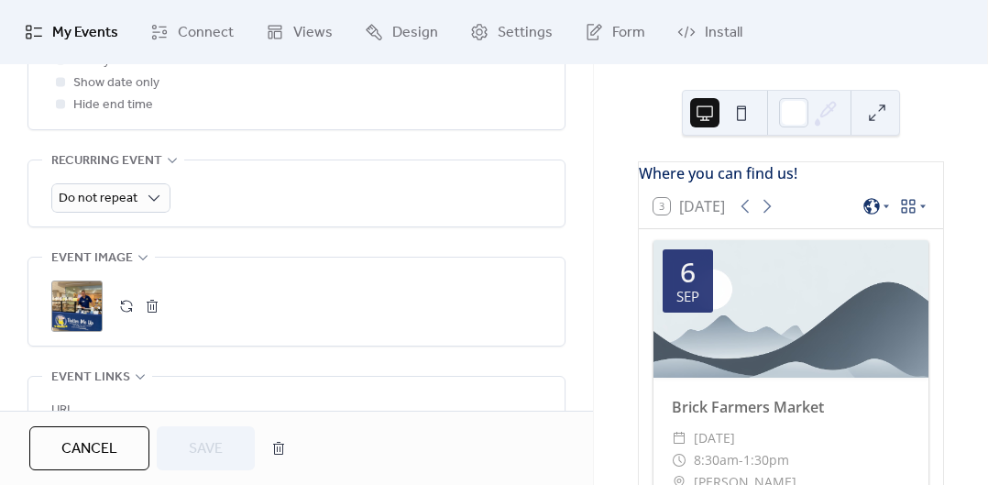
click at [74, 309] on div ";" at bounding box center [76, 306] width 51 height 51
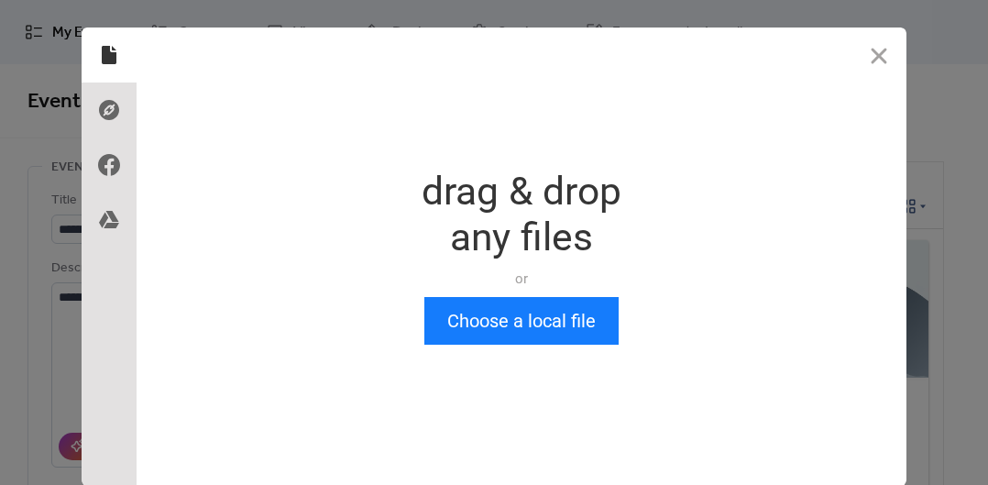
scroll to position [28, 0]
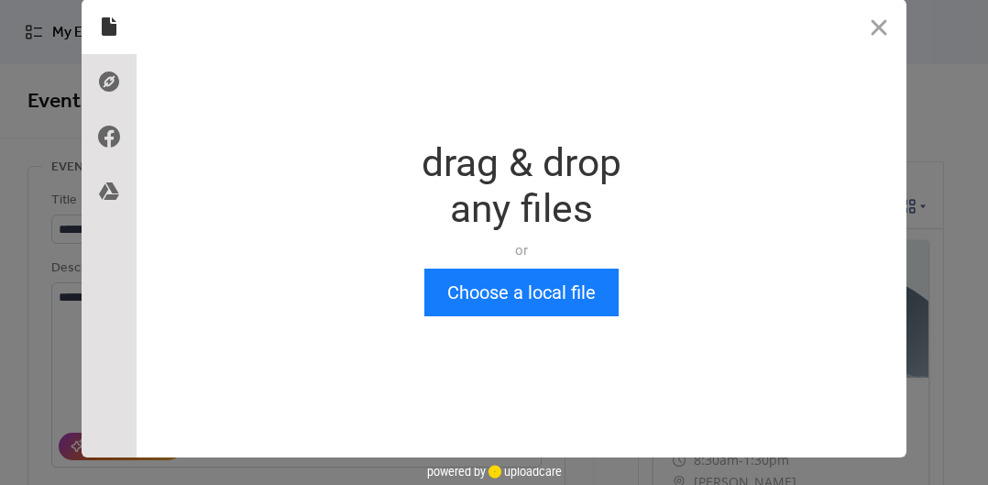
click at [872, 30] on button "Close" at bounding box center [879, 26] width 55 height 55
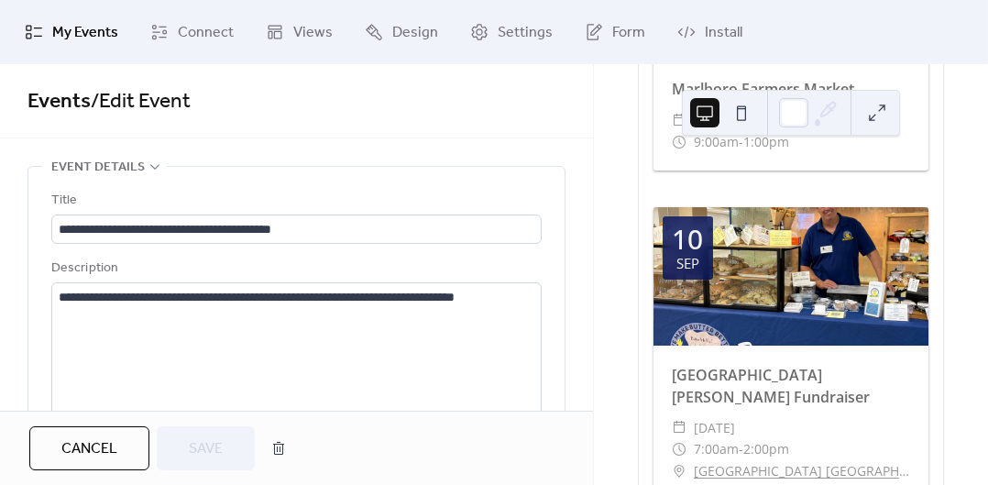
scroll to position [954, 0]
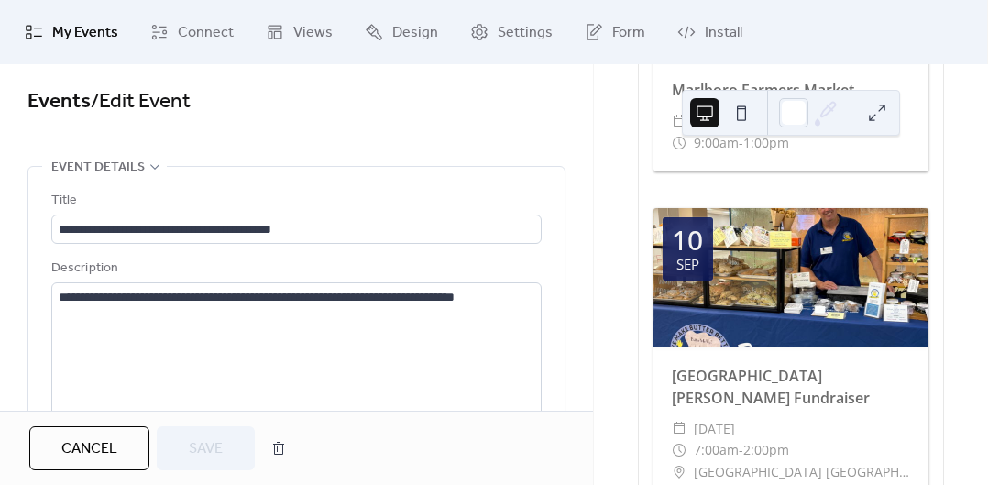
click at [838, 256] on div at bounding box center [791, 277] width 275 height 138
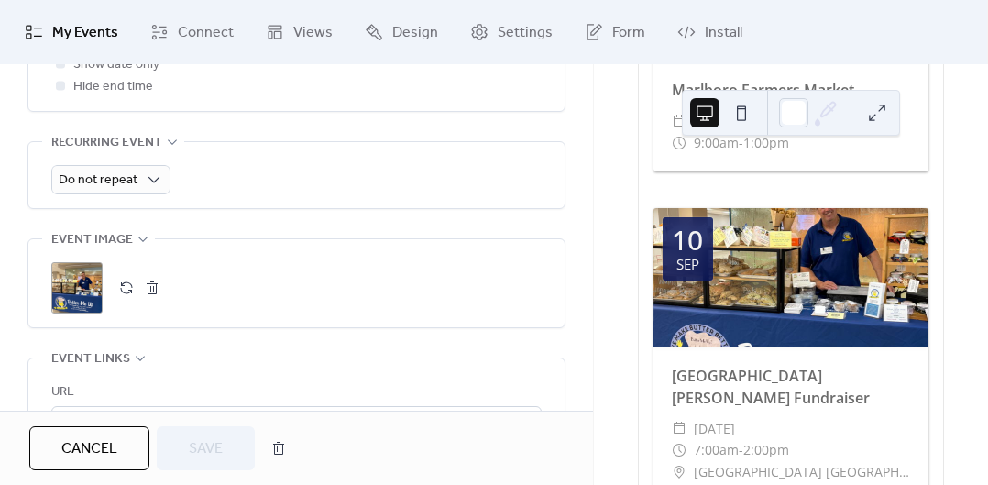
scroll to position [799, 0]
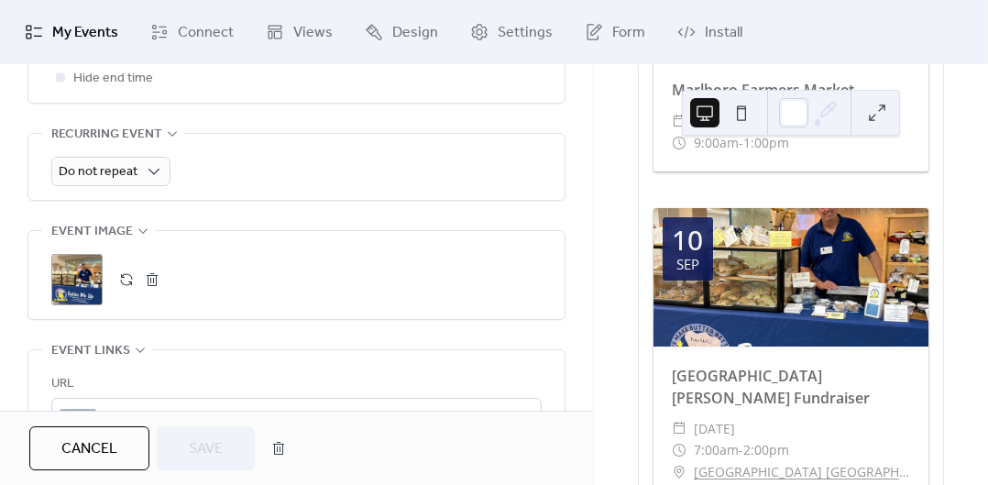
click at [435, 170] on div "Do not repeat" at bounding box center [296, 171] width 491 height 29
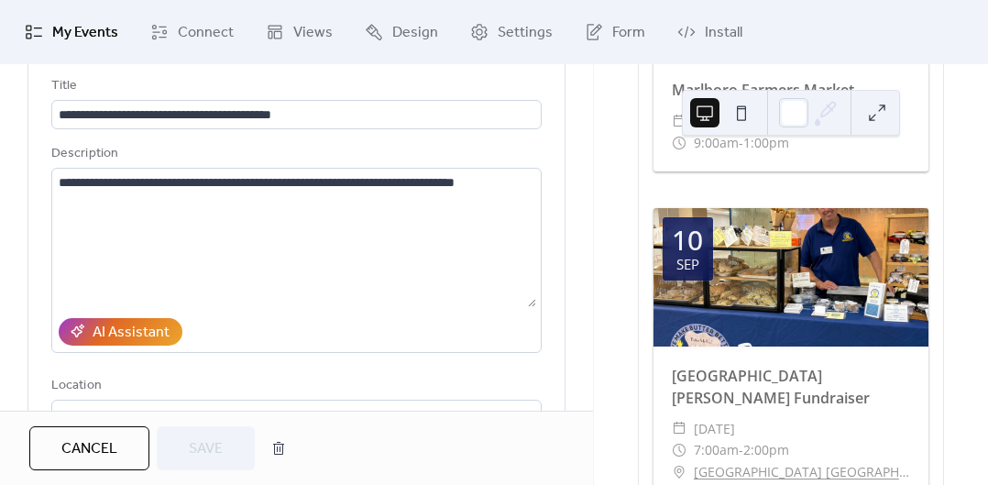
scroll to position [0, 0]
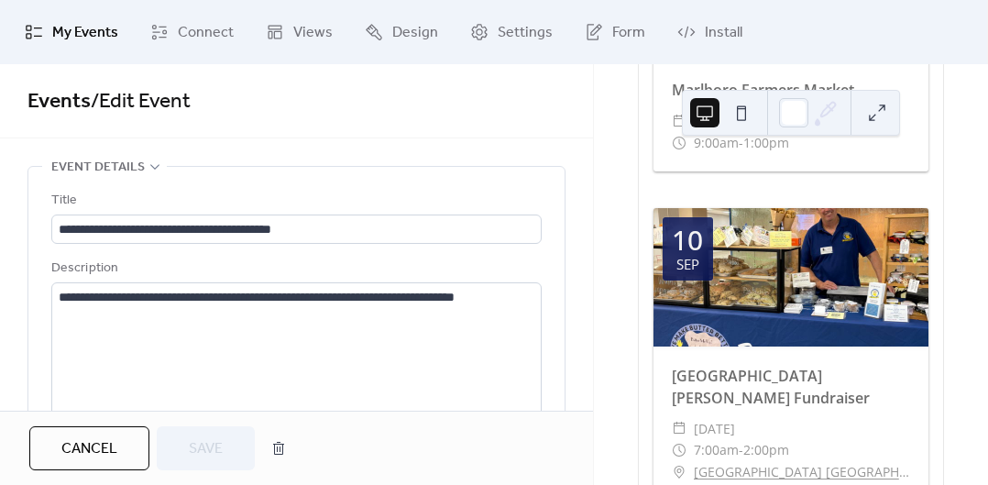
click at [69, 33] on span "My Events" at bounding box center [85, 33] width 66 height 22
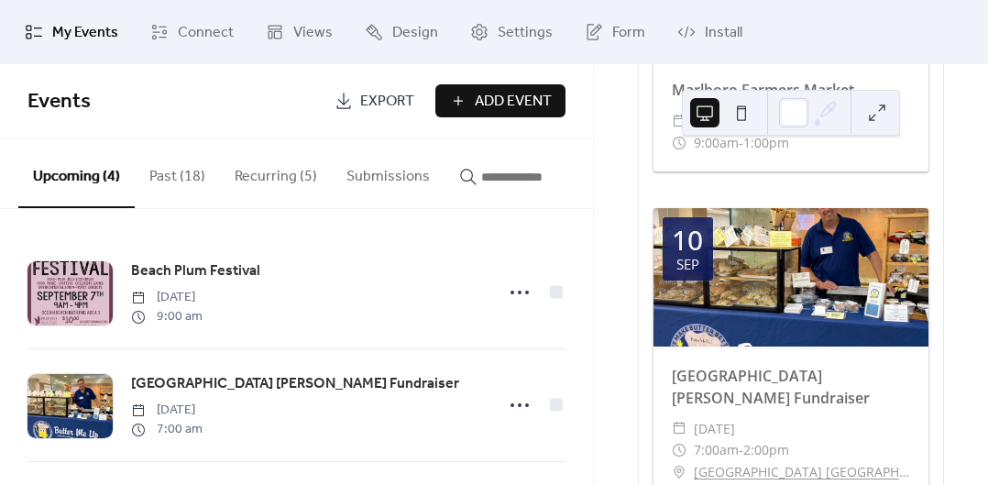
click at [282, 170] on button "Recurring (5)" at bounding box center [276, 172] width 112 height 68
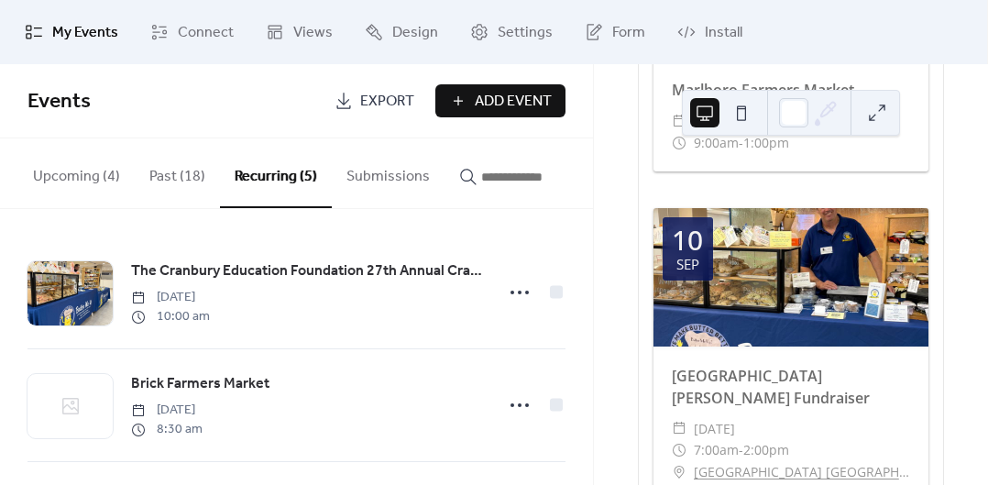
click at [373, 374] on div "Brick Farmers Market [DATE] 8:30 am" at bounding box center [297, 405] width 538 height 112
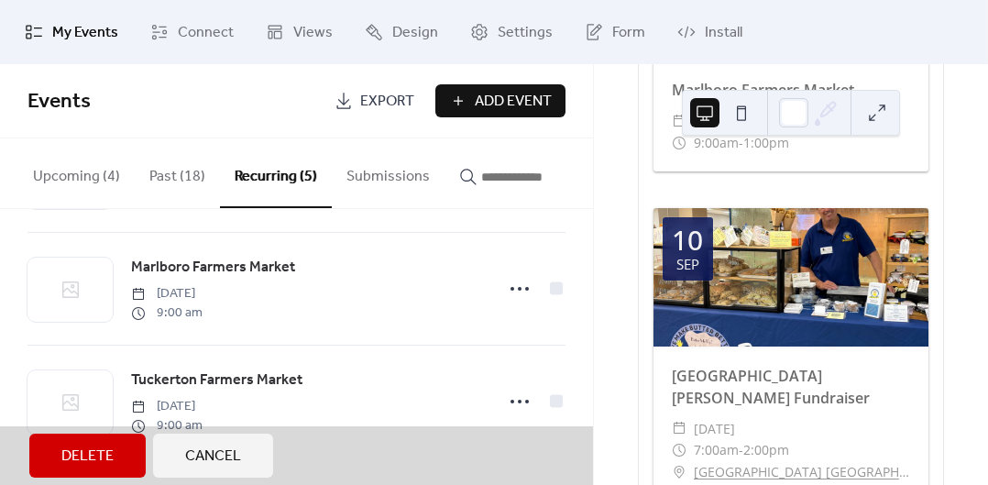
scroll to position [352, 0]
click at [519, 290] on div "Marlboro Farmers Market [DATE] 9:00 am" at bounding box center [297, 288] width 538 height 113
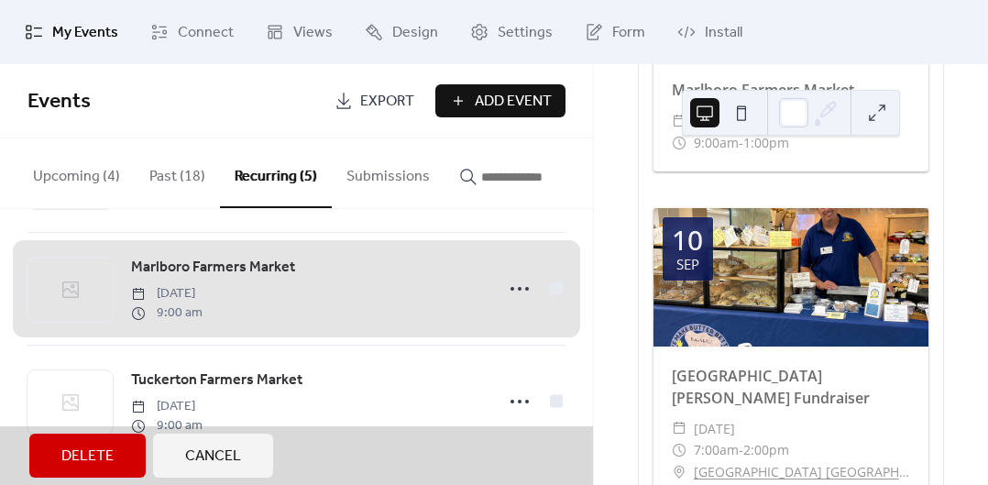
click at [553, 288] on div "Marlboro Farmers Market [DATE] 9:00 am" at bounding box center [297, 288] width 538 height 113
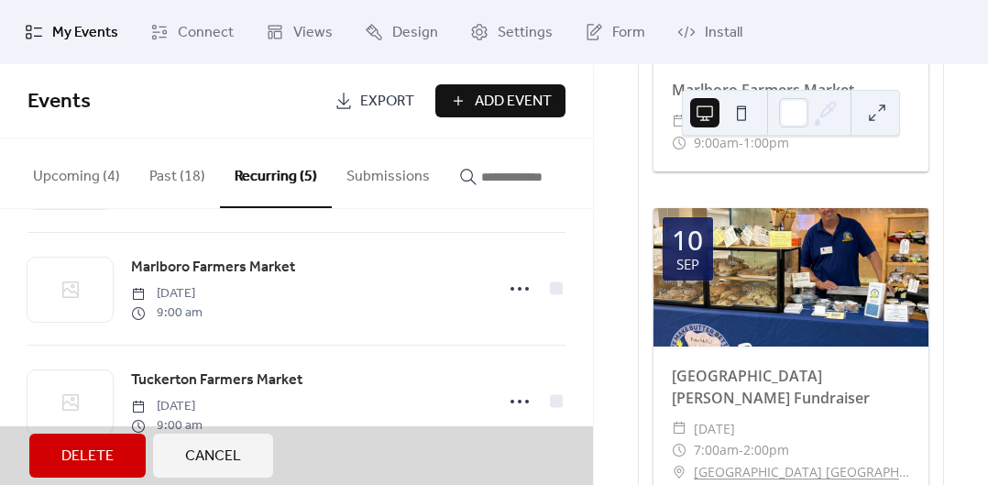
click at [509, 290] on div "Marlboro Farmers Market [DATE] 9:00 am" at bounding box center [297, 288] width 538 height 113
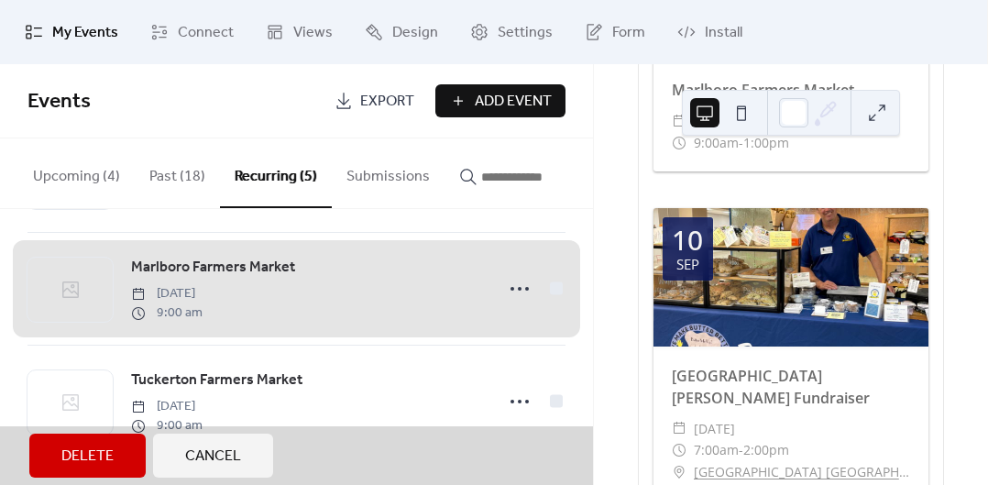
click at [305, 277] on div "Marlboro Farmers Market [DATE] 9:00 am" at bounding box center [297, 288] width 538 height 113
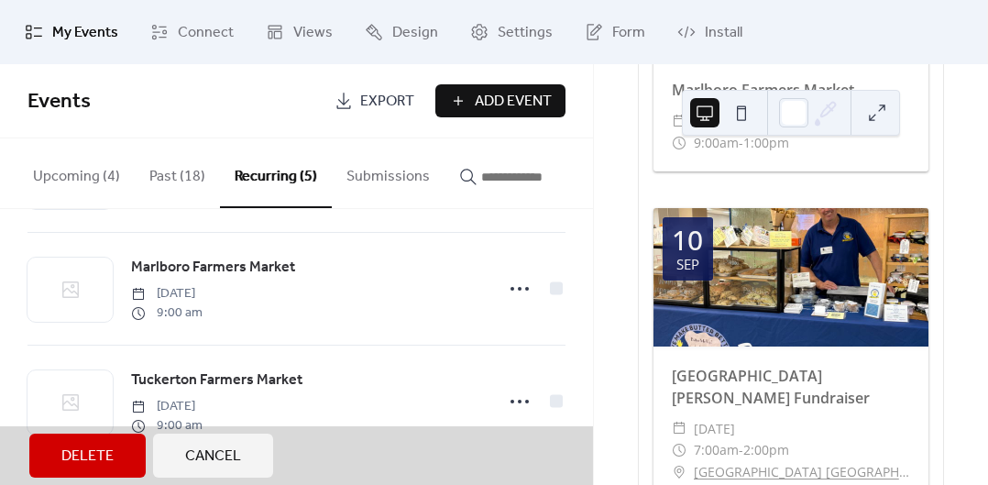
click at [399, 314] on div "Marlboro Farmers Market [DATE] 9:00 am" at bounding box center [297, 288] width 538 height 113
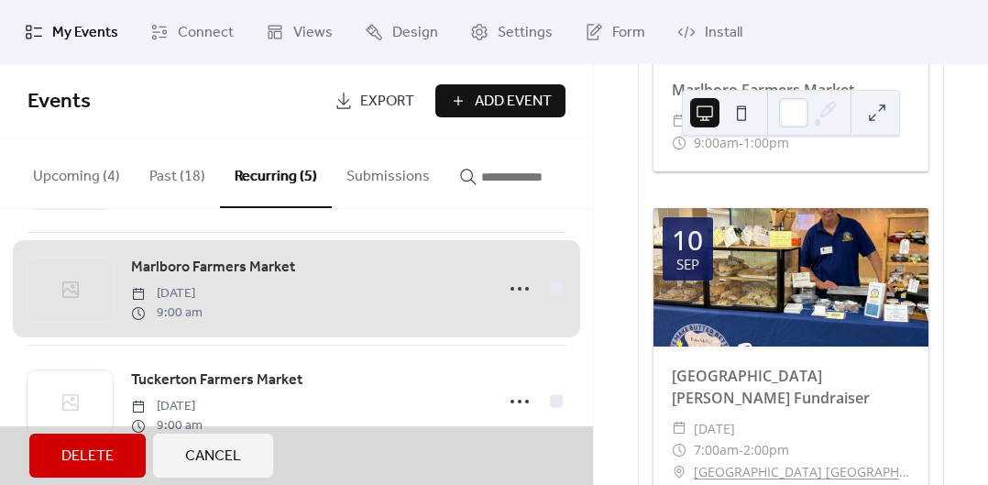
click at [503, 288] on div "Marlboro Farmers Market [DATE] 9:00 am" at bounding box center [297, 288] width 538 height 113
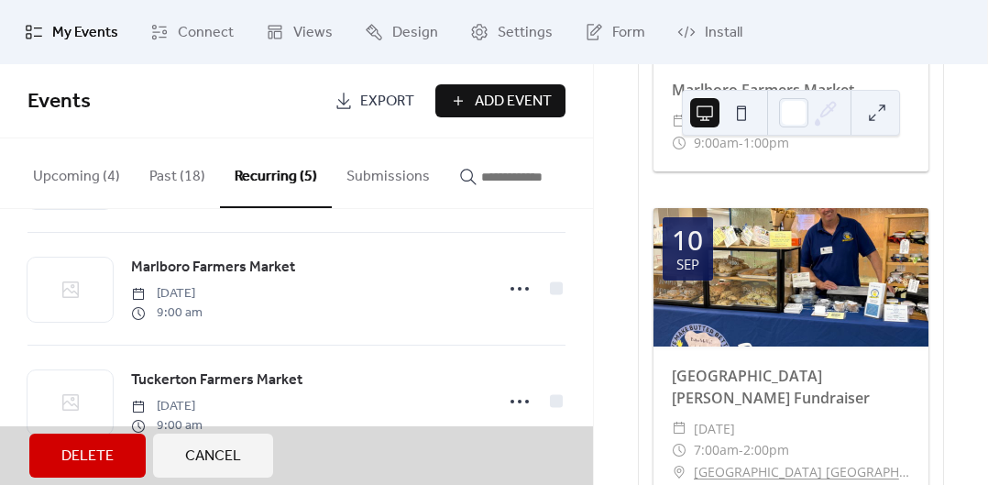
click at [154, 280] on div "Marlboro Farmers Market [DATE] 9:00 am" at bounding box center [297, 288] width 538 height 113
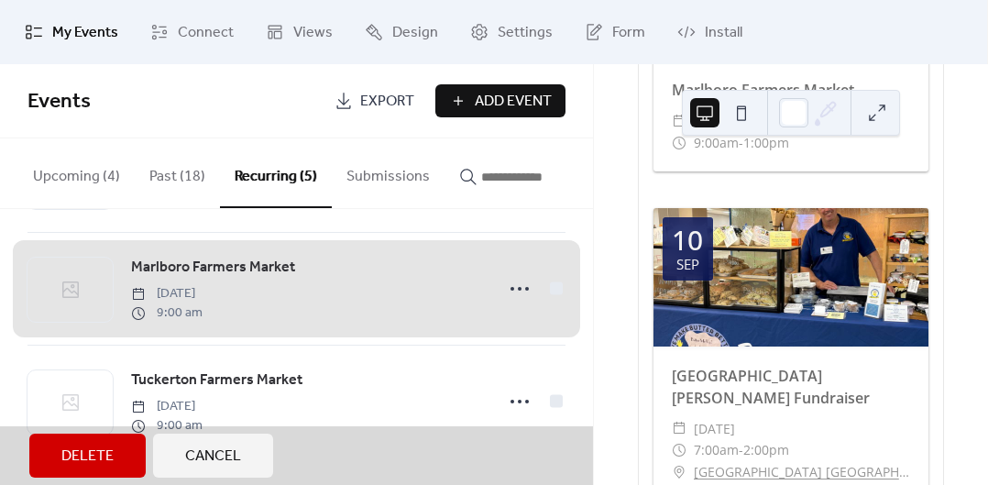
click at [154, 280] on div "Marlboro Farmers Market [DATE] 9:00 am" at bounding box center [297, 288] width 538 height 113
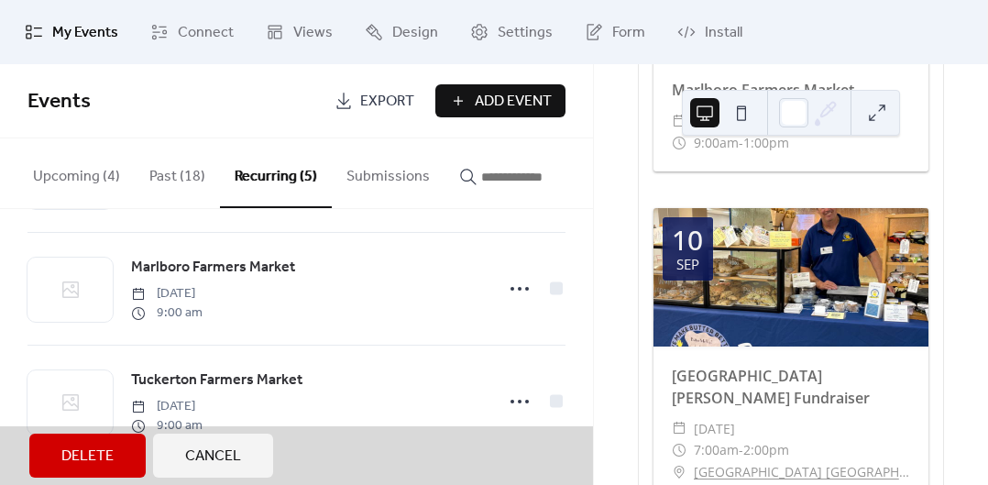
click at [347, 328] on div "Marlboro Farmers Market [DATE] 9:00 am" at bounding box center [297, 288] width 538 height 113
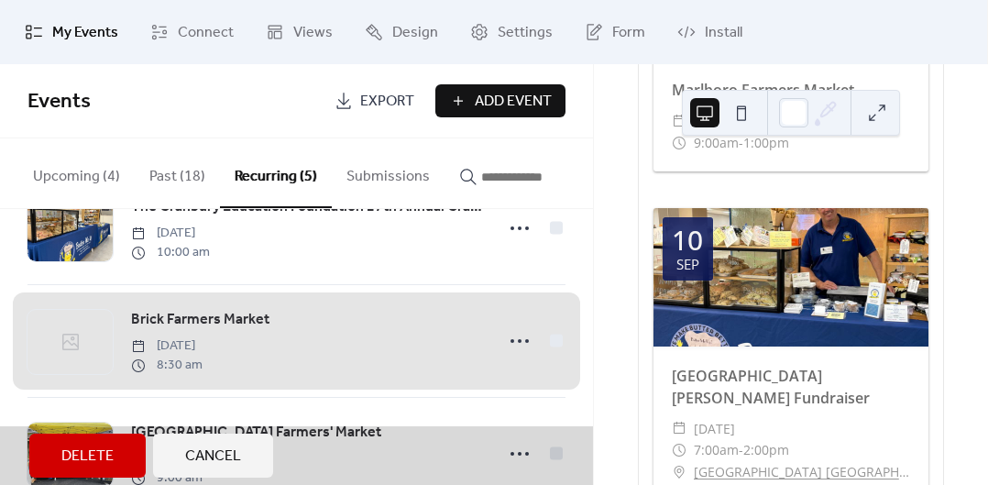
scroll to position [39, 0]
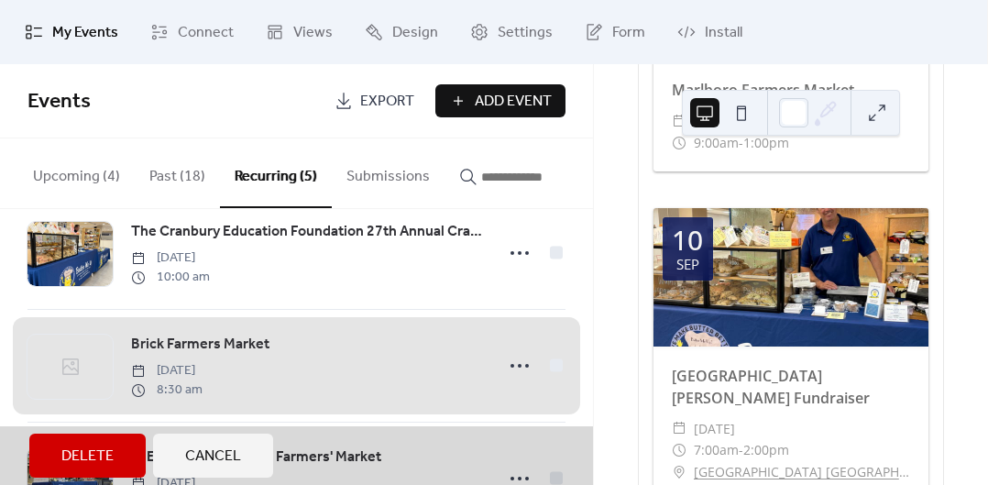
click at [220, 456] on span "Cancel" at bounding box center [213, 457] width 56 height 22
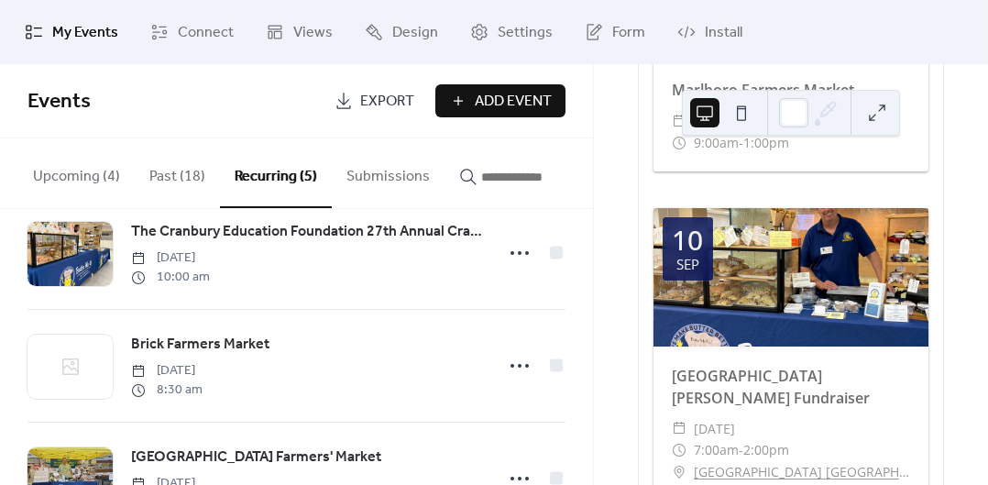
click at [325, 364] on div "Brick Farmers Market [DATE] 8:30 am" at bounding box center [306, 366] width 351 height 66
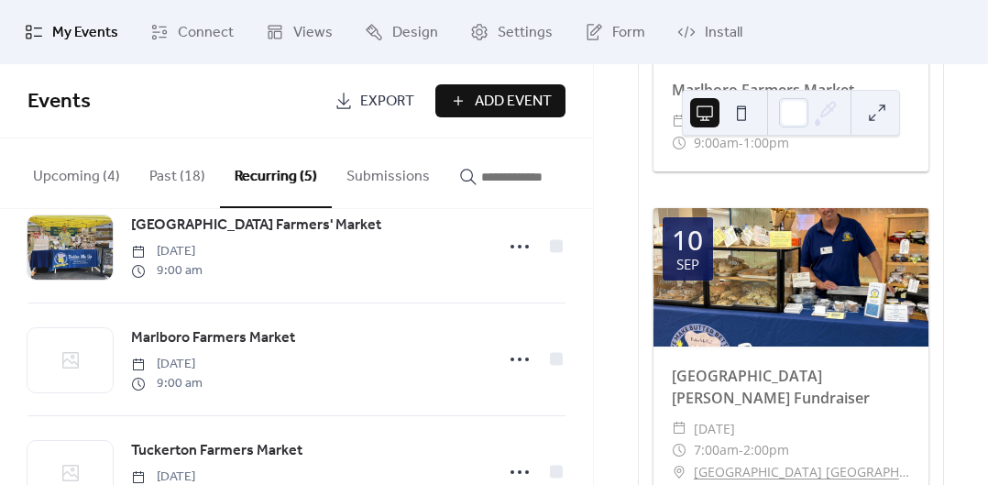
scroll to position [273, 0]
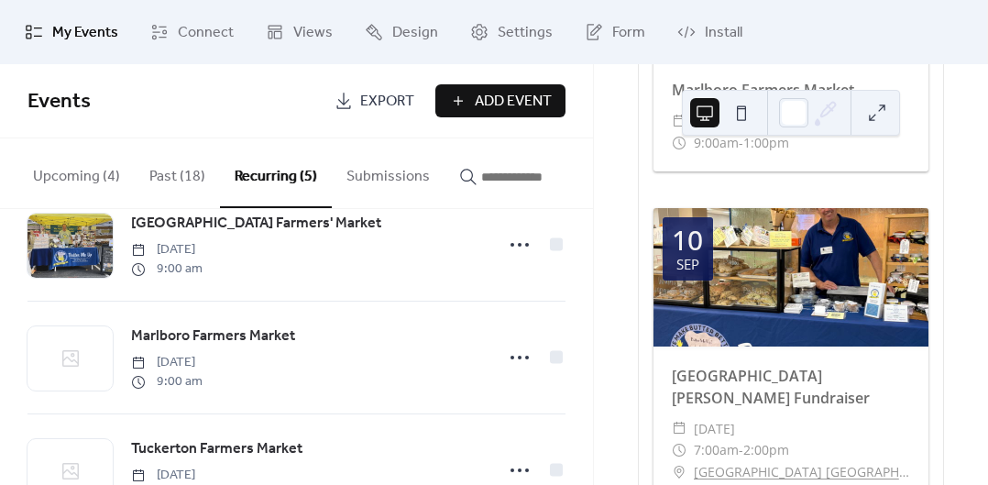
click at [518, 359] on circle at bounding box center [520, 358] width 4 height 4
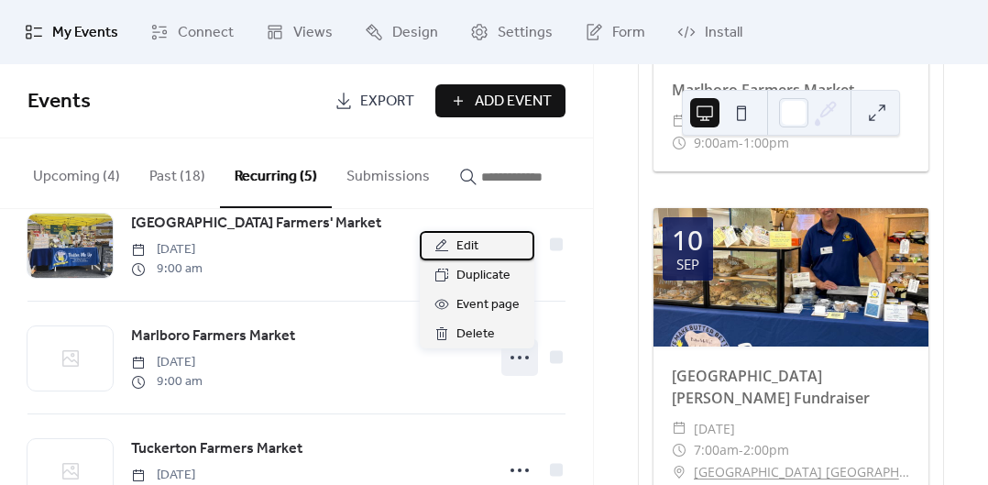
click at [468, 248] on span "Edit" at bounding box center [468, 247] width 22 height 22
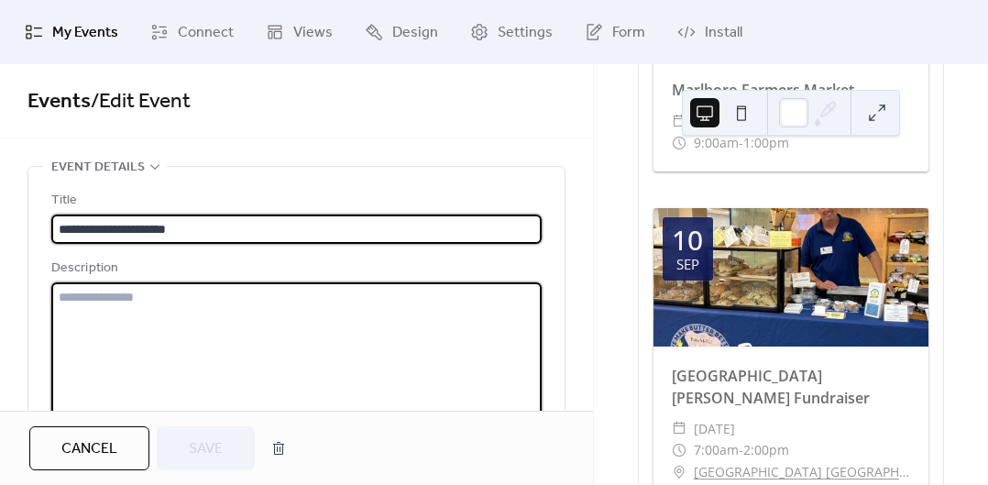
click at [355, 349] on textarea at bounding box center [296, 351] width 491 height 139
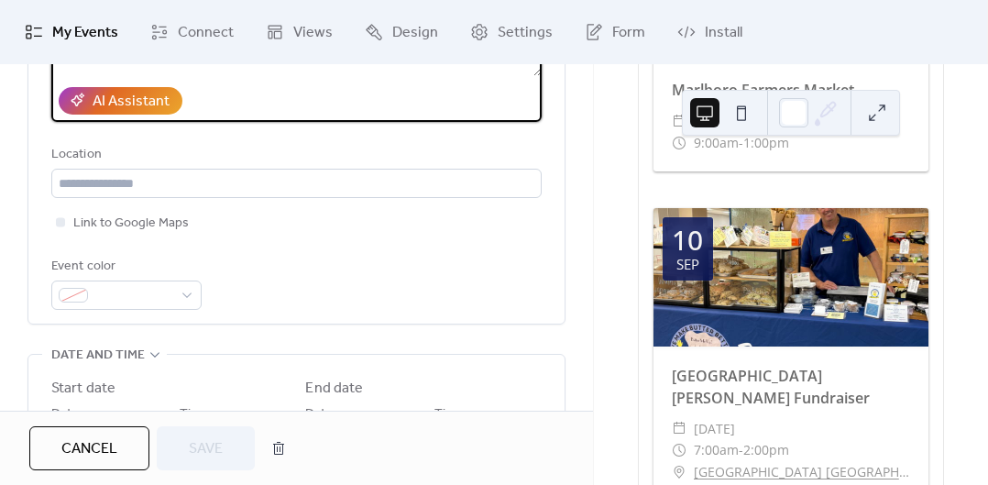
scroll to position [373, 0]
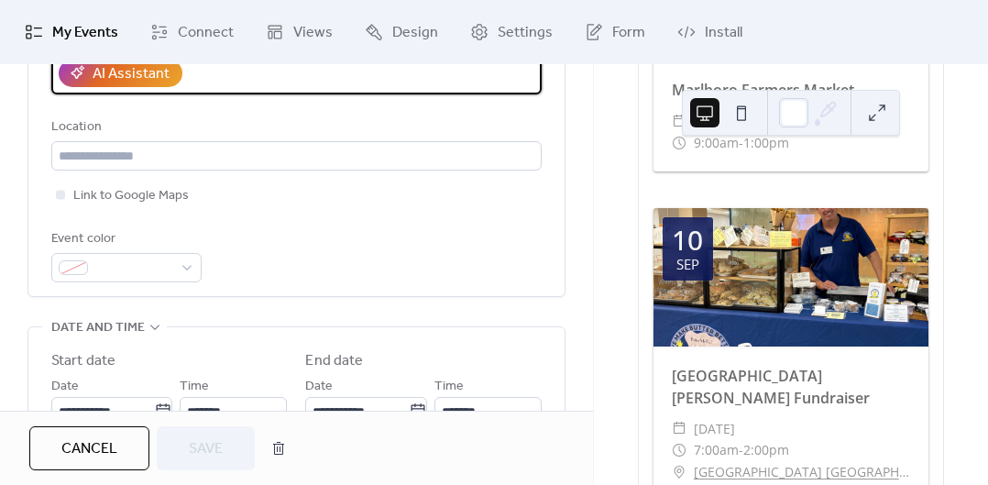
click at [355, 249] on div "Event color" at bounding box center [296, 255] width 491 height 54
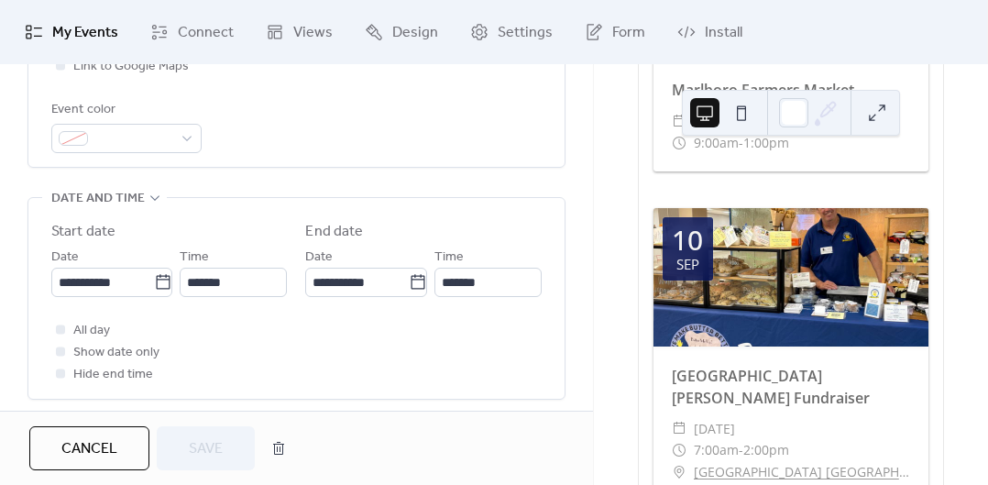
scroll to position [504, 0]
click at [377, 351] on div "All day Show date only Hide end time" at bounding box center [296, 350] width 491 height 66
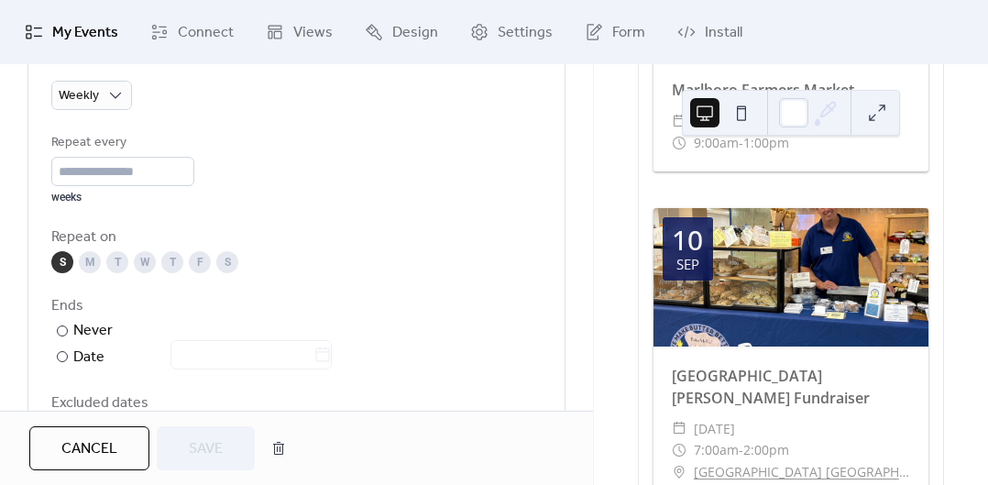
scroll to position [878, 0]
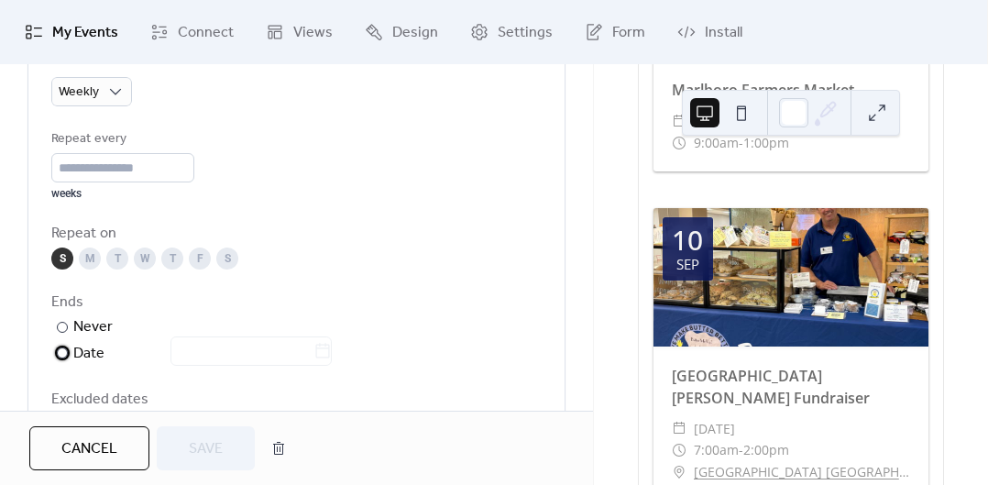
click at [94, 358] on div "Date" at bounding box center [202, 354] width 259 height 24
click at [212, 348] on input "text" at bounding box center [242, 350] width 143 height 29
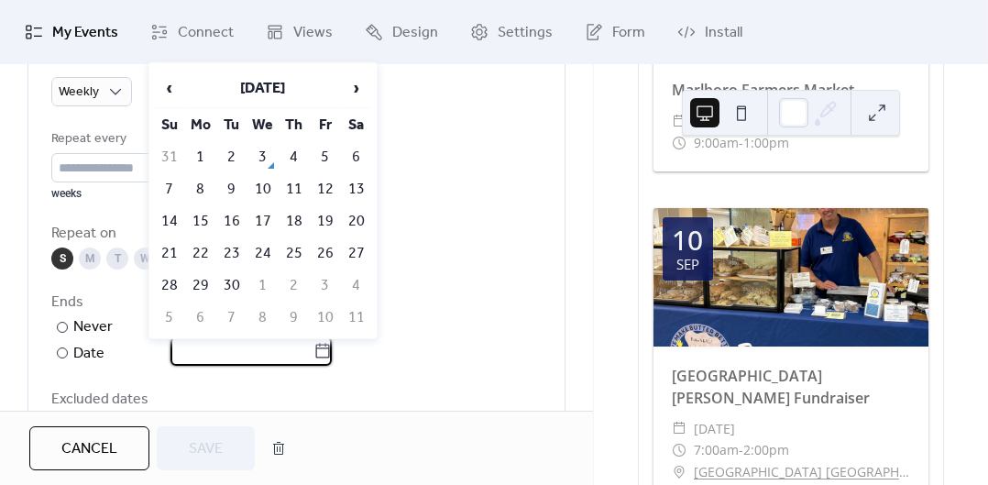
click at [360, 89] on span "›" at bounding box center [357, 88] width 28 height 37
click at [166, 250] on td "19" at bounding box center [169, 253] width 29 height 30
type input "**********"
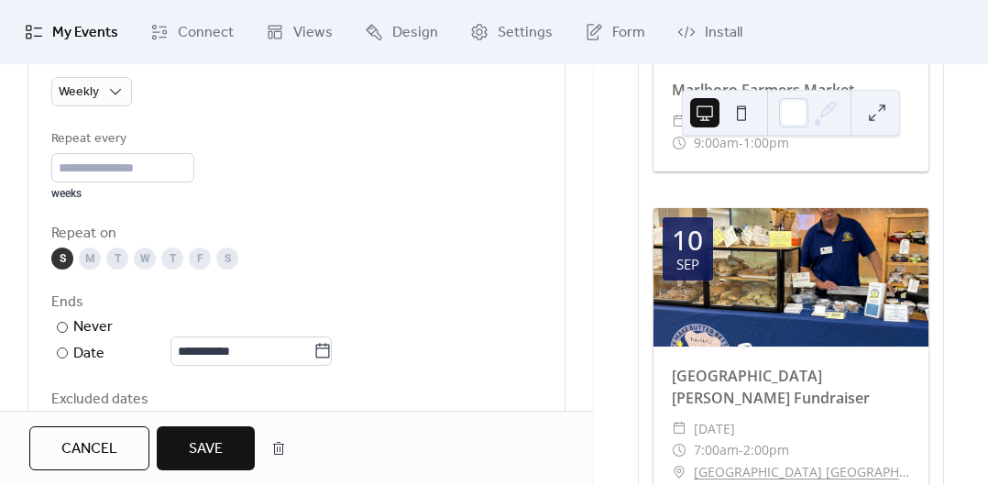
click at [197, 447] on span "Save" at bounding box center [206, 449] width 34 height 22
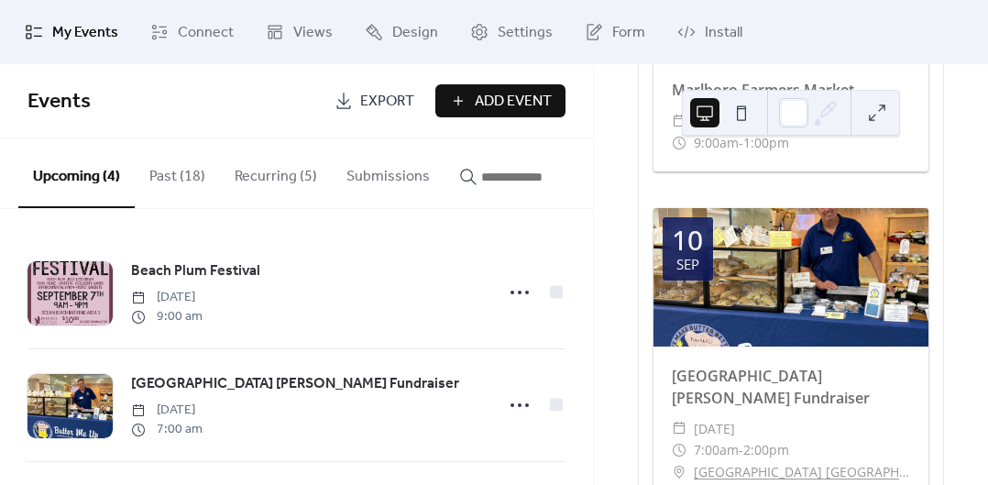
click at [267, 172] on button "Recurring (5)" at bounding box center [276, 172] width 112 height 68
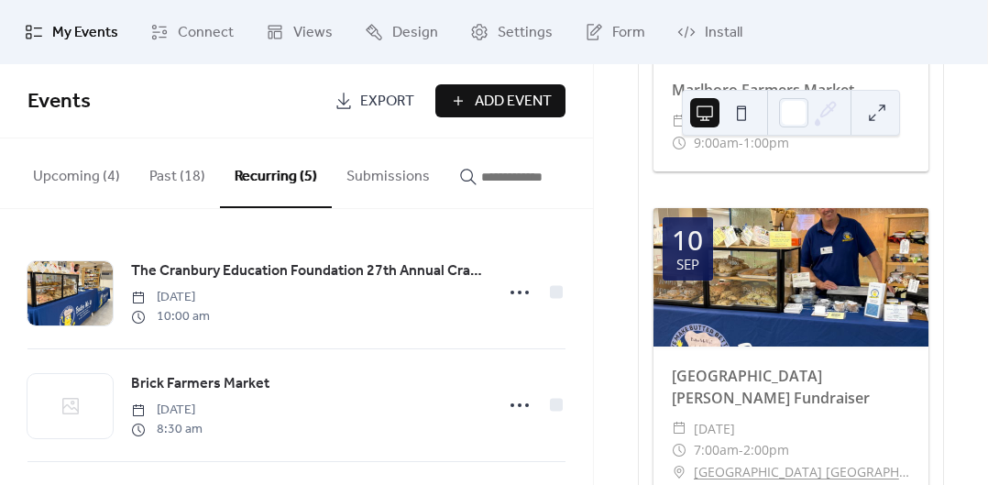
click at [331, 394] on div "Brick Farmers Market [DATE] 8:30 am" at bounding box center [306, 405] width 351 height 66
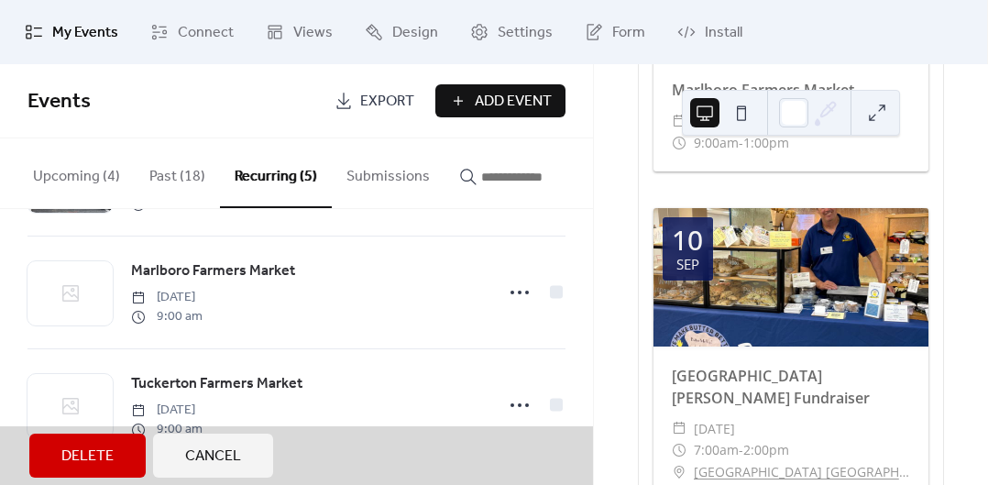
scroll to position [352, 0]
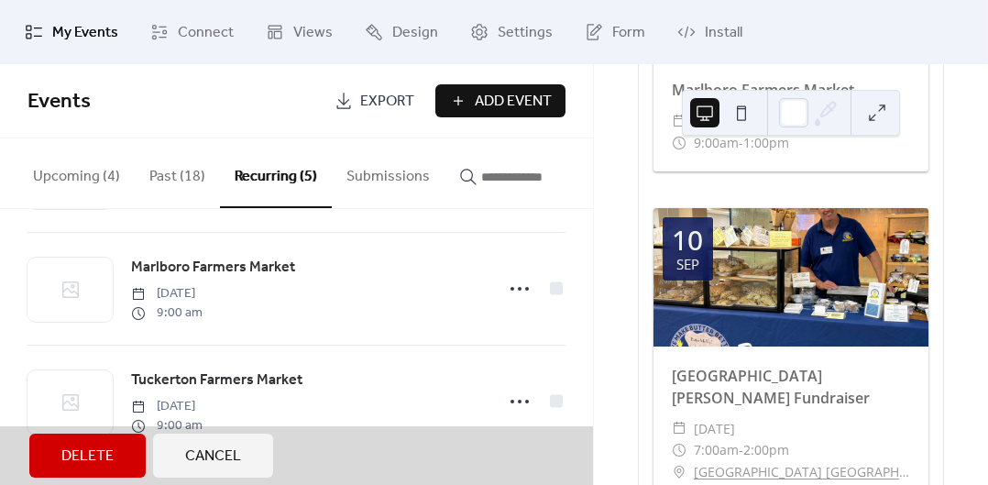
click at [210, 459] on span "Cancel" at bounding box center [213, 457] width 56 height 22
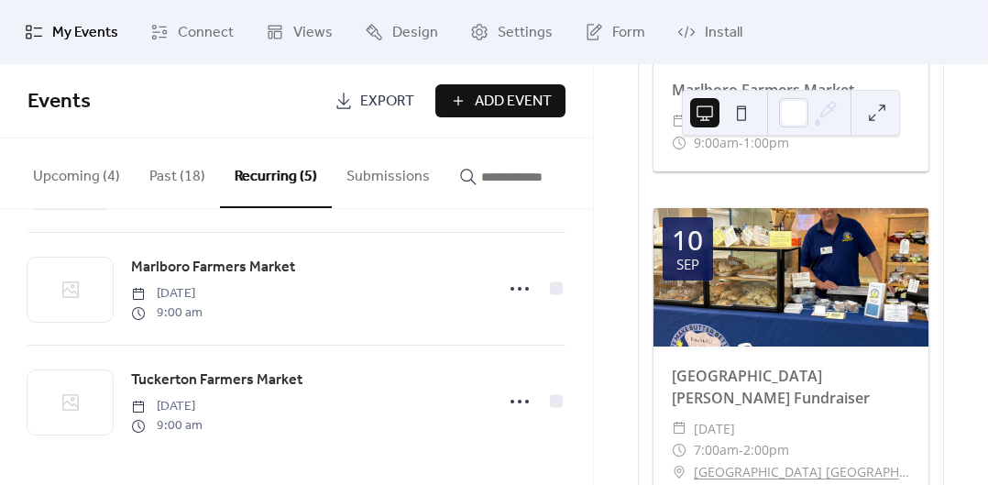
click at [511, 287] on circle at bounding box center [513, 289] width 4 height 4
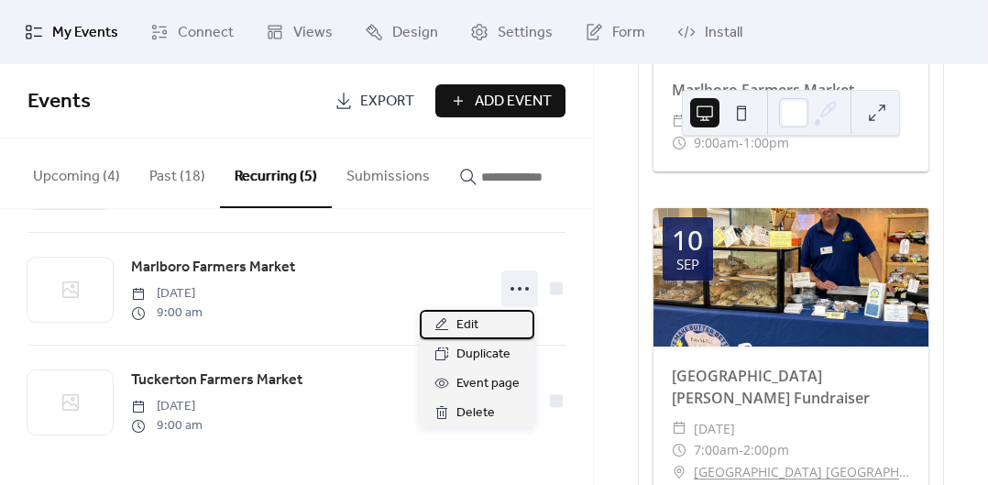
click at [465, 322] on span "Edit" at bounding box center [468, 325] width 22 height 22
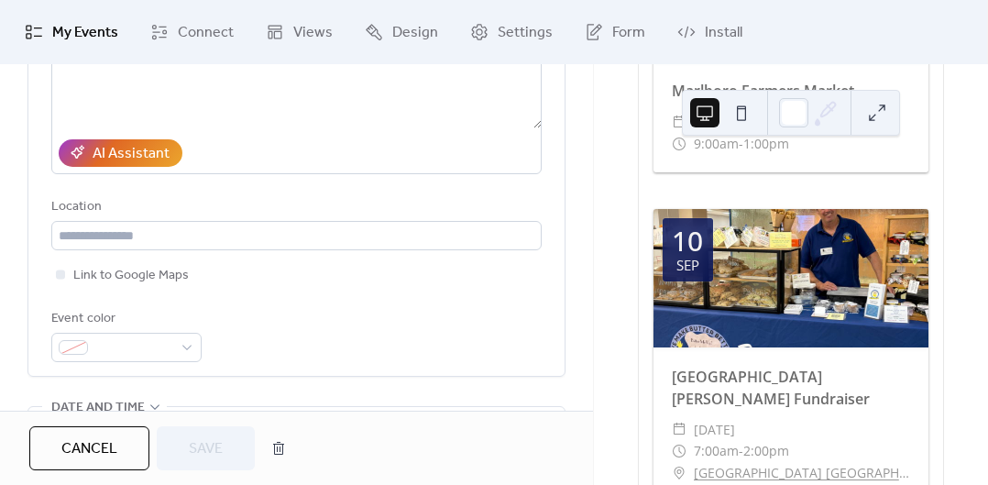
scroll to position [304, 0]
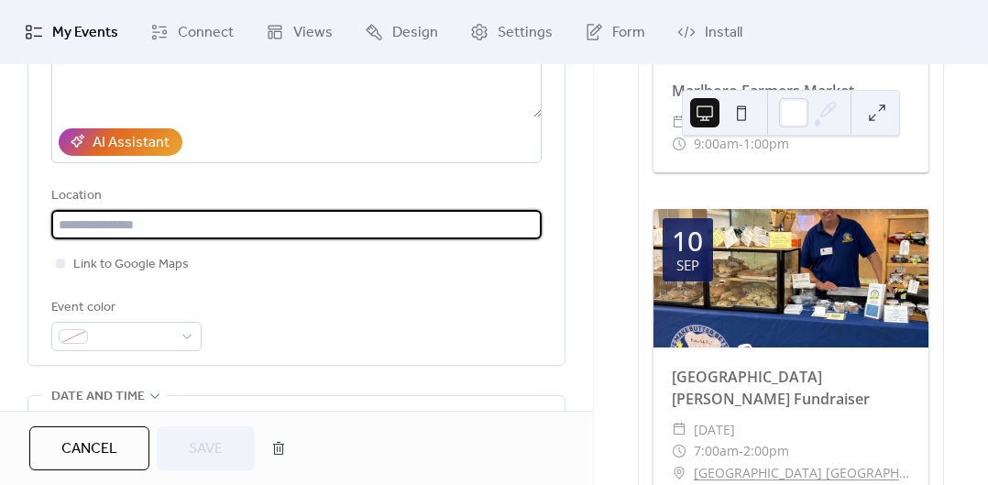
click at [436, 229] on input "text" at bounding box center [296, 224] width 491 height 29
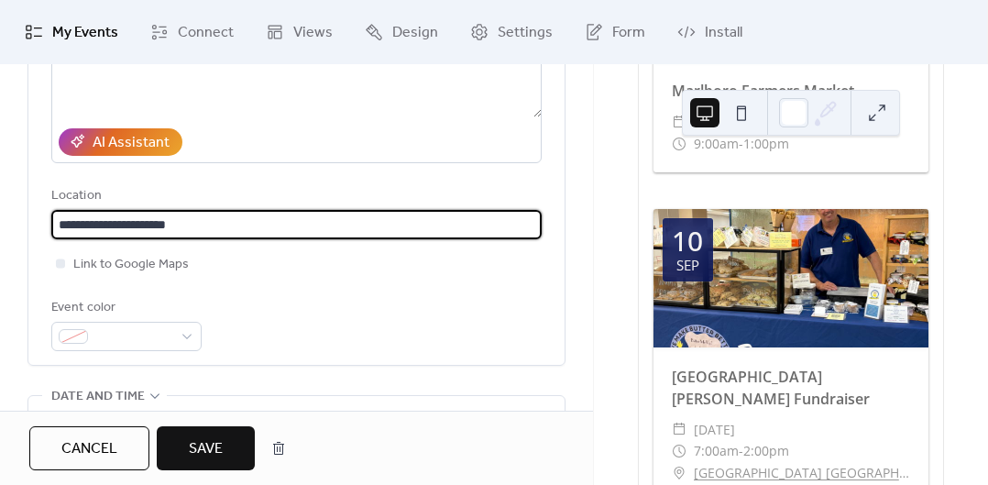
type input "**********"
click at [57, 267] on div at bounding box center [60, 263] width 9 height 9
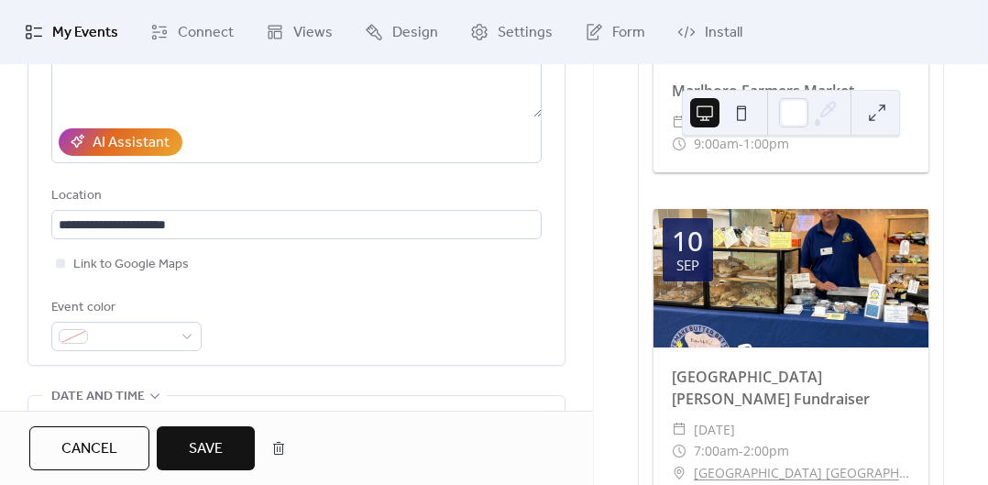
click at [390, 304] on div "Event color" at bounding box center [296, 324] width 491 height 54
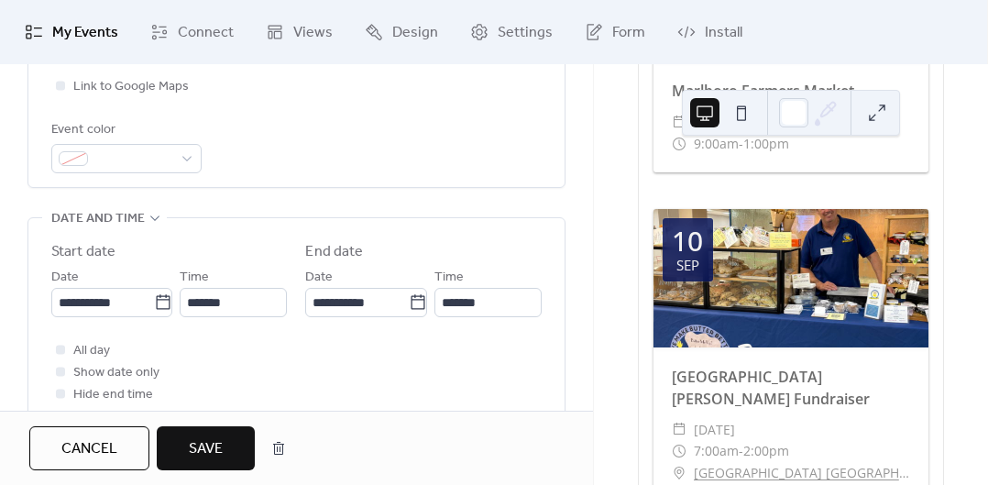
scroll to position [486, 0]
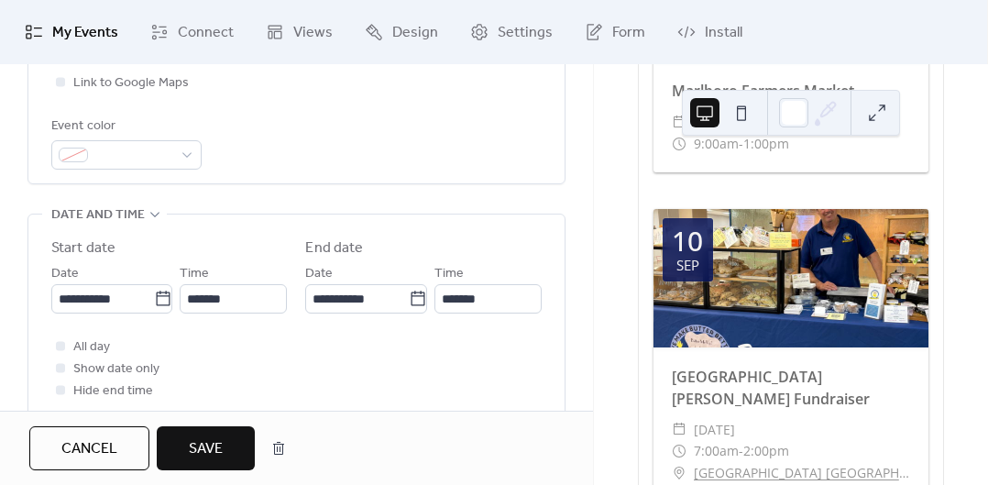
click at [219, 450] on span "Save" at bounding box center [206, 449] width 34 height 22
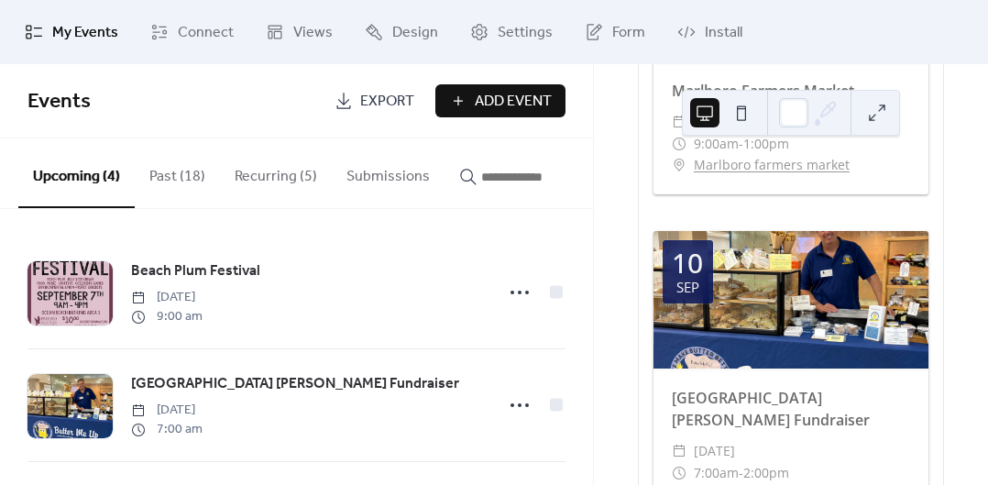
click at [258, 174] on button "Recurring (5)" at bounding box center [276, 172] width 112 height 68
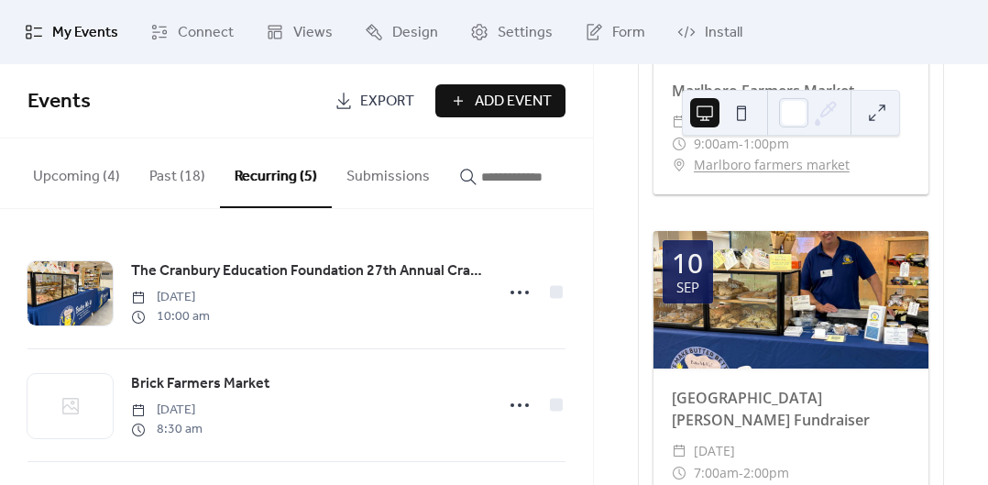
click at [350, 412] on div "Brick Farmers Market [DATE] 8:30 am" at bounding box center [306, 405] width 351 height 66
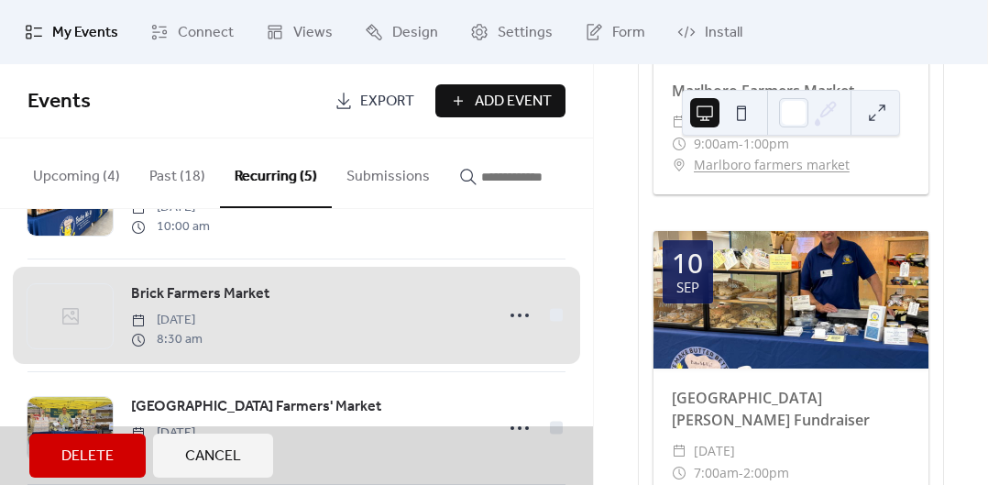
scroll to position [94, 0]
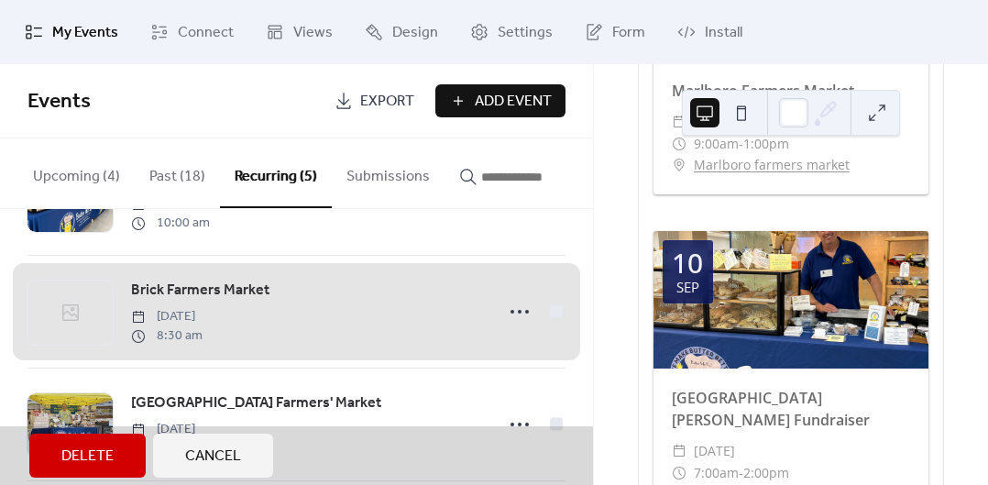
click at [216, 455] on span "Cancel" at bounding box center [213, 457] width 56 height 22
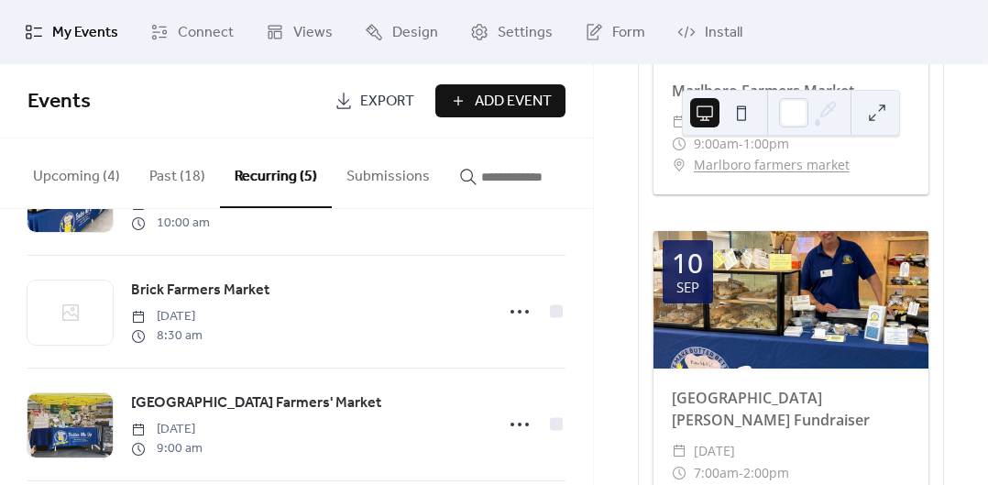
click at [507, 322] on icon at bounding box center [519, 311] width 29 height 29
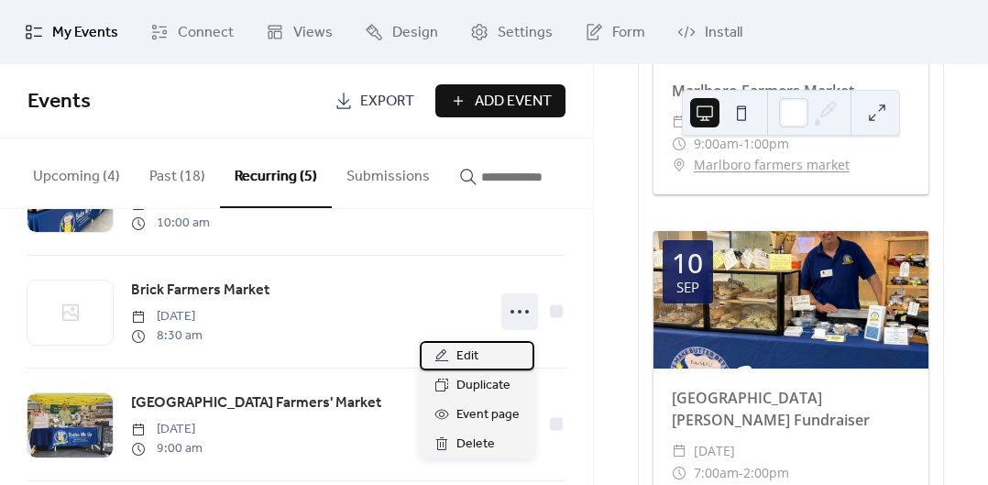
click at [471, 358] on span "Edit" at bounding box center [468, 357] width 22 height 22
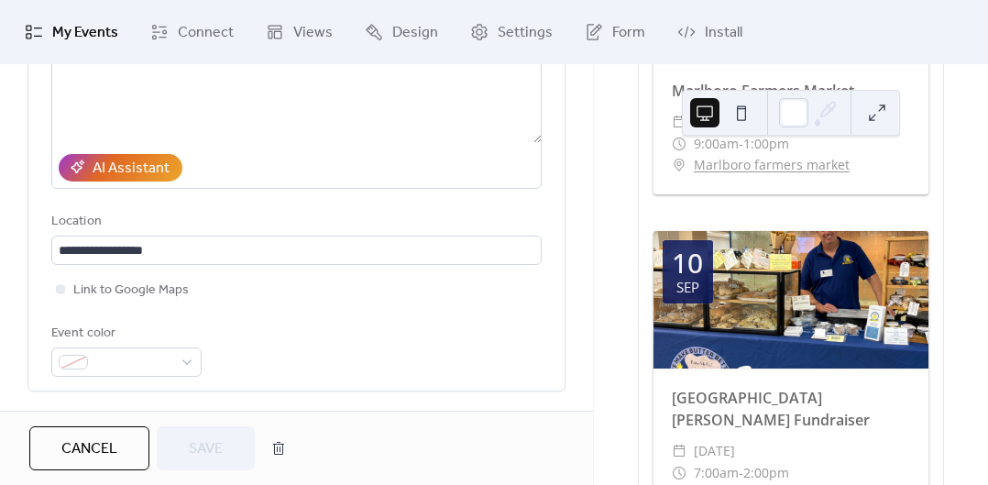
scroll to position [280, 0]
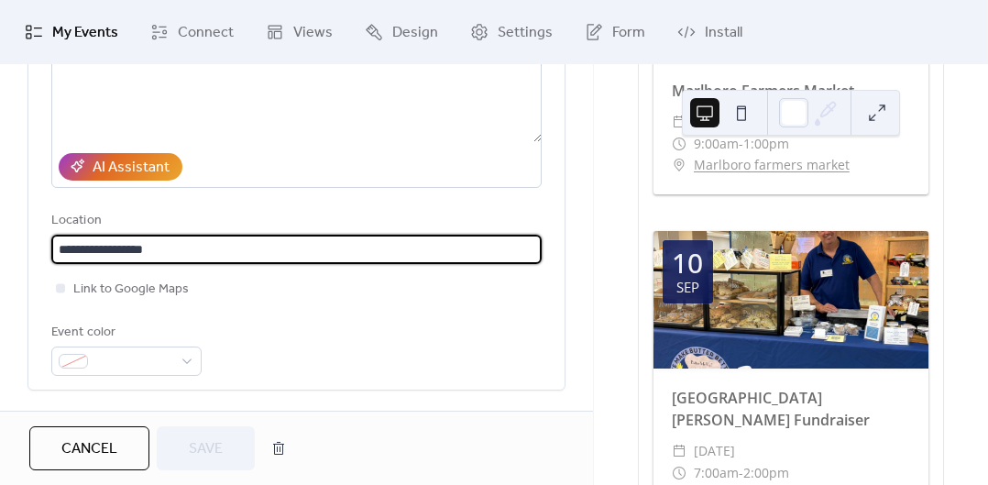
click at [281, 249] on input "**********" at bounding box center [296, 249] width 491 height 29
type input "**********"
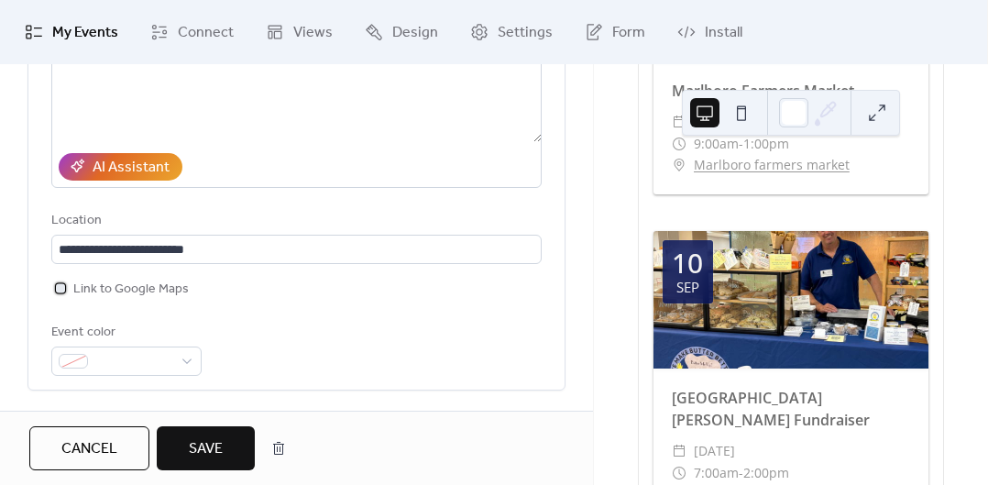
click at [60, 289] on div at bounding box center [60, 287] width 9 height 9
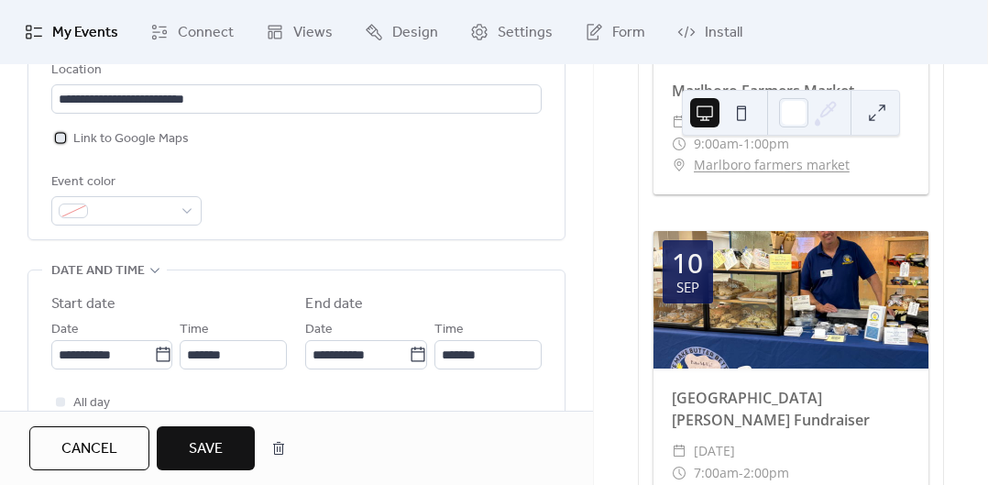
scroll to position [433, 0]
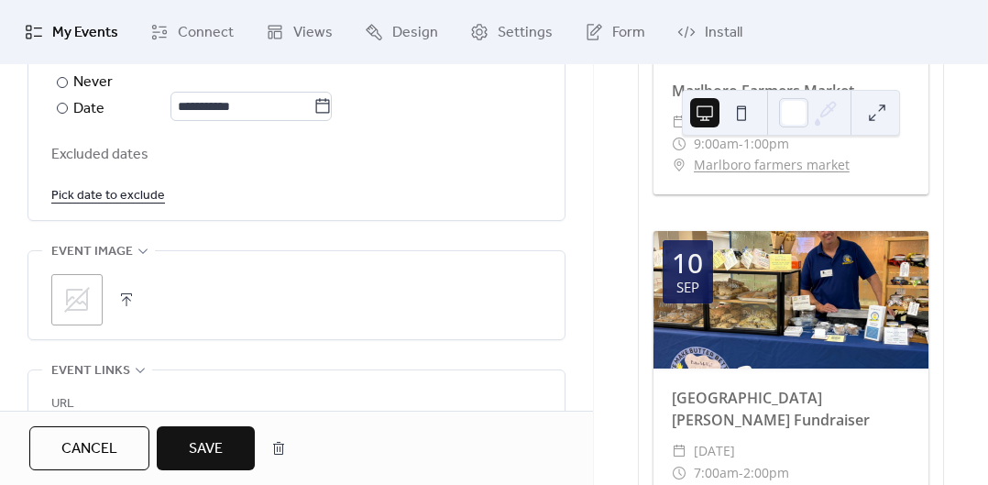
scroll to position [1136, 0]
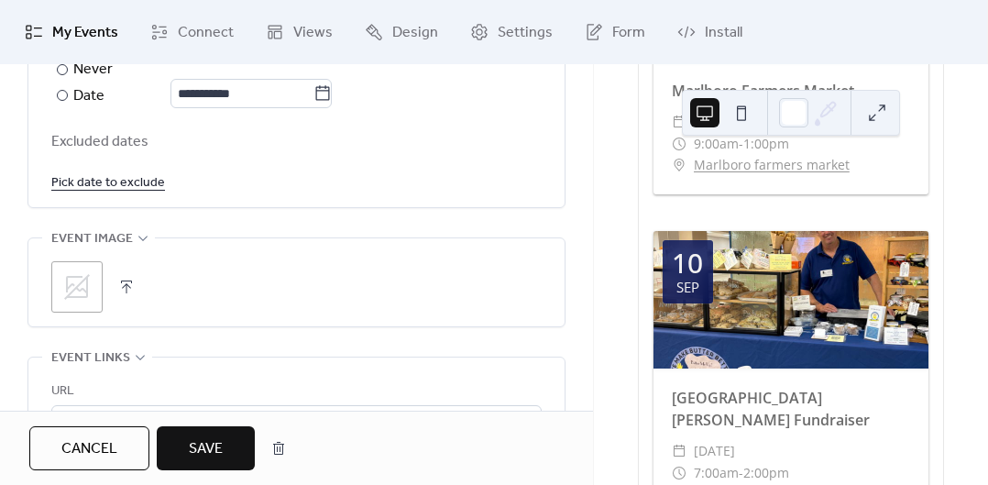
click at [72, 284] on icon at bounding box center [77, 287] width 26 height 26
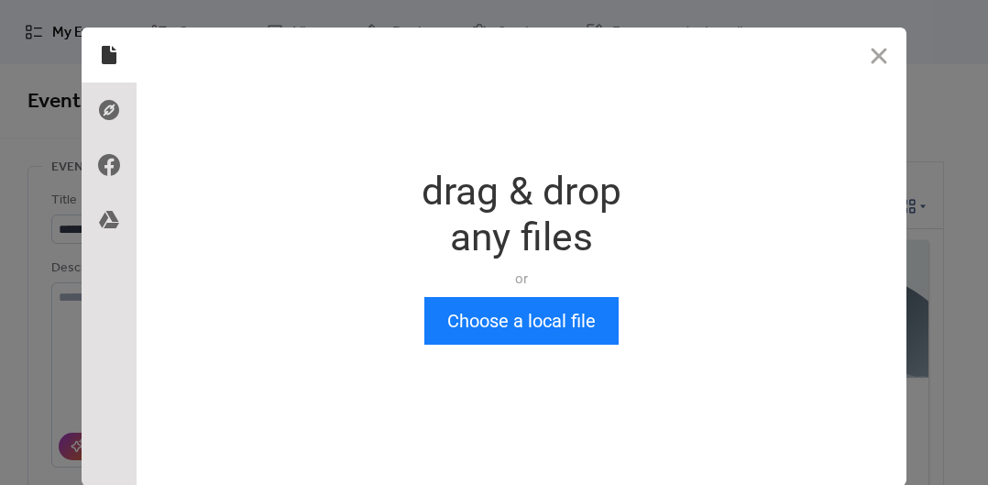
scroll to position [0, 0]
click at [493, 321] on button "Choose a local file" at bounding box center [521, 321] width 194 height 48
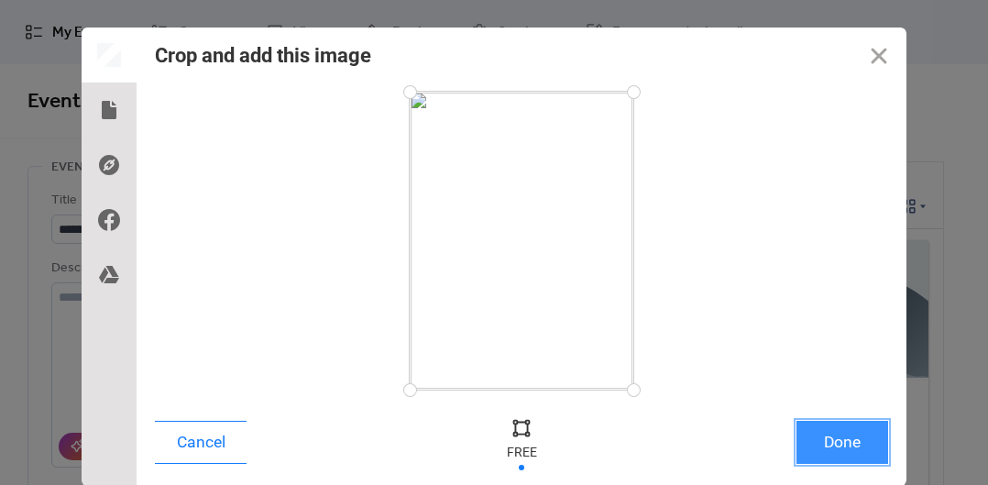
click at [854, 435] on button "Done" at bounding box center [843, 442] width 92 height 43
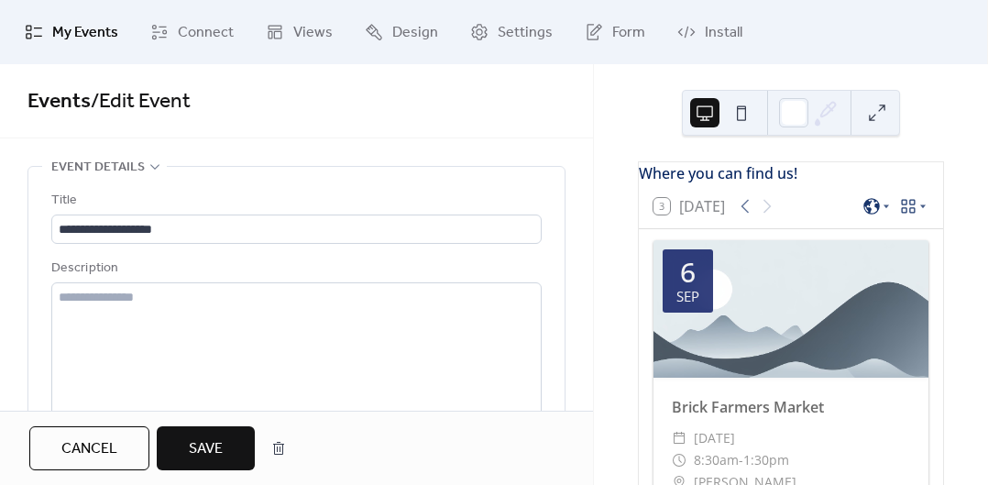
click at [220, 452] on span "Save" at bounding box center [206, 449] width 34 height 22
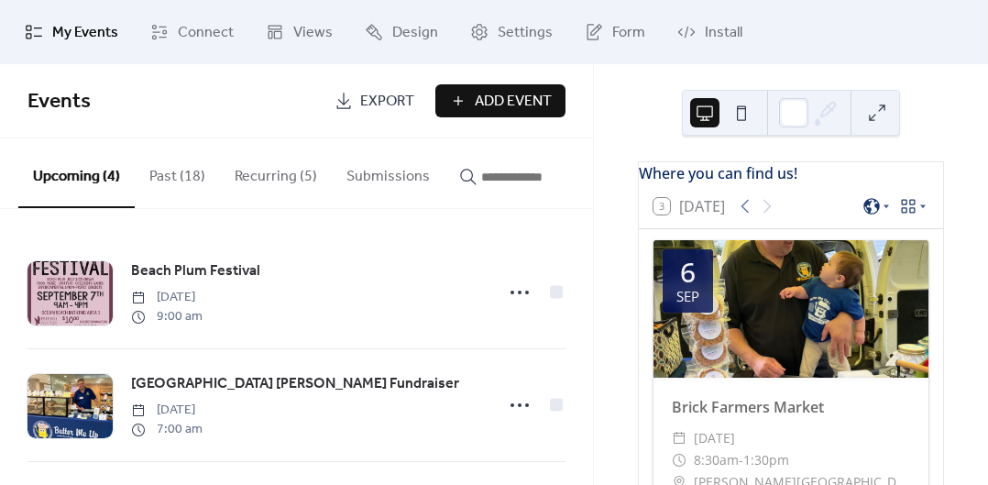
click at [318, 395] on span "[GEOGRAPHIC_DATA] [PERSON_NAME] Fundraiser" at bounding box center [295, 384] width 328 height 22
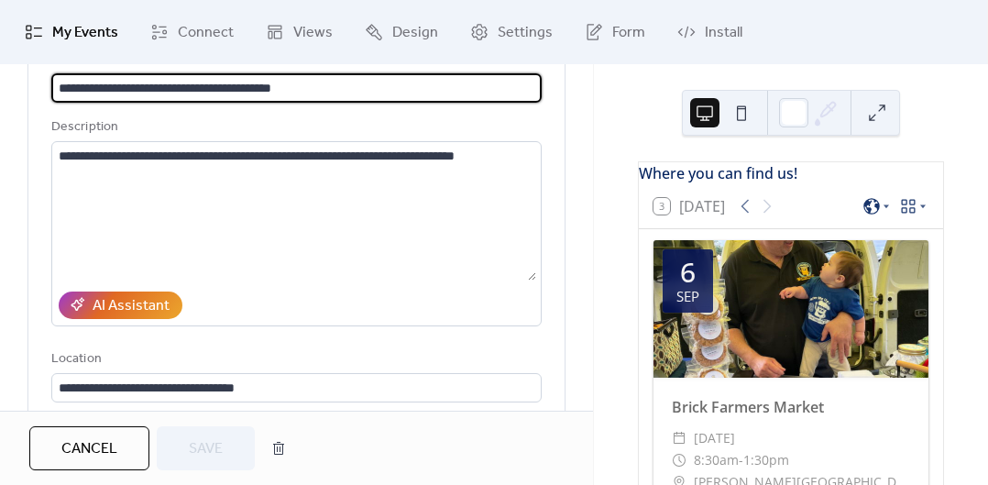
scroll to position [138, 0]
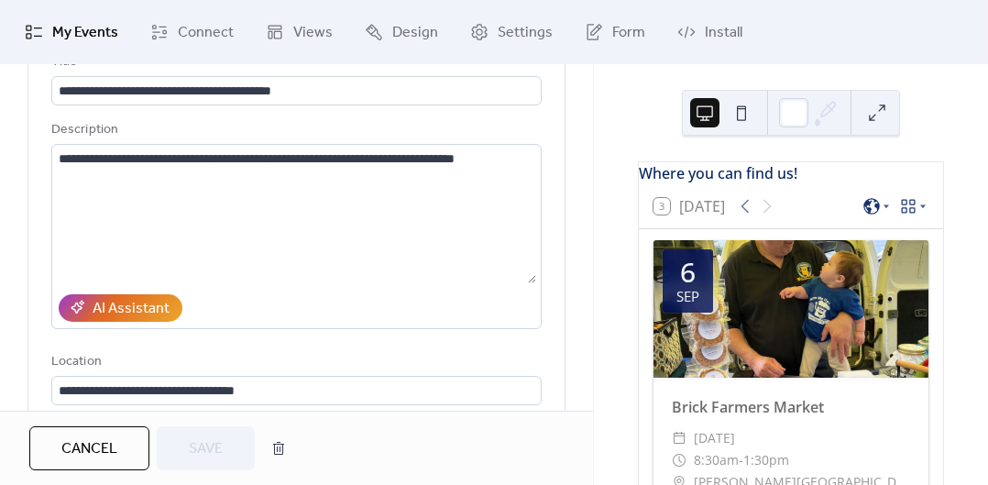
click at [69, 32] on span "My Events" at bounding box center [85, 33] width 66 height 22
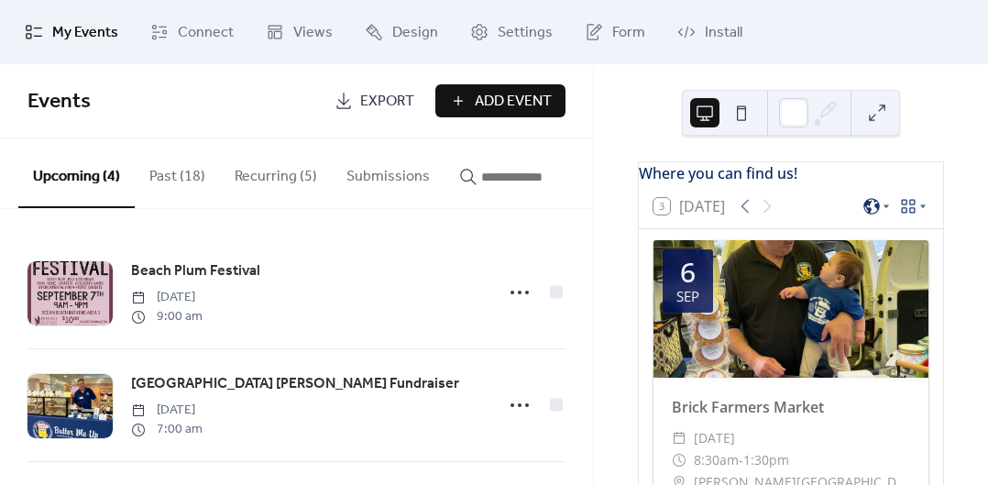
click at [264, 173] on button "Recurring (5)" at bounding box center [276, 172] width 112 height 68
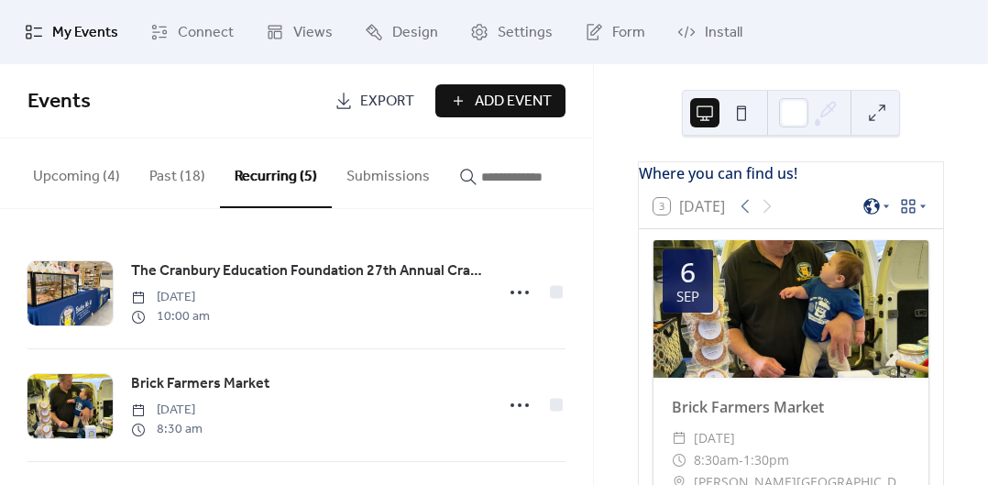
click at [348, 338] on div "The Cranbury Education Foundation 27th Annual Craft Fair [DATE] 10:00 am" at bounding box center [297, 293] width 538 height 112
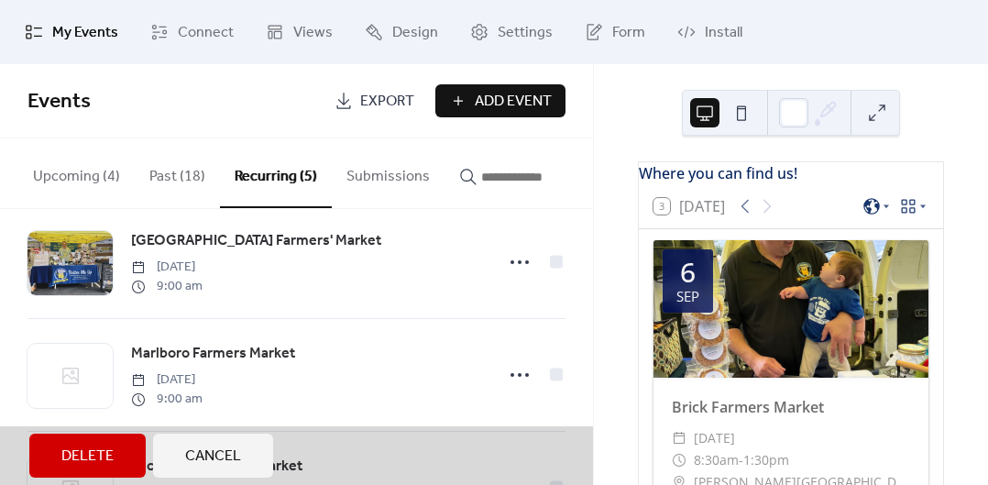
scroll to position [263, 0]
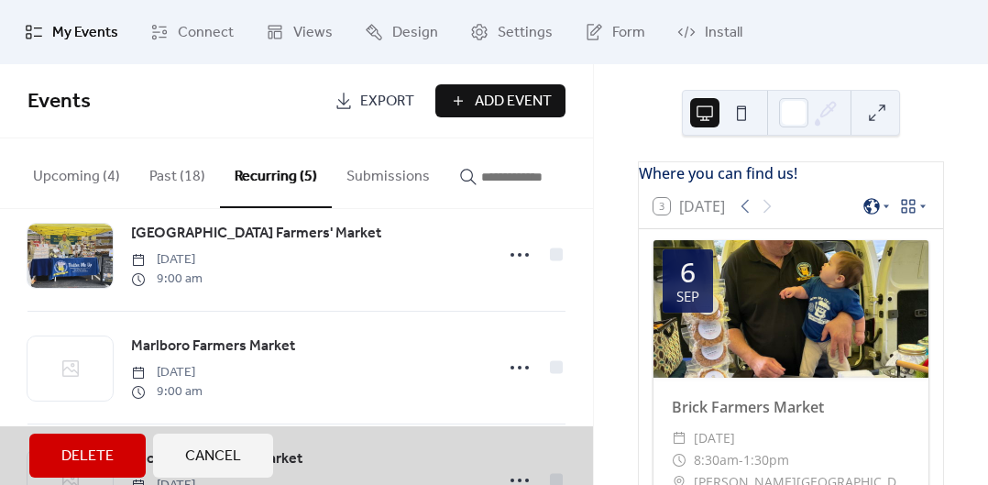
click at [230, 452] on span "Cancel" at bounding box center [213, 457] width 56 height 22
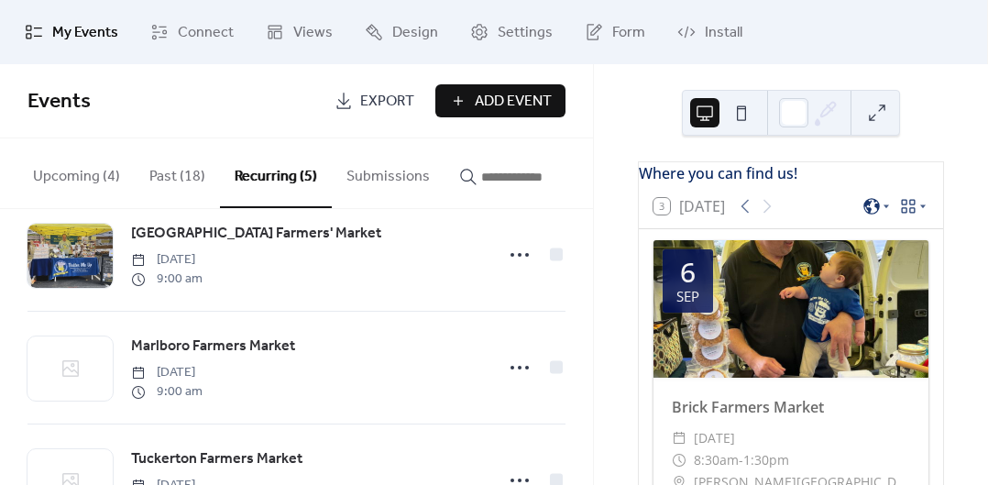
click at [508, 382] on icon at bounding box center [519, 367] width 29 height 29
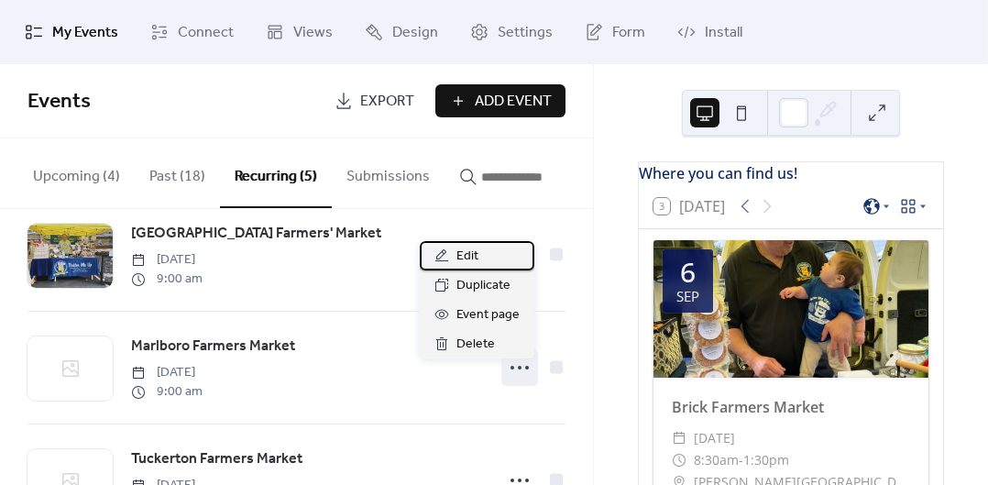
click at [469, 254] on span "Edit" at bounding box center [468, 257] width 22 height 22
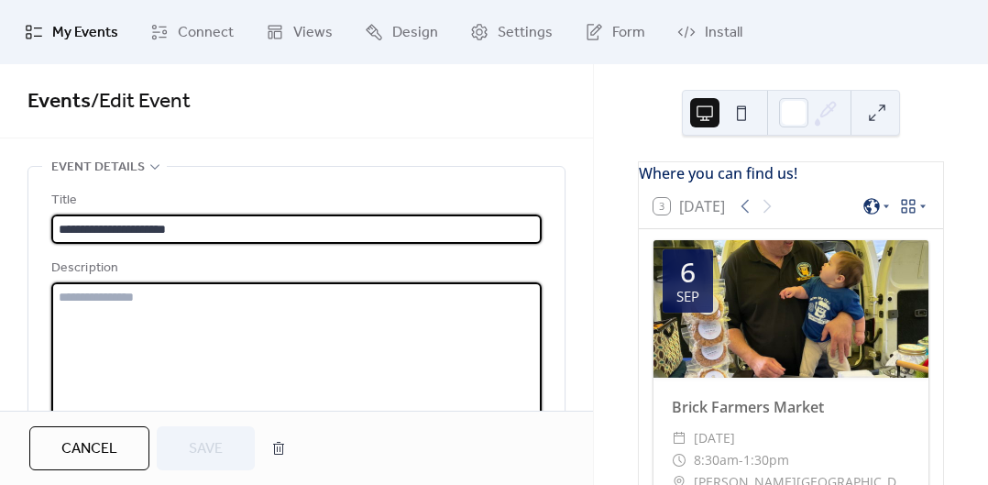
click at [368, 336] on textarea at bounding box center [296, 351] width 491 height 139
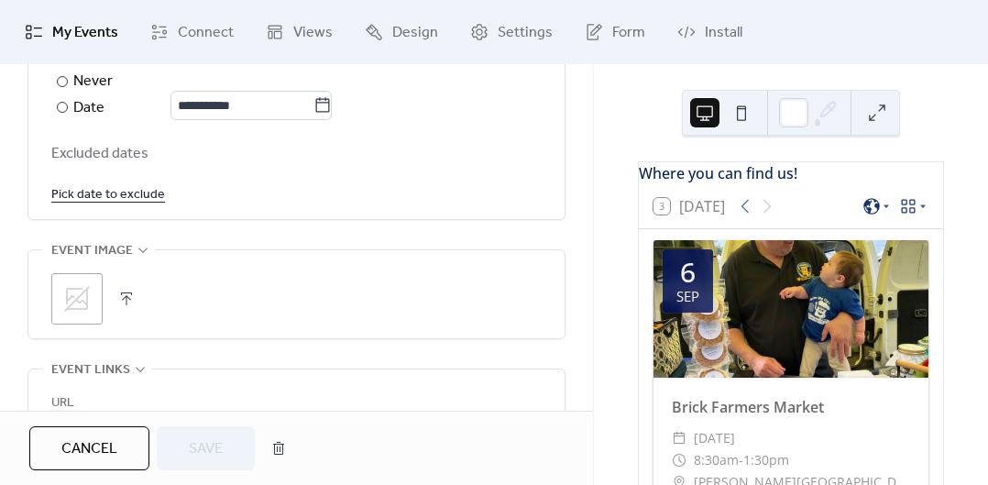
scroll to position [1125, 0]
click at [84, 302] on icon at bounding box center [77, 298] width 26 height 26
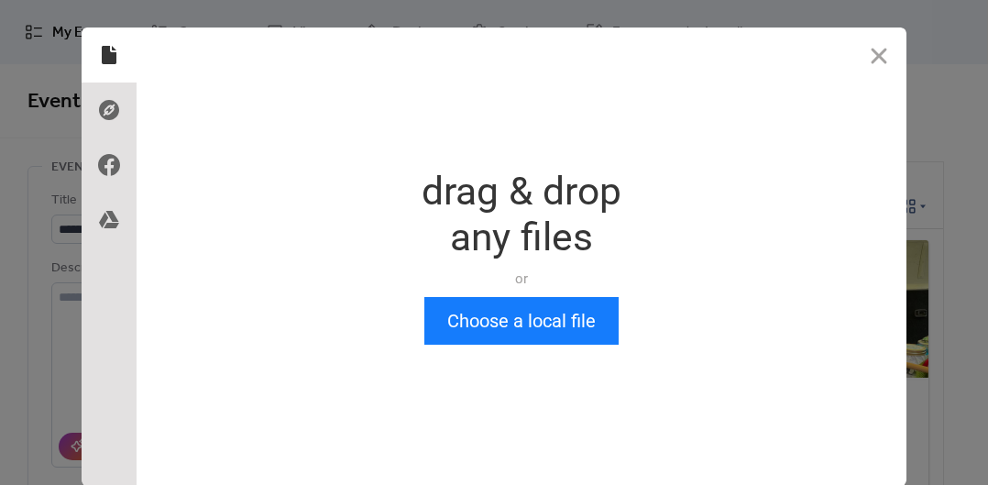
scroll to position [0, 0]
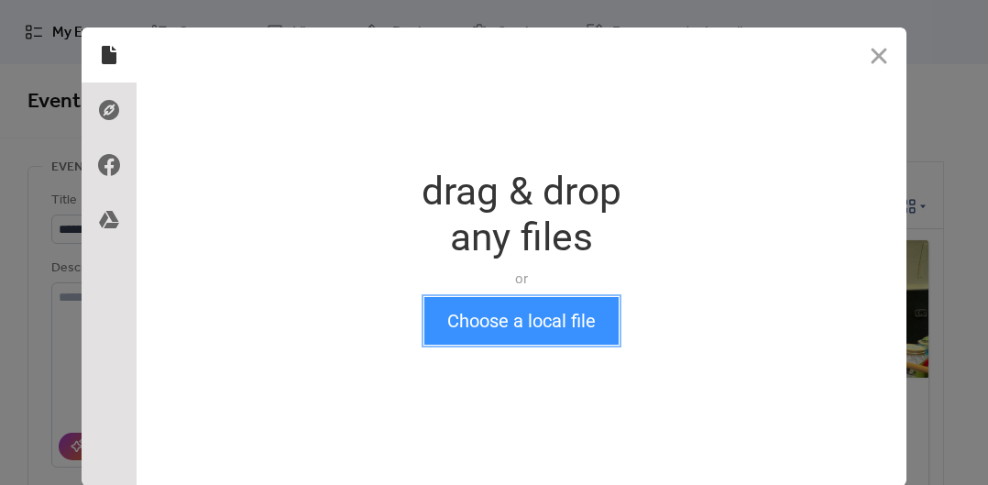
click at [484, 325] on button "Choose a local file" at bounding box center [521, 321] width 194 height 48
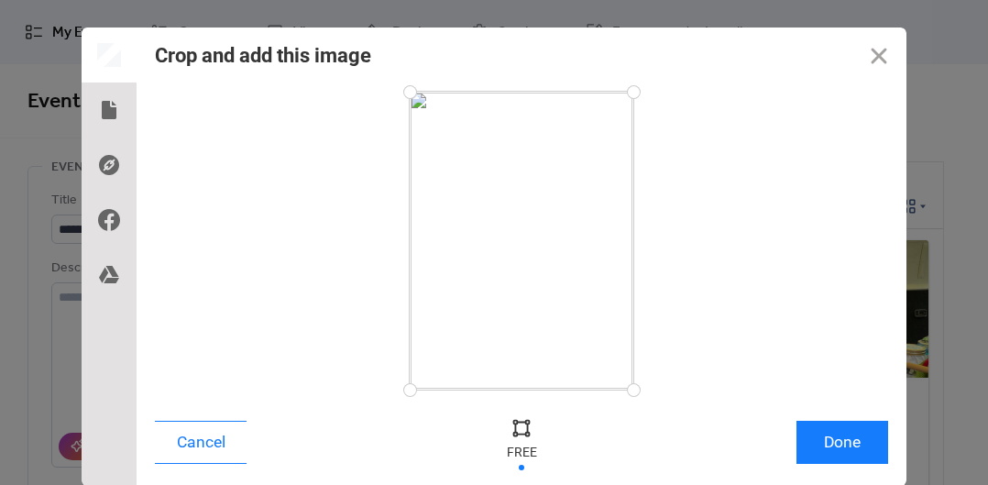
click at [837, 442] on button "Done" at bounding box center [843, 442] width 92 height 43
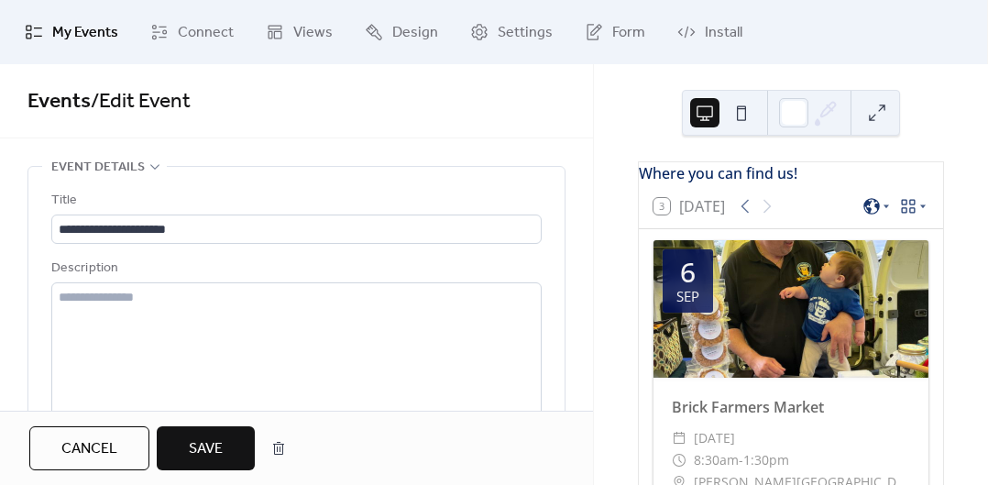
click at [219, 453] on span "Save" at bounding box center [206, 449] width 34 height 22
